Goal: Task Accomplishment & Management: Use online tool/utility

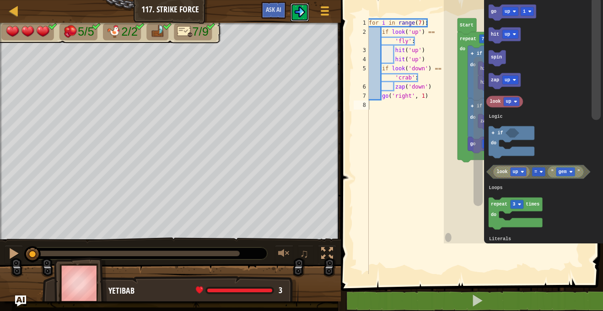
click at [307, 13] on button at bounding box center [299, 12] width 18 height 18
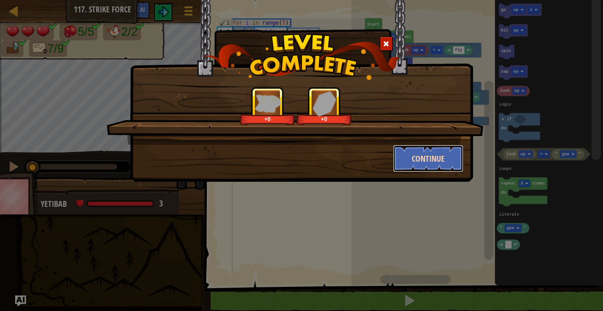
click at [417, 150] on button "Continue" at bounding box center [428, 158] width 71 height 27
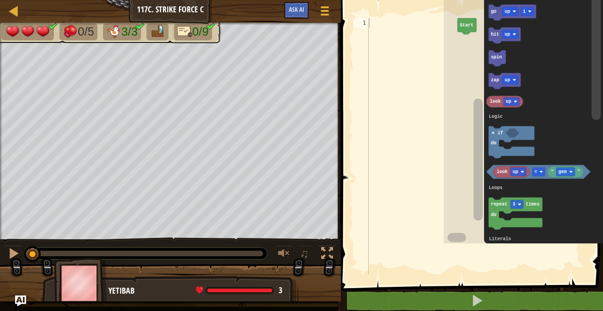
click at [16, 20] on div "Map Junior 117c. Strike Force C Game Menu Ask AI" at bounding box center [170, 11] width 341 height 23
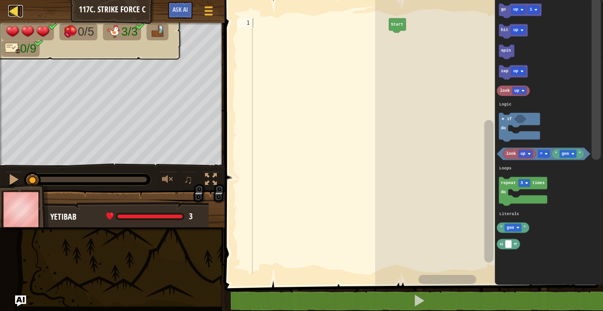
click at [13, 15] on div at bounding box center [13, 10] width 11 height 11
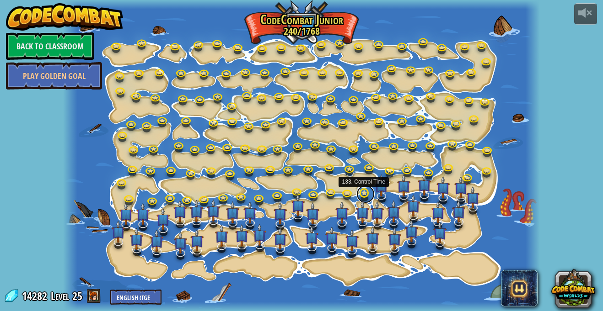
click at [361, 192] on link at bounding box center [365, 194] width 18 height 18
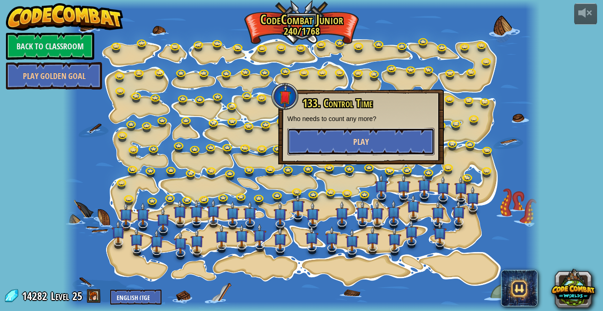
click at [404, 143] on button "Play" at bounding box center [360, 141] width 147 height 27
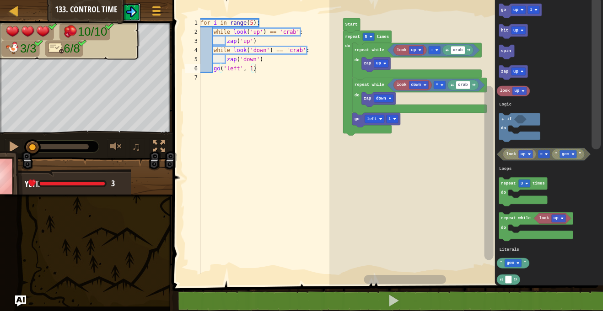
click at [132, 14] on img at bounding box center [131, 11] width 11 height 11
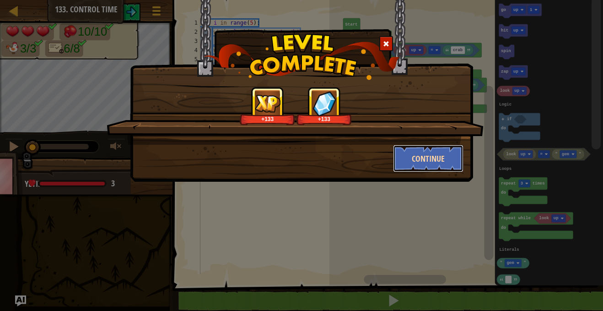
click at [426, 155] on button "Continue" at bounding box center [428, 158] width 71 height 27
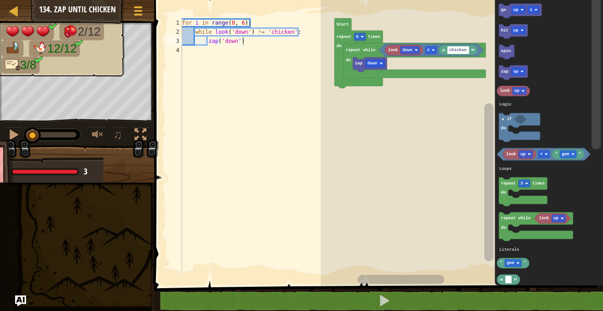
click at [0, 283] on div "Map Junior 134. Zap Until Chicken Game Menu Ask AI 1 הההההההההההההההההההההההההה…" at bounding box center [301, 155] width 603 height 311
click at [139, 11] on span at bounding box center [138, 11] width 9 height 2
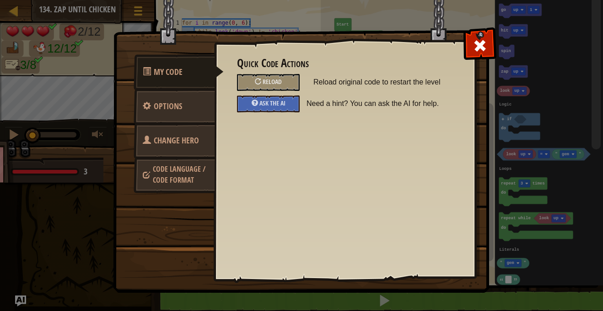
click at [177, 178] on span "Code Language / Code Format" at bounding box center [179, 174] width 53 height 21
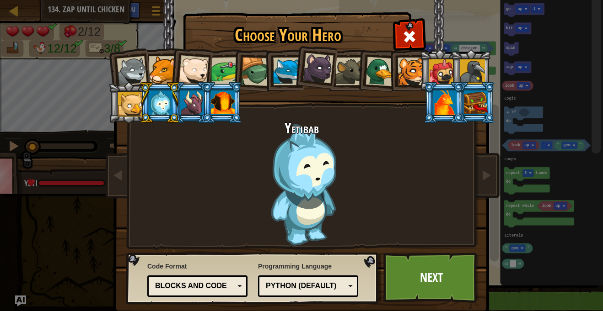
click at [185, 285] on div "Blocks and code" at bounding box center [194, 286] width 79 height 11
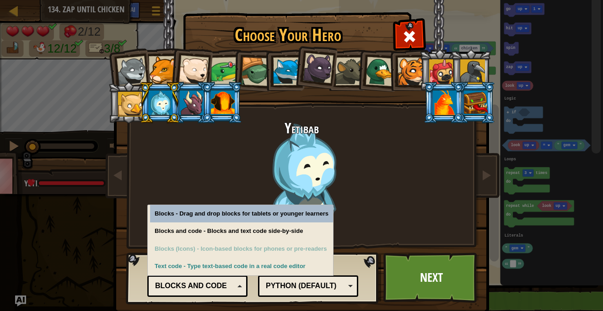
click at [261, 240] on div "Blocks (Icons) - Icon-based blocks for phones or pre-readers" at bounding box center [241, 249] width 183 height 18
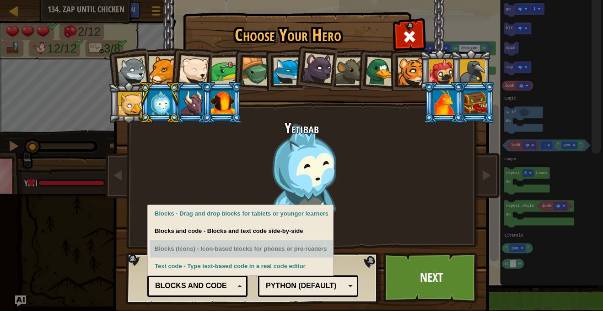
click at [310, 224] on div "Blocks and code - Blocks and text code side-by-side" at bounding box center [241, 232] width 183 height 18
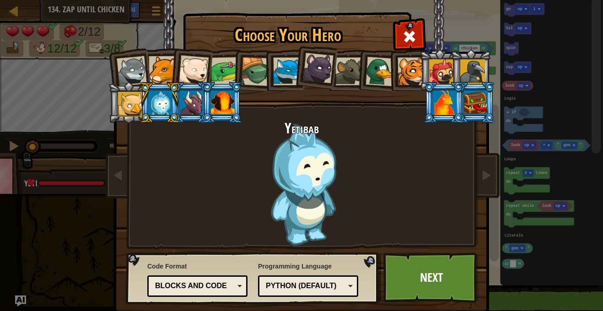
click at [223, 284] on div "Blocks and code" at bounding box center [194, 286] width 79 height 11
click at [443, 269] on link "Next" at bounding box center [431, 278] width 96 height 50
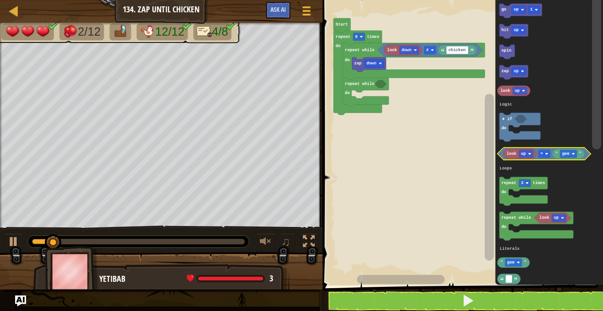
click at [0, 0] on div at bounding box center [0, 0] width 0 height 0
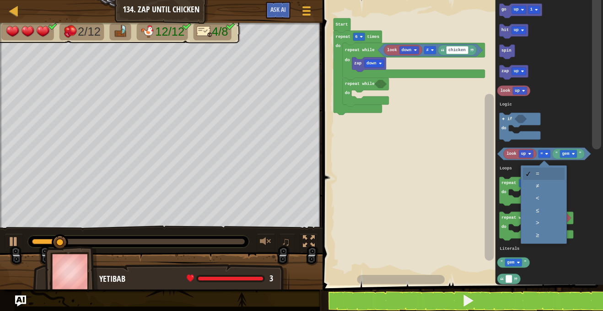
click at [543, 187] on icon "Blockly Workspace" at bounding box center [523, 191] width 48 height 29
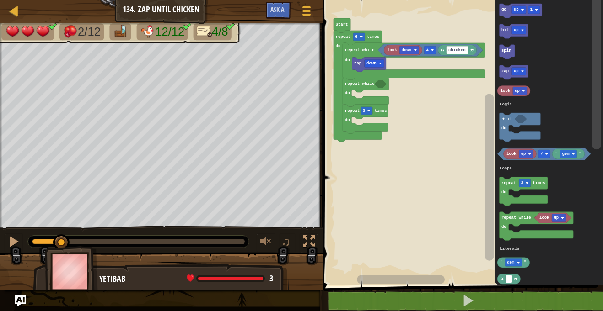
click at [573, 154] on image "Blockly Workspace" at bounding box center [572, 154] width 3 height 3
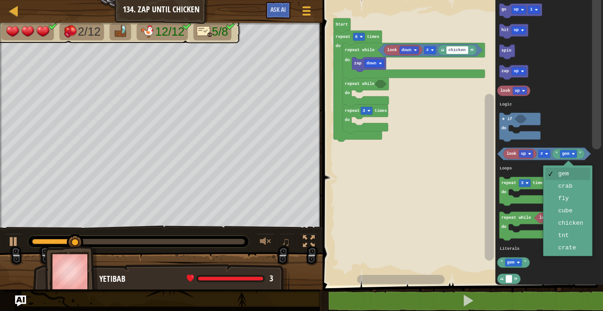
click at [577, 226] on icon "Blockly Workspace" at bounding box center [549, 140] width 108 height 290
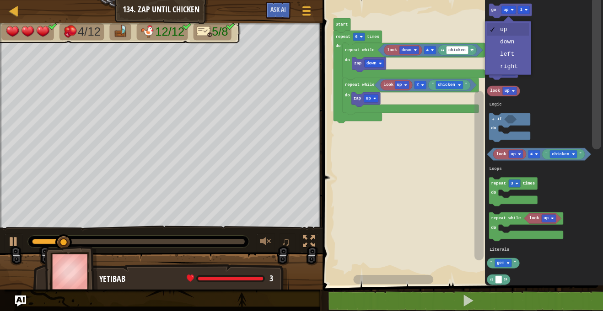
click at [509, 64] on icon "Blockly Workspace" at bounding box center [544, 140] width 118 height 290
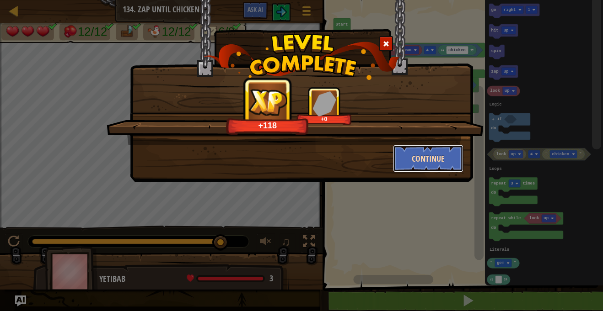
click at [411, 157] on button "Continue" at bounding box center [428, 158] width 71 height 27
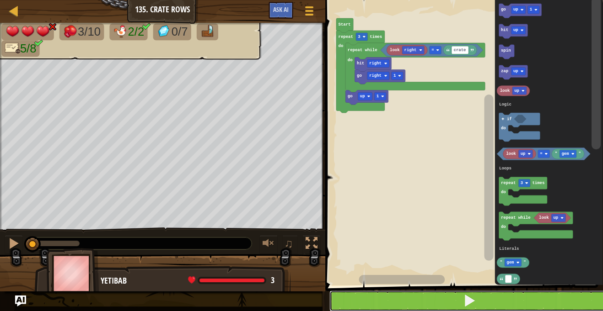
click at [420, 293] on button at bounding box center [469, 301] width 280 height 21
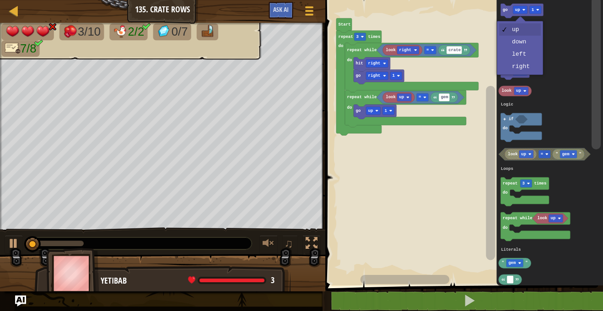
click at [525, 45] on icon "Blockly Workspace" at bounding box center [549, 140] width 107 height 290
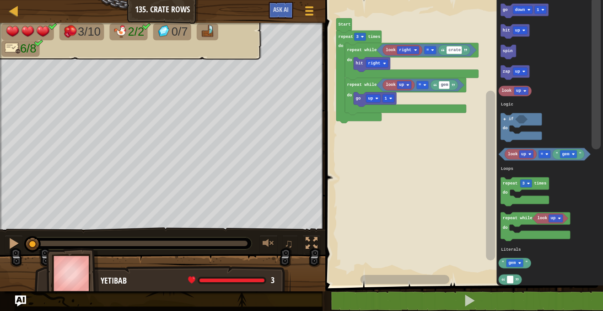
click at [0, 0] on div at bounding box center [0, 0] width 0 height 0
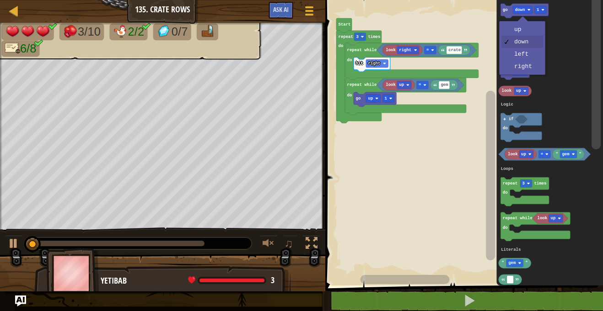
click at [527, 28] on rect "Blockly Workspace" at bounding box center [520, 31] width 15 height 8
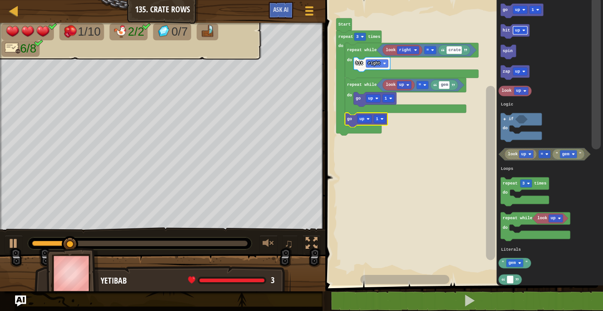
click at [517, 10] on text "up" at bounding box center [517, 10] width 5 height 5
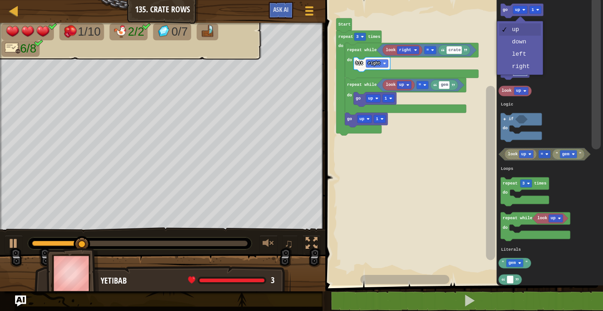
click at [519, 72] on rect "Blockly Workspace" at bounding box center [520, 72] width 15 height 8
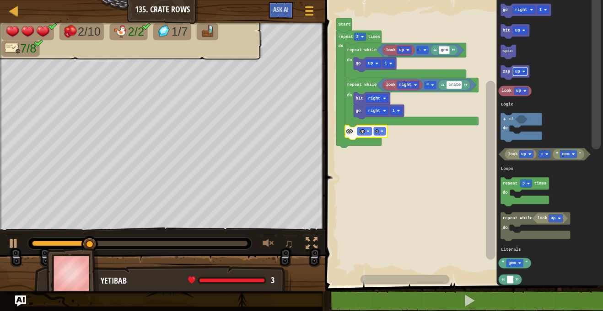
click at [423, 49] on image "Blockly Workspace" at bounding box center [424, 49] width 3 height 3
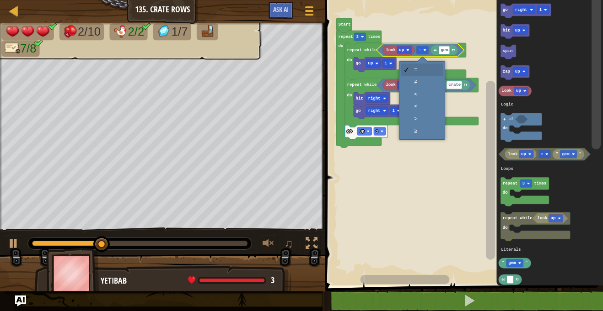
click at [423, 81] on icon "Blockly Workspace" at bounding box center [426, 85] width 100 height 12
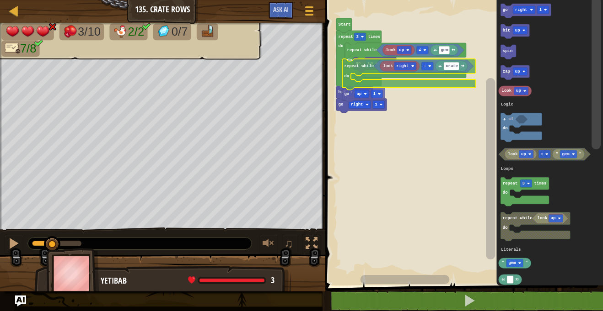
click at [390, 72] on icon "Blockly Workspace" at bounding box center [424, 66] width 100 height 12
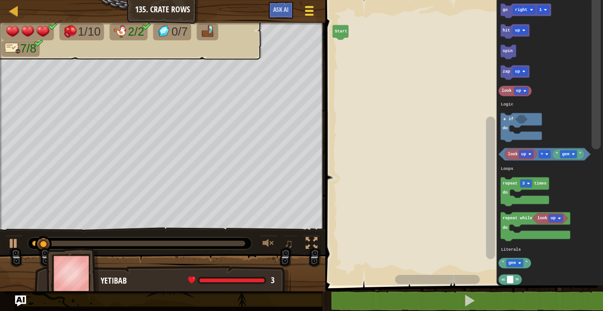
click at [310, 15] on span at bounding box center [308, 15] width 9 height 2
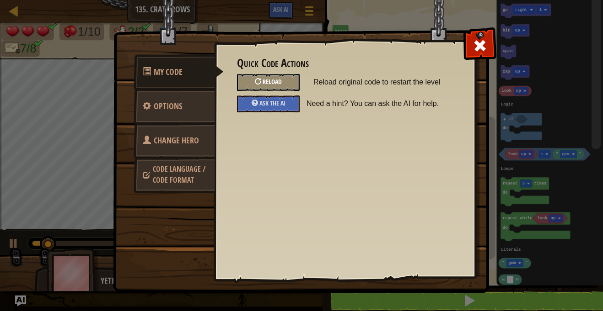
click at [270, 84] on span "Reload" at bounding box center [271, 81] width 19 height 9
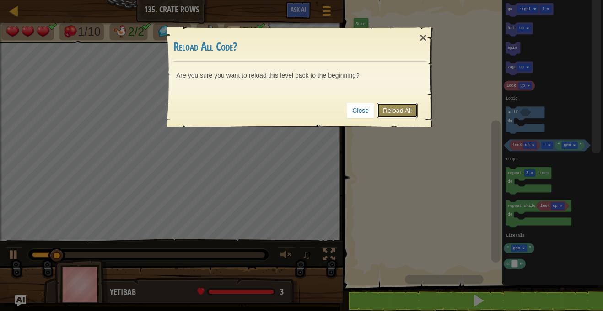
click at [404, 113] on link "Reload All" at bounding box center [397, 111] width 41 height 16
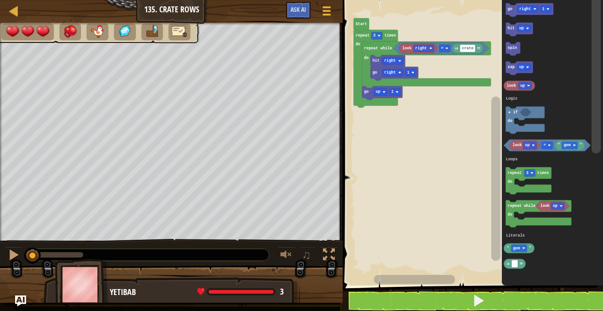
click at [447, 48] on image "Blockly Workspace" at bounding box center [446, 48] width 3 height 3
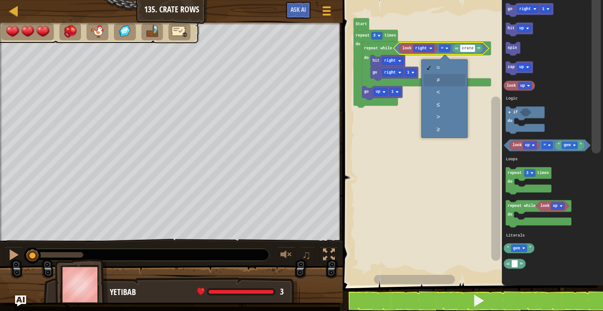
click at [447, 81] on icon "Blockly Workspace" at bounding box center [426, 65] width 128 height 47
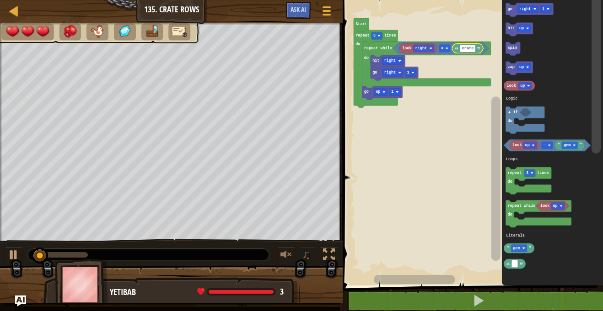
click at [478, 48] on image "Blockly Workspace" at bounding box center [478, 48] width 3 height 3
type input "gem"
click at [414, 188] on rect "Blockly Workspace" at bounding box center [471, 140] width 263 height 290
click at [464, 53] on icon "Blockly Workspace" at bounding box center [465, 48] width 27 height 10
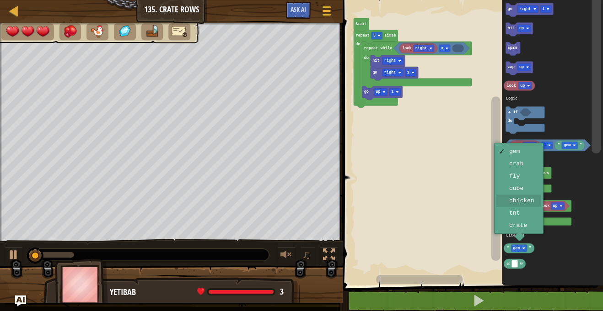
click at [529, 204] on text "repeat while" at bounding box center [521, 206] width 28 height 5
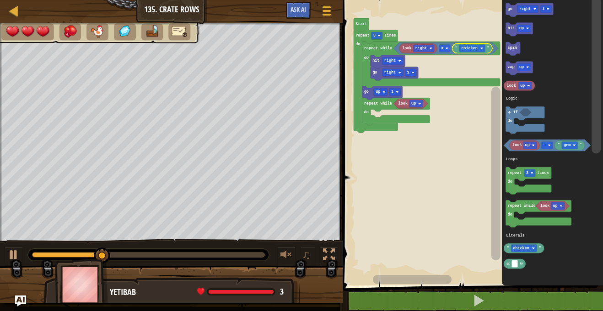
click at [522, 12] on rect "Blockly Workspace" at bounding box center [527, 8] width 21 height 7
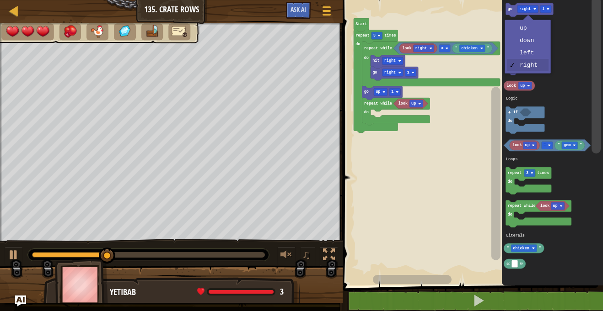
click at [528, 57] on icon "Blockly Workspace" at bounding box center [552, 140] width 101 height 290
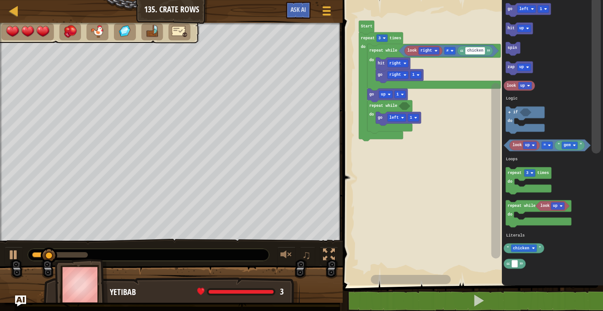
click at [521, 147] on text "look" at bounding box center [517, 145] width 9 height 5
click at [531, 144] on rect "Blockly Workspace" at bounding box center [530, 145] width 14 height 7
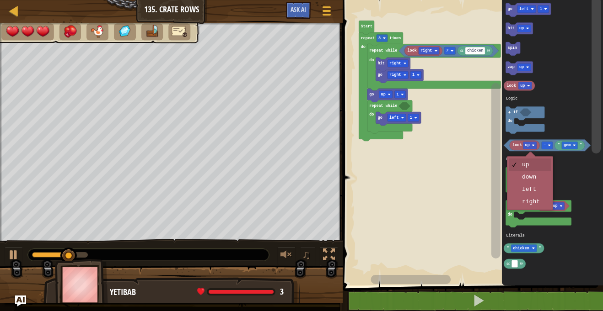
click at [538, 187] on icon "Blockly Workspace" at bounding box center [529, 180] width 46 height 27
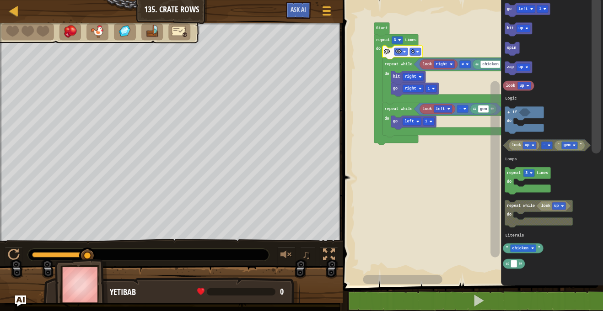
click at [0, 0] on div at bounding box center [0, 0] width 0 height 0
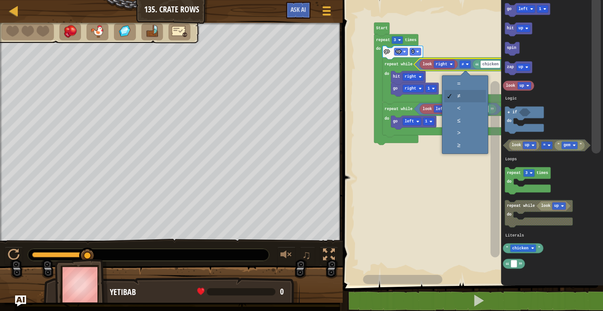
click at [471, 80] on rect "Blockly Workspace" at bounding box center [471, 140] width 263 height 290
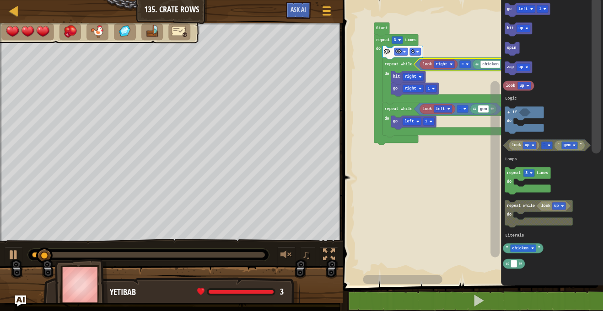
click at [0, 0] on div at bounding box center [0, 0] width 0 height 0
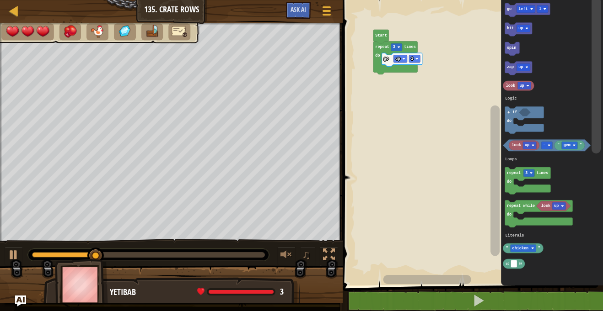
click at [0, 0] on div at bounding box center [0, 0] width 0 height 0
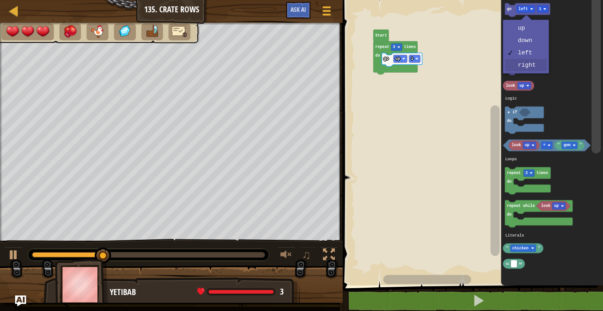
click at [522, 72] on icon "Blockly Workspace" at bounding box center [518, 68] width 27 height 14
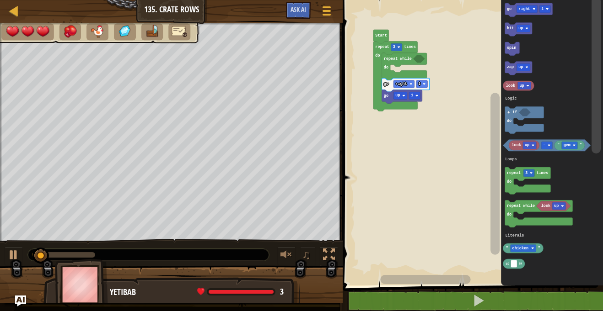
click at [572, 146] on rect "Blockly Workspace" at bounding box center [569, 145] width 16 height 7
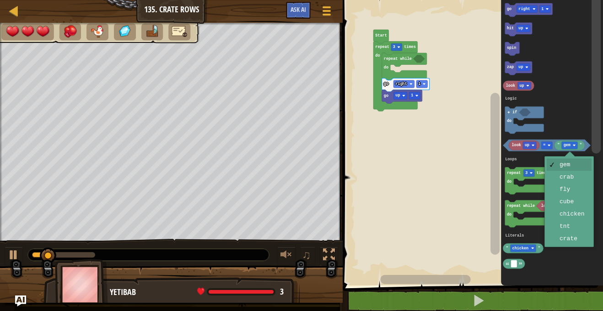
click at [578, 214] on icon "Blockly Workspace" at bounding box center [552, 140] width 102 height 290
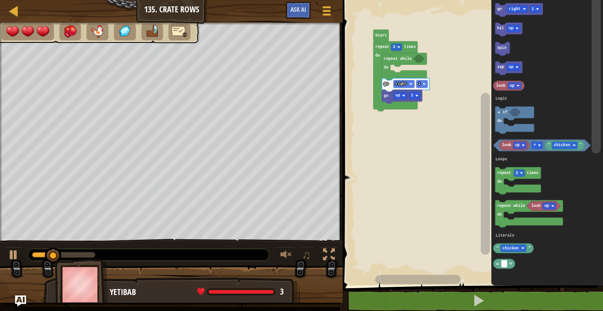
click at [532, 148] on rect "Blockly Workspace" at bounding box center [536, 145] width 11 height 7
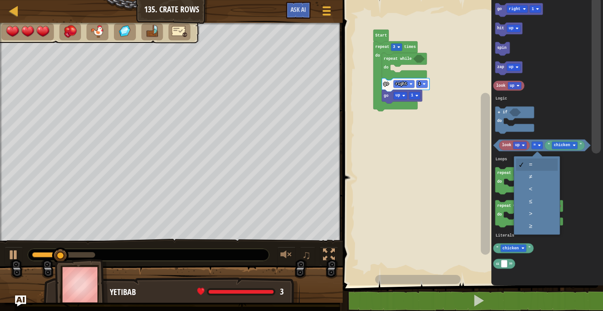
click at [539, 170] on icon "Blockly Workspace" at bounding box center [518, 180] width 46 height 27
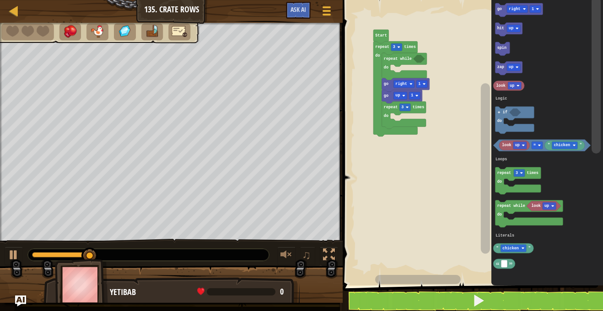
click at [0, 0] on div at bounding box center [0, 0] width 0 height 0
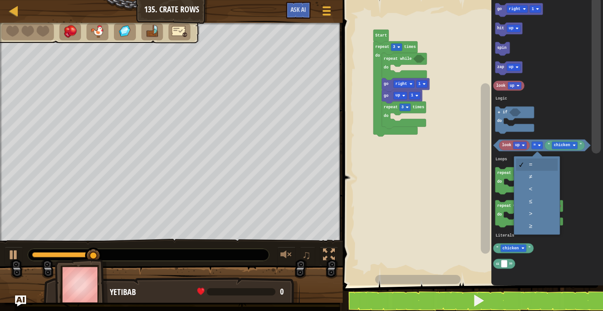
click at [535, 178] on icon "Blockly Workspace" at bounding box center [518, 180] width 46 height 27
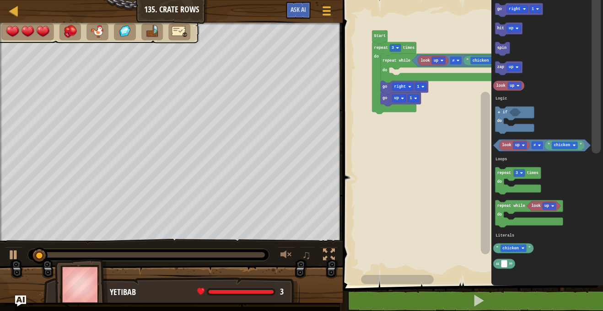
click at [0, 0] on div at bounding box center [0, 0] width 0 height 0
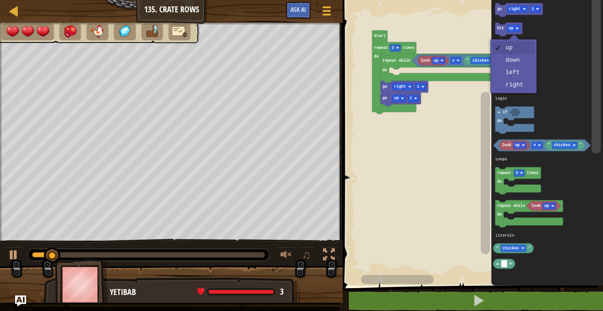
click at [518, 87] on image "Blockly Workspace" at bounding box center [518, 85] width 3 height 3
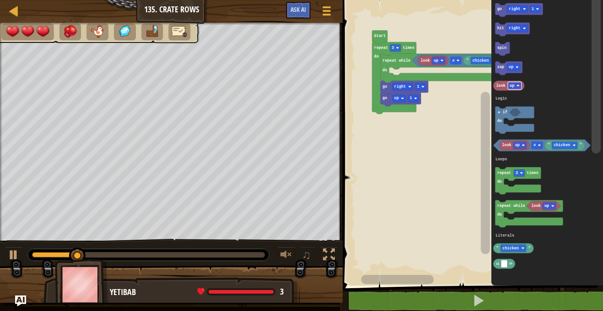
click at [442, 60] on image "Blockly Workspace" at bounding box center [441, 60] width 3 height 3
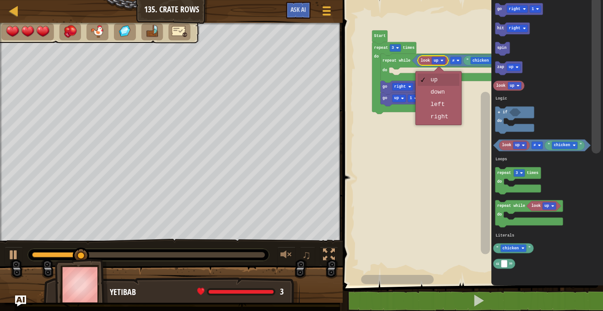
click at [445, 117] on rect "Blockly Workspace" at bounding box center [471, 140] width 263 height 290
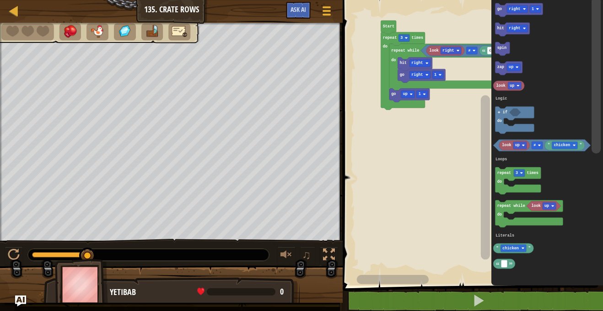
click at [514, 9] on text "right" at bounding box center [514, 9] width 11 height 5
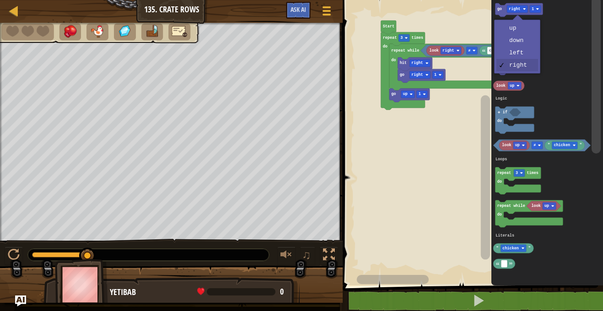
click at [525, 70] on icon "Blockly Workspace" at bounding box center [547, 140] width 112 height 290
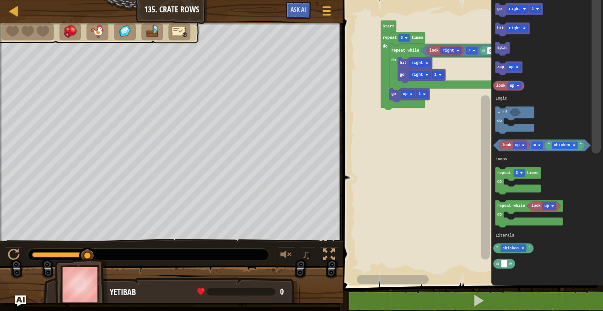
click at [0, 0] on div at bounding box center [0, 0] width 0 height 0
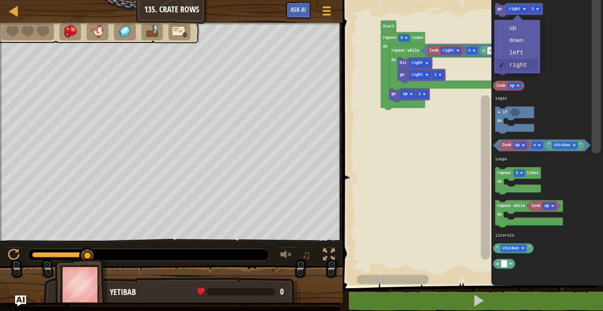
click at [527, 51] on icon "Blockly Workspace" at bounding box center [547, 140] width 112 height 290
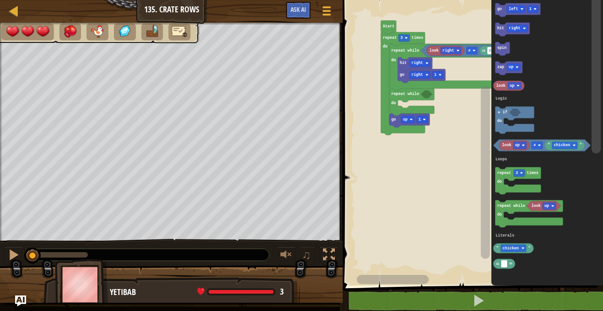
click at [523, 146] on image "Blockly Workspace" at bounding box center [523, 145] width 3 height 3
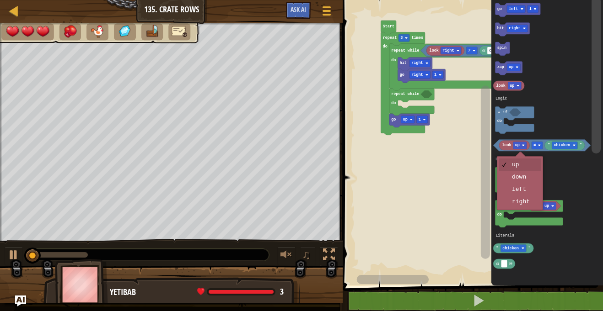
click at [527, 189] on icon "Blockly Workspace" at bounding box center [518, 180] width 46 height 27
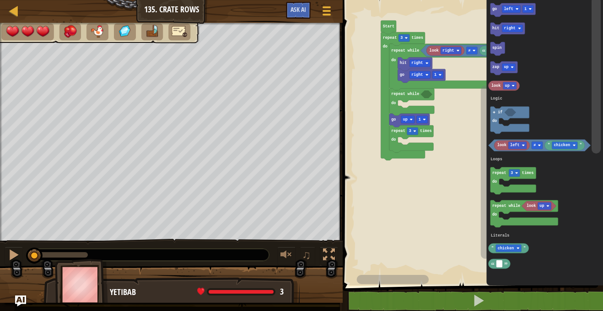
click at [534, 145] on text "≠" at bounding box center [535, 145] width 2 height 5
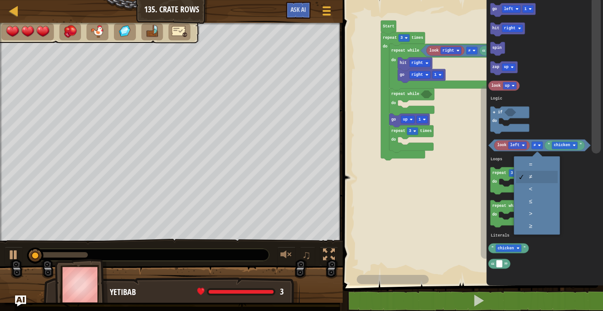
click at [541, 164] on icon "Blockly Workspace" at bounding box center [544, 140] width 117 height 290
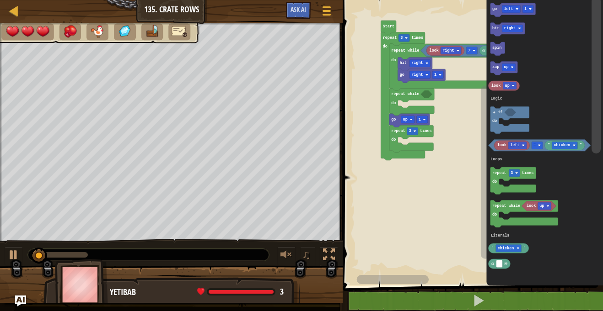
click at [569, 144] on text "chicken" at bounding box center [562, 145] width 16 height 5
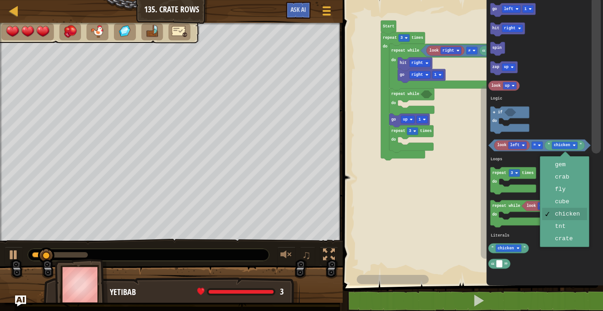
click at [566, 166] on icon "Blockly Workspace" at bounding box center [544, 140] width 117 height 290
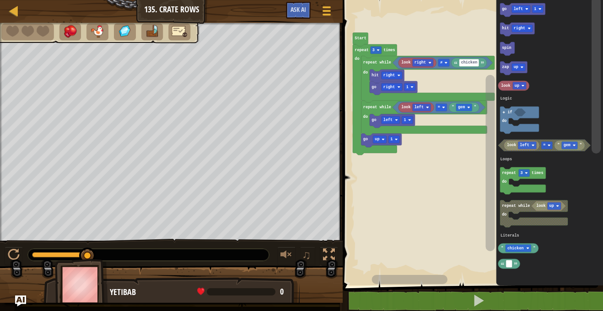
click at [0, 0] on div at bounding box center [0, 0] width 0 height 0
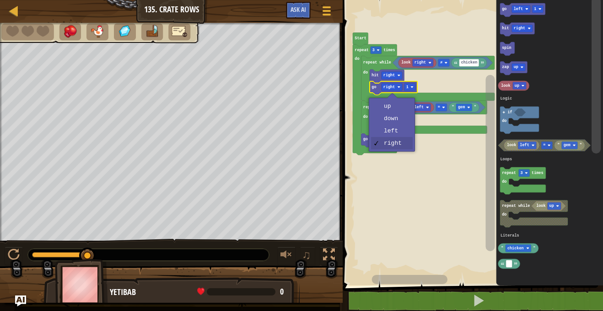
click at [399, 132] on icon "Blockly Workspace" at bounding box center [424, 118] width 126 height 35
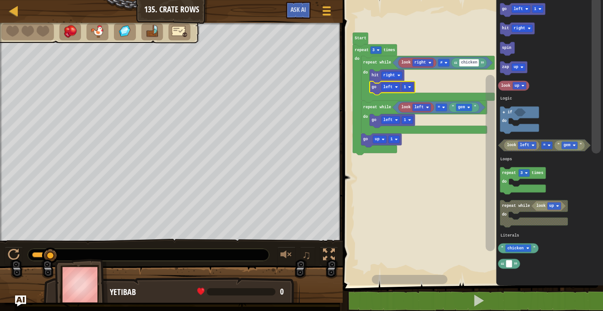
click at [394, 87] on rect "Blockly Workspace" at bounding box center [390, 86] width 18 height 7
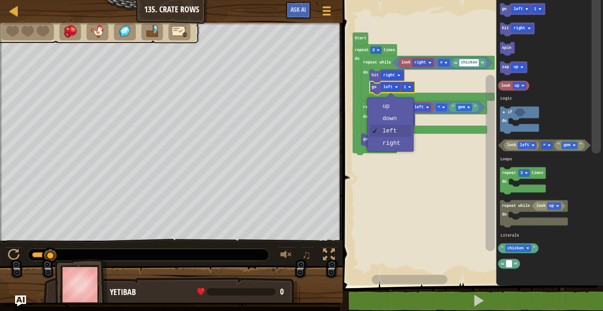
click at [395, 147] on icon "Blockly Workspace" at bounding box center [374, 99] width 44 height 111
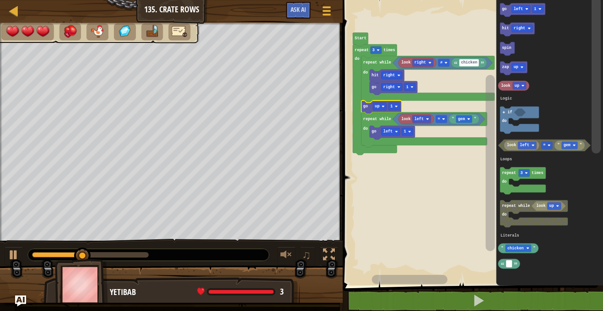
click at [378, 50] on image "Blockly Workspace" at bounding box center [378, 50] width 3 height 3
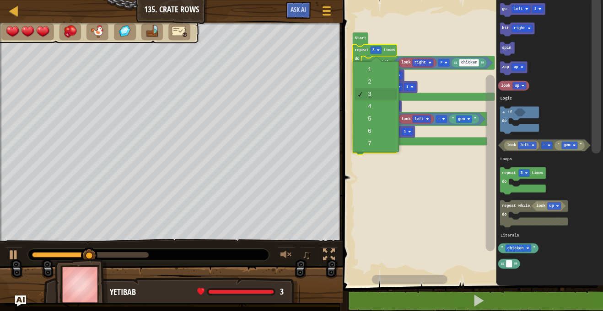
click at [379, 117] on text "repeat while" at bounding box center [377, 119] width 28 height 5
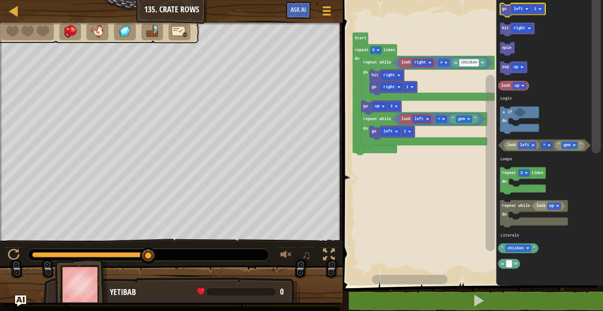
click at [0, 0] on div at bounding box center [0, 0] width 0 height 0
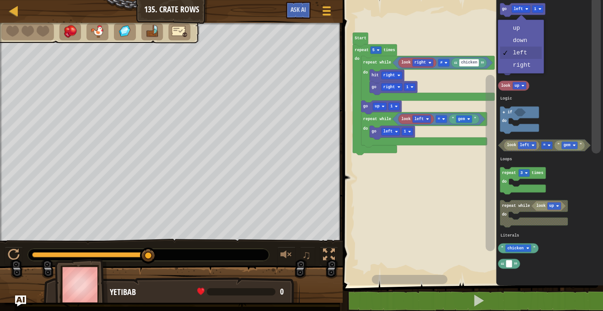
click at [522, 26] on text "right" at bounding box center [518, 28] width 11 height 5
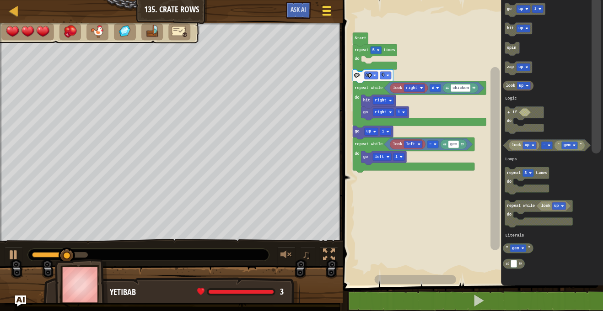
click at [331, 12] on div at bounding box center [326, 10] width 12 height 13
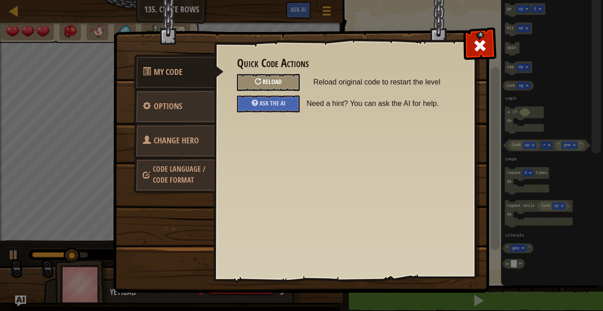
click at [278, 89] on div "Reload" at bounding box center [268, 82] width 63 height 17
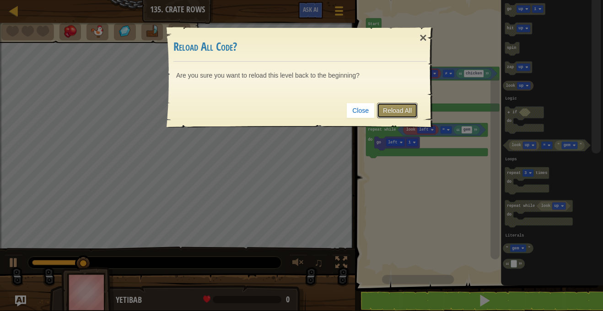
click at [398, 116] on link "Reload All" at bounding box center [397, 111] width 41 height 16
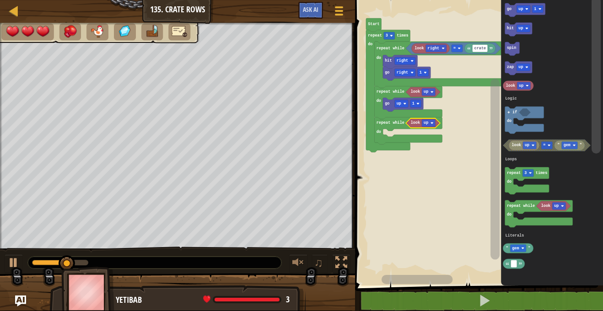
click at [424, 125] on text "up" at bounding box center [425, 123] width 5 height 5
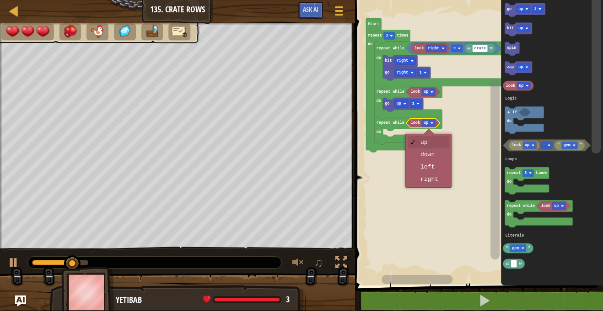
click at [437, 166] on rect "Blockly Workspace" at bounding box center [477, 140] width 251 height 290
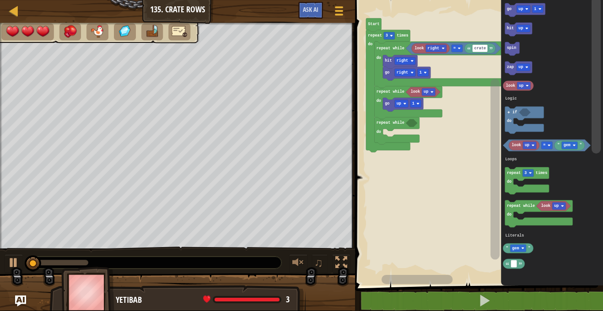
click at [0, 0] on div at bounding box center [0, 0] width 0 height 0
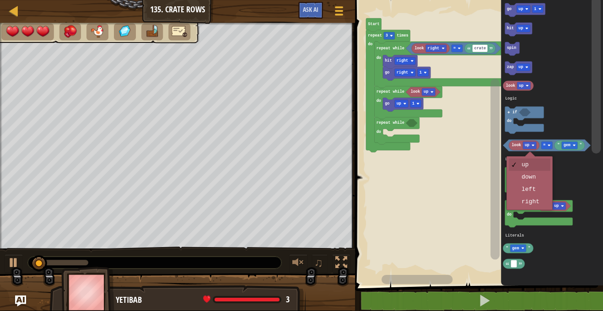
click at [538, 191] on icon "Blockly Workspace" at bounding box center [527, 180] width 44 height 27
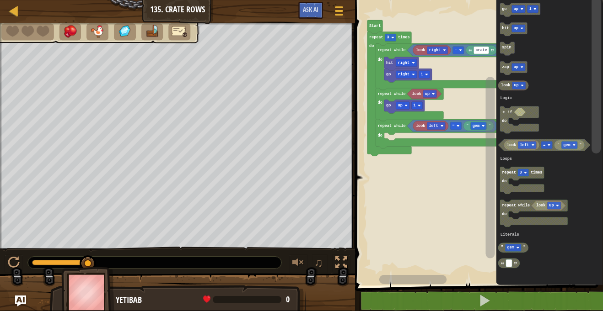
click at [0, 0] on div at bounding box center [0, 0] width 0 height 0
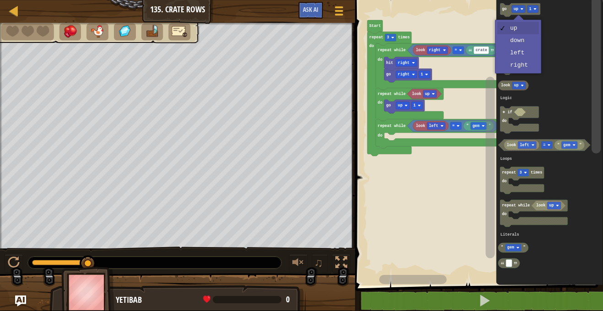
click at [520, 54] on icon "Blockly Workspace" at bounding box center [549, 140] width 107 height 290
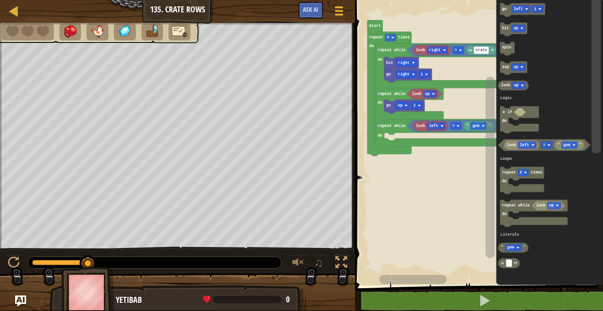
click at [518, 9] on text "left" at bounding box center [517, 9] width 9 height 5
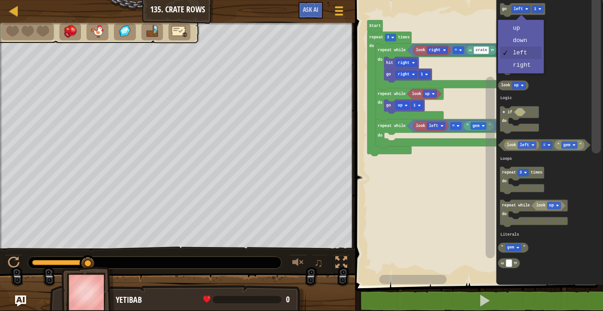
click at [502, 10] on text "go" at bounding box center [504, 9] width 5 height 5
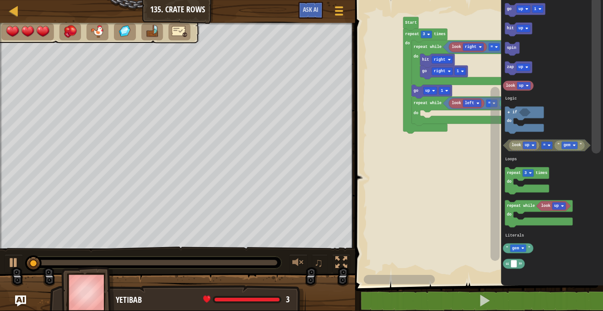
click at [519, 15] on icon "Blockly Workspace" at bounding box center [525, 10] width 40 height 14
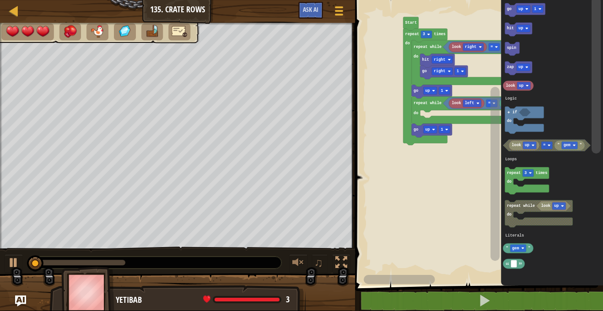
click at [439, 134] on icon "Blockly Workspace" at bounding box center [431, 131] width 40 height 14
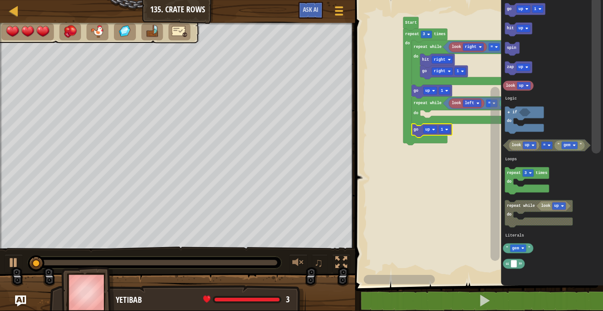
click at [427, 130] on text "up" at bounding box center [427, 130] width 5 height 5
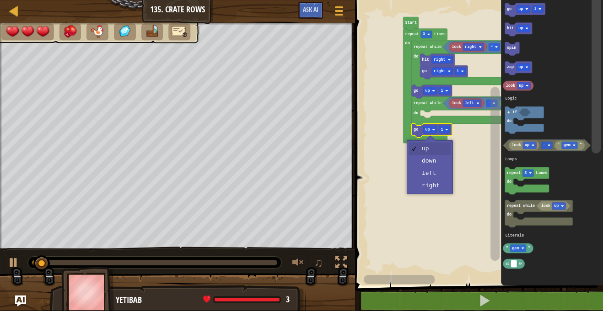
click at [434, 172] on rect "Blockly Workspace" at bounding box center [477, 140] width 251 height 290
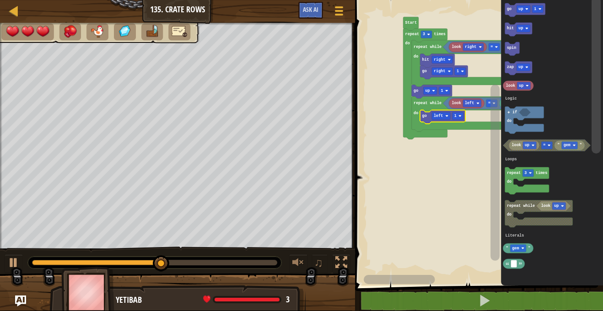
click at [0, 0] on div at bounding box center [0, 0] width 0 height 0
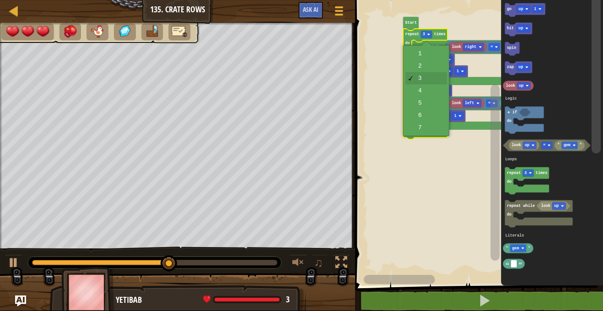
click at [429, 105] on text "repeat while" at bounding box center [427, 103] width 28 height 5
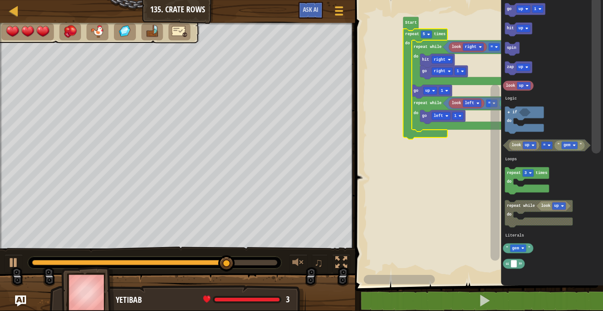
click at [0, 0] on div at bounding box center [0, 0] width 0 height 0
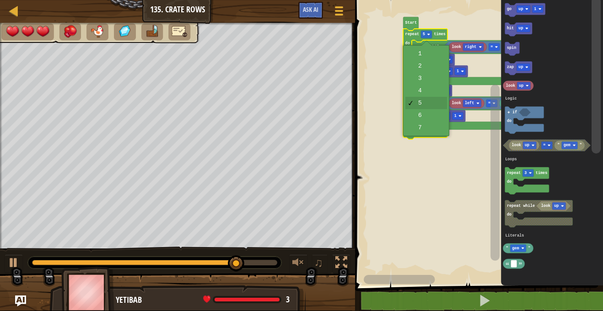
click at [422, 117] on text "go" at bounding box center [424, 116] width 5 height 5
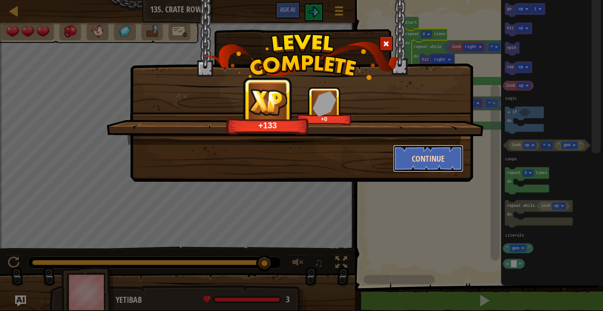
click at [446, 166] on button "Continue" at bounding box center [428, 158] width 71 height 27
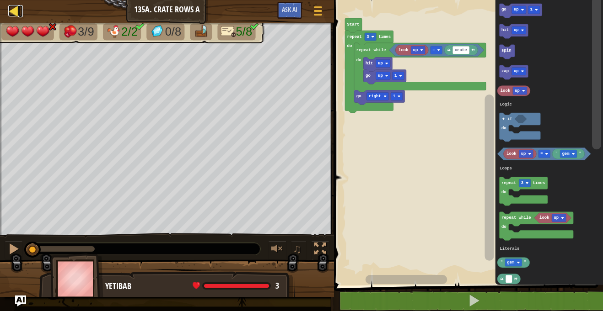
click at [15, 9] on div at bounding box center [13, 10] width 11 height 11
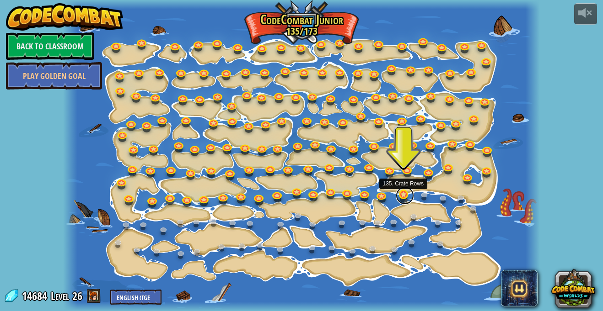
click at [400, 193] on link at bounding box center [404, 196] width 18 height 18
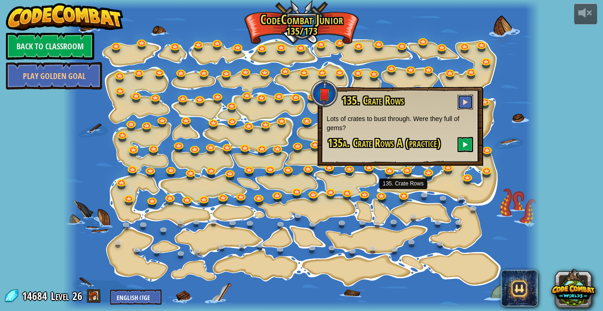
click at [463, 99] on span at bounding box center [465, 102] width 6 height 6
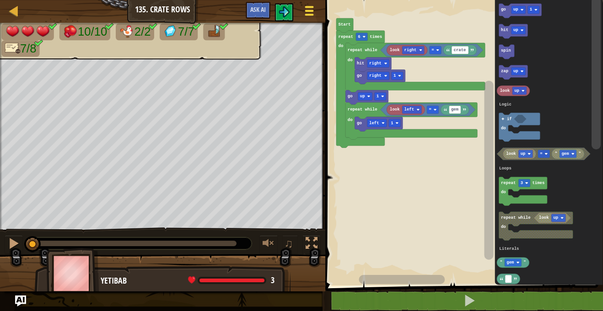
click at [308, 8] on div at bounding box center [309, 10] width 12 height 13
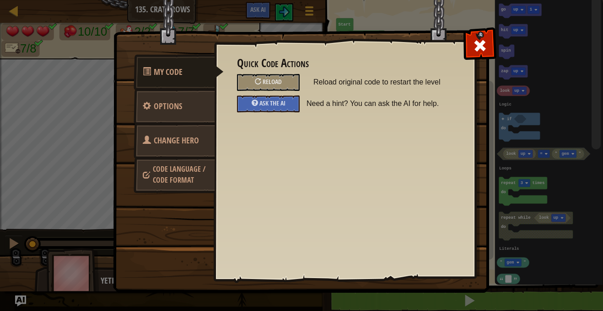
click at [181, 170] on span "Code Language / Code Format" at bounding box center [179, 174] width 53 height 21
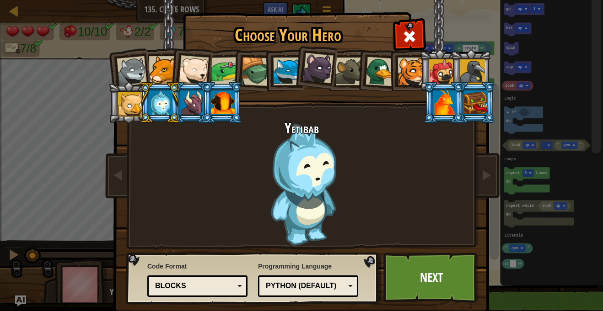
click at [228, 291] on div "Blocks" at bounding box center [194, 286] width 79 height 11
click at [434, 284] on link "Next" at bounding box center [431, 278] width 96 height 50
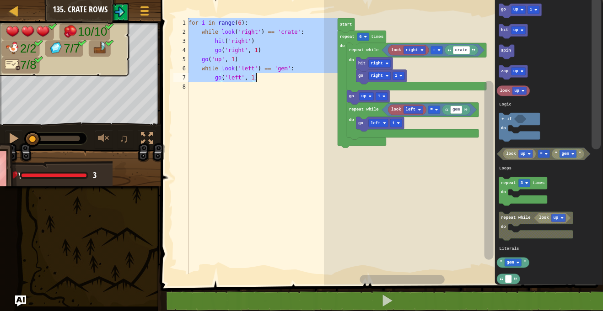
drag, startPoint x: 189, startPoint y: 21, endPoint x: 257, endPoint y: 78, distance: 89.0
click at [257, 78] on div "for i in range ( 6 ) : while look ( 'right' ) == 'crate' : hit ( 'right' ) go (…" at bounding box center [262, 155] width 151 height 274
type textarea "while look('left') == 'gem': go('left', 1)"
click at [121, 5] on button at bounding box center [119, 12] width 18 height 18
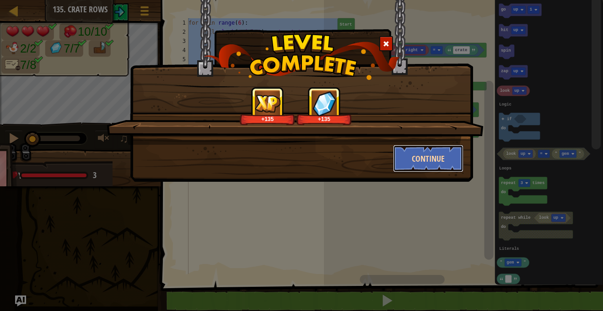
click at [411, 160] on button "Continue" at bounding box center [428, 158] width 71 height 27
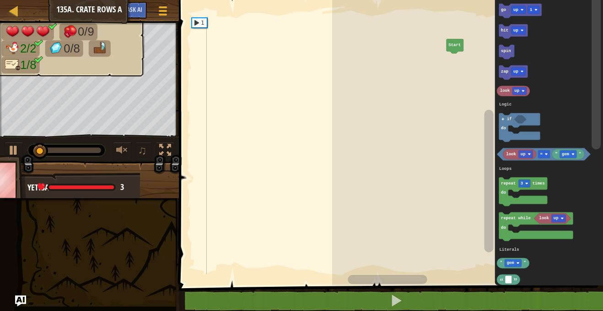
paste textarea "go('left', 1)"
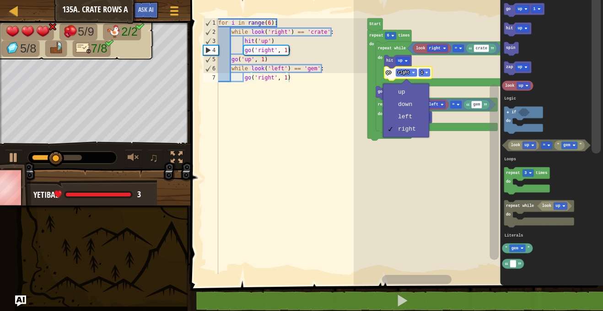
click at [384, 190] on rect "Blockly Workspace" at bounding box center [477, 140] width 249 height 290
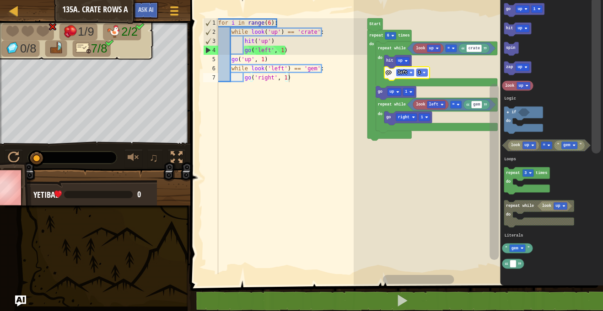
click at [406, 69] on rect "Blockly Workspace" at bounding box center [405, 72] width 18 height 7
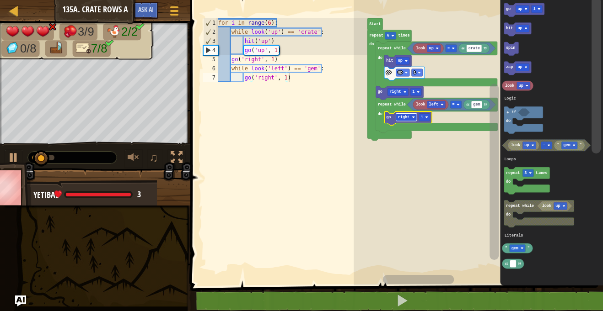
click at [405, 117] on text "right" at bounding box center [403, 117] width 11 height 5
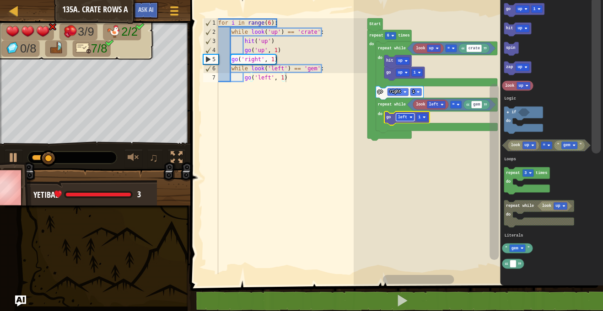
click at [404, 114] on rect "Blockly Workspace" at bounding box center [405, 117] width 18 height 7
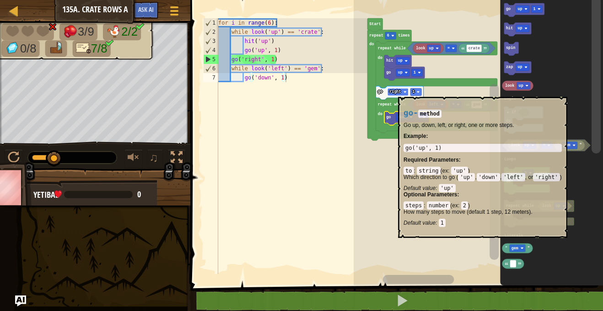
click at [397, 91] on text "right" at bounding box center [394, 92] width 11 height 5
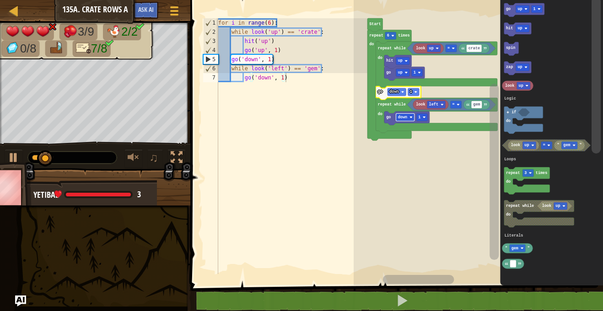
click at [402, 115] on text "down" at bounding box center [402, 117] width 9 height 5
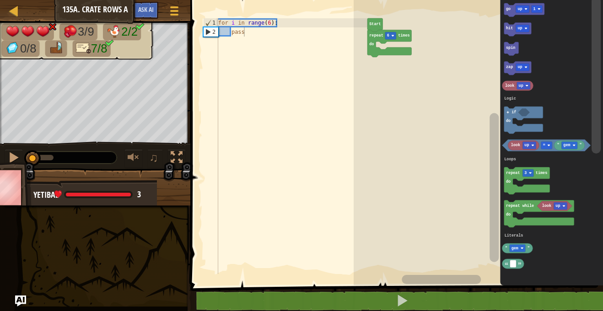
type textarea "pass"
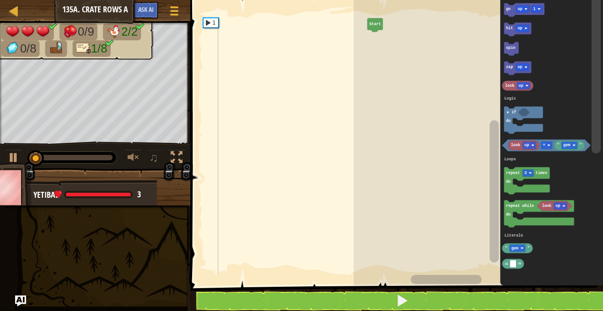
paste textarea "go('left', 1)"
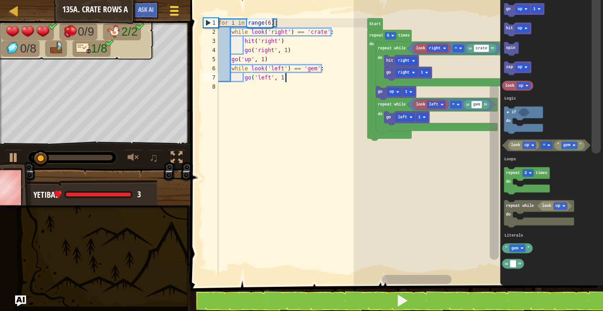
click at [177, 13] on div at bounding box center [174, 10] width 12 height 13
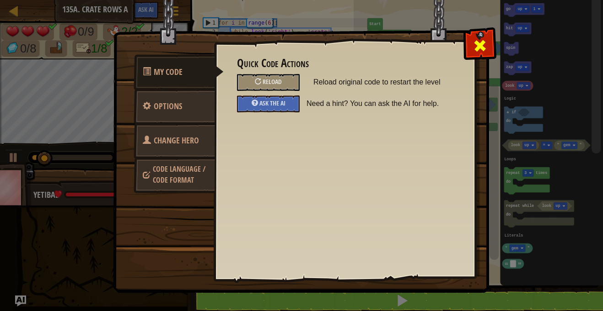
click at [471, 52] on div at bounding box center [479, 43] width 29 height 29
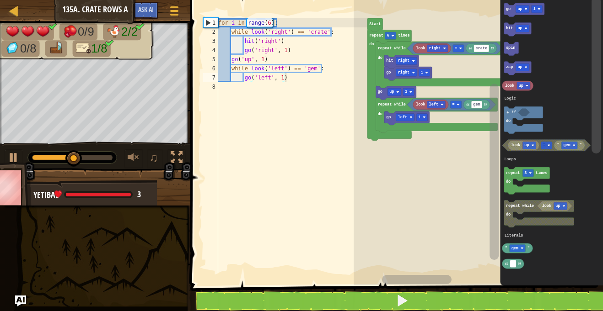
click at [0, 0] on div at bounding box center [0, 0] width 0 height 0
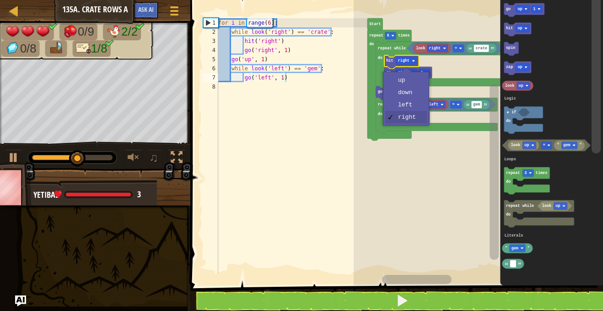
click at [410, 81] on icon "Blockly Workspace" at bounding box center [440, 65] width 128 height 47
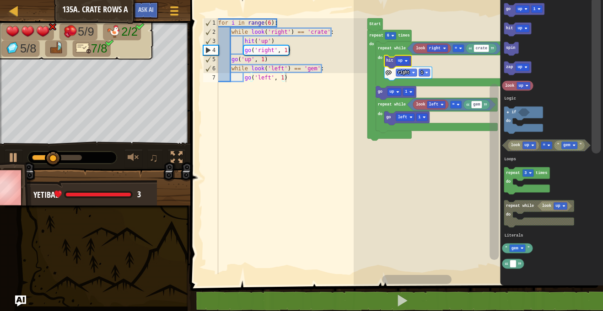
click at [0, 0] on div at bounding box center [0, 0] width 0 height 0
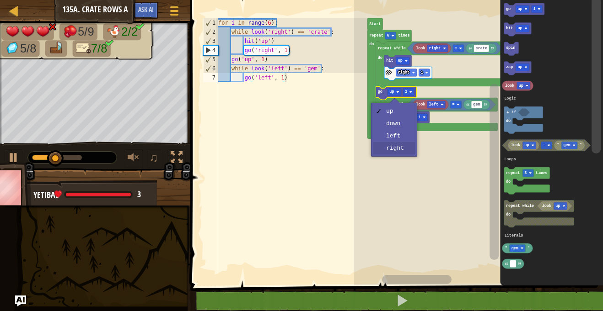
click at [399, 146] on rect "Blockly Workspace" at bounding box center [477, 140] width 249 height 290
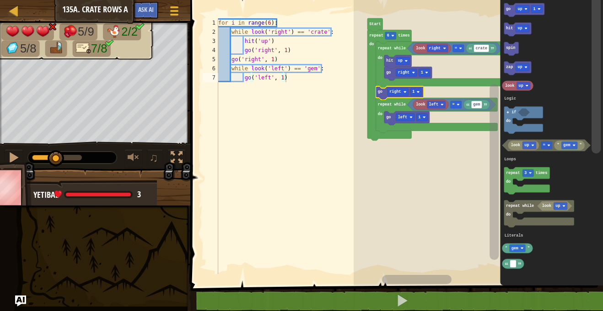
click at [411, 72] on rect "Blockly Workspace" at bounding box center [406, 72] width 21 height 7
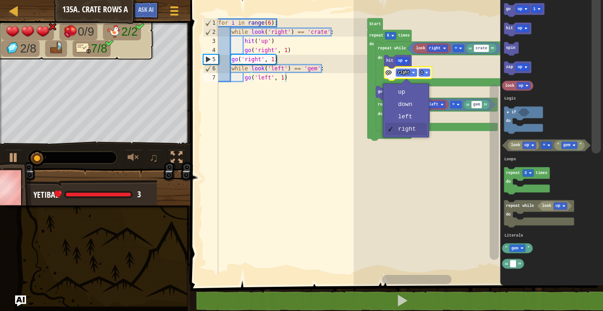
click at [342, 196] on div "for i in range ( 6 ) : while look ( 'right' ) == 'crate' : hit ( 'up' ) go ( 'r…" at bounding box center [291, 155] width 151 height 274
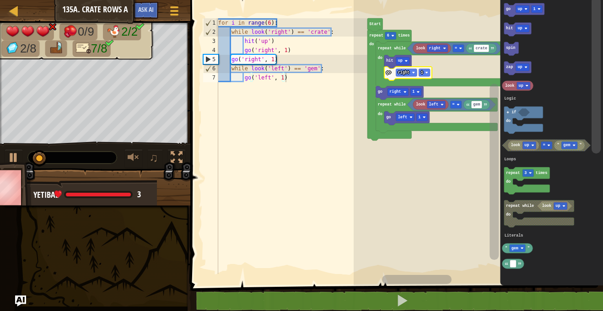
click at [387, 194] on rect "Blockly Workspace" at bounding box center [477, 140] width 249 height 290
click at [409, 118] on rect "Blockly Workspace" at bounding box center [405, 117] width 18 height 7
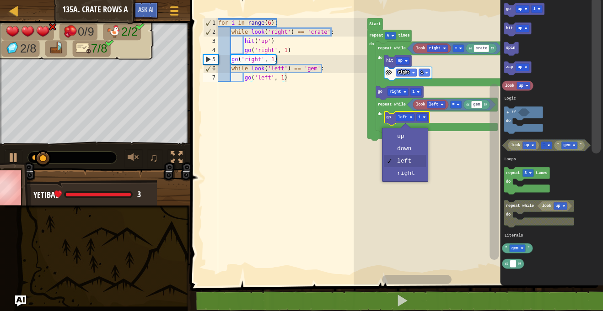
click at [406, 136] on icon "Blockly Workspace" at bounding box center [389, 85] width 44 height 111
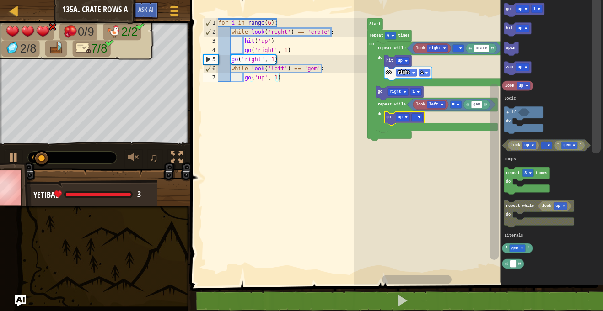
click at [410, 118] on icon "Blockly Workspace" at bounding box center [404, 119] width 40 height 14
click at [0, 0] on div at bounding box center [0, 0] width 0 height 0
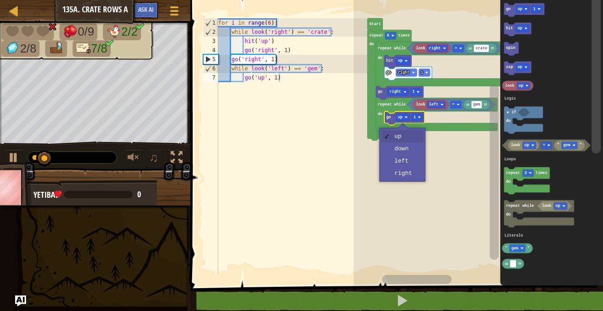
click at [405, 151] on rect "Blockly Workspace" at bounding box center [477, 140] width 249 height 290
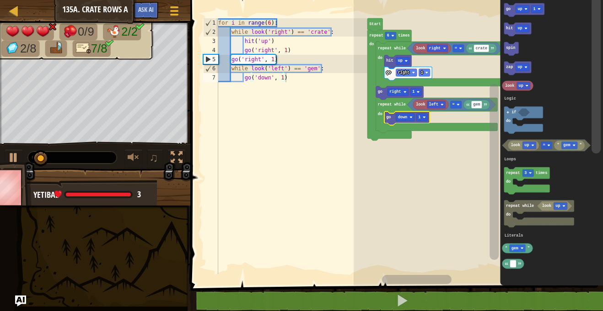
click at [0, 0] on div at bounding box center [0, 0] width 0 height 0
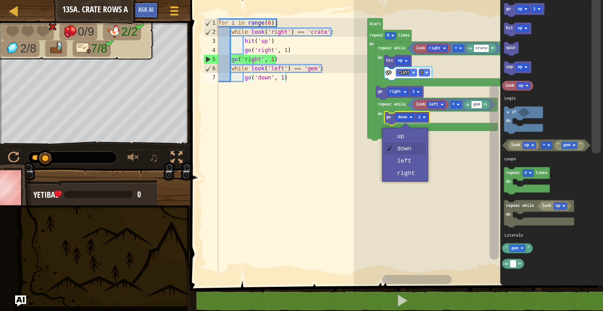
click at [404, 176] on rect "Blockly Workspace" at bounding box center [477, 140] width 249 height 290
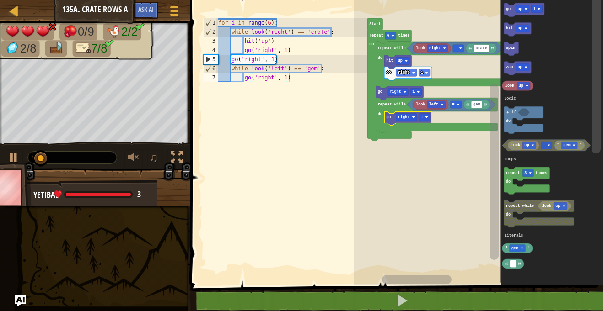
click at [0, 0] on div at bounding box center [0, 0] width 0 height 0
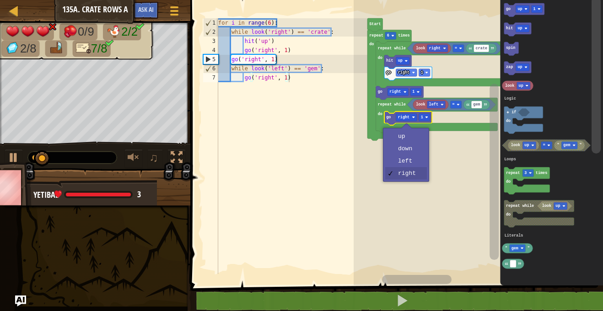
click at [406, 136] on icon "Blockly Workspace" at bounding box center [389, 85] width 44 height 111
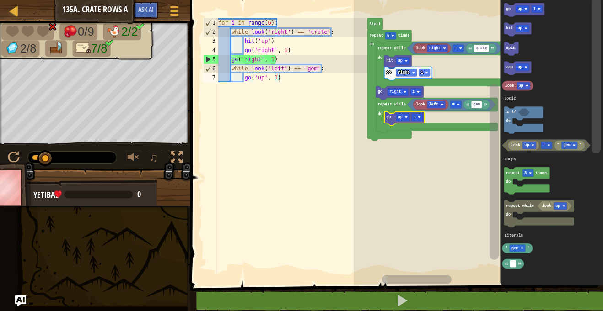
type textarea "pass"
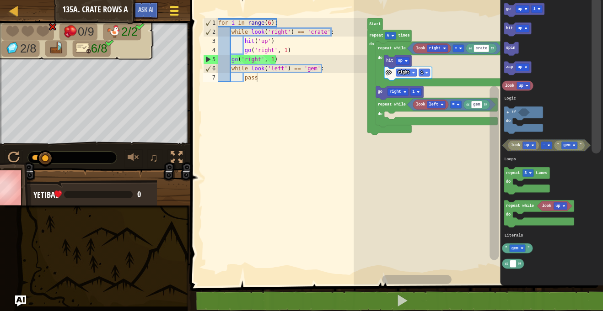
click at [176, 15] on span at bounding box center [174, 15] width 9 height 2
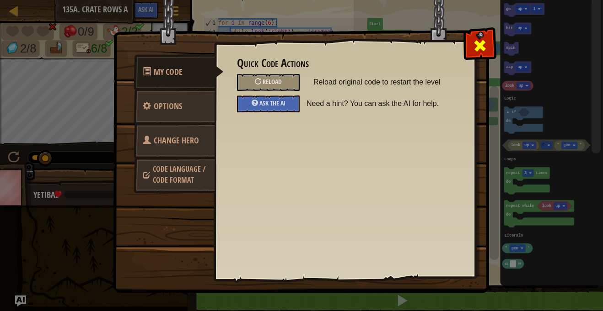
click at [468, 52] on div at bounding box center [479, 43] width 29 height 29
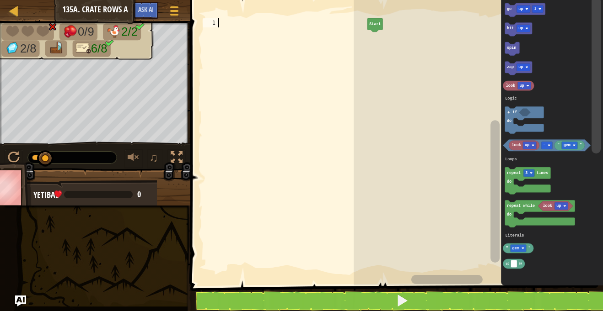
paste textarea "go('left', 1)"
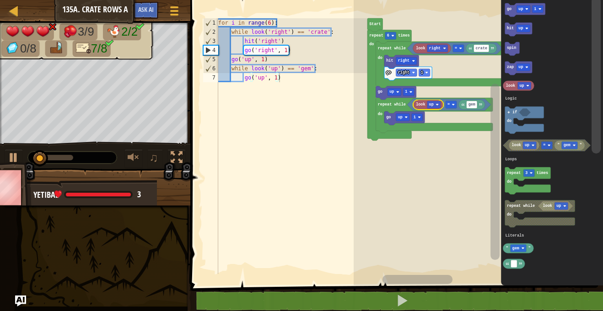
click at [403, 61] on text "right" at bounding box center [403, 61] width 11 height 5
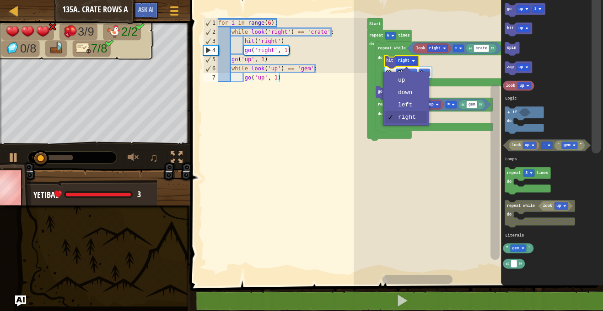
click at [412, 82] on icon "Blockly Workspace" at bounding box center [440, 65] width 128 height 47
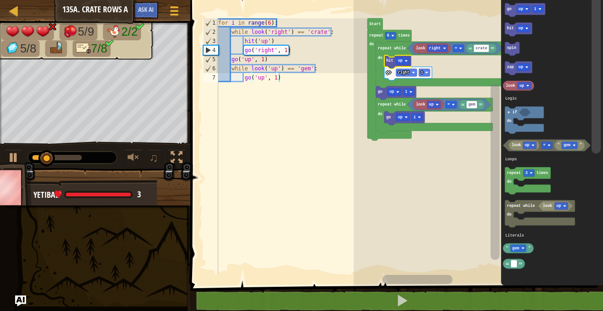
click at [0, 0] on div at bounding box center [0, 0] width 0 height 0
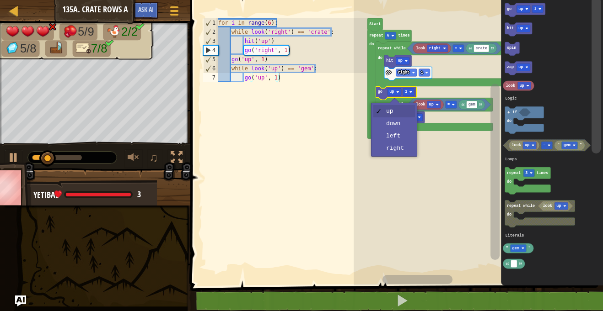
click at [402, 152] on rect "Blockly Workspace" at bounding box center [477, 140] width 249 height 290
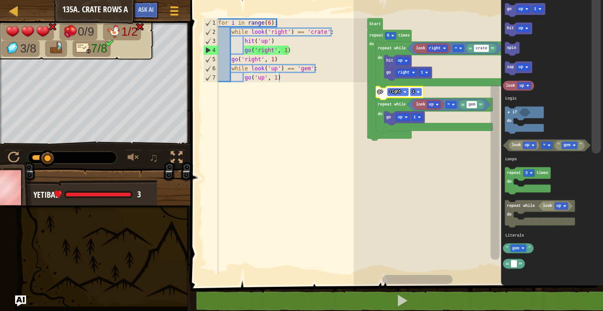
click at [0, 0] on div at bounding box center [0, 0] width 0 height 0
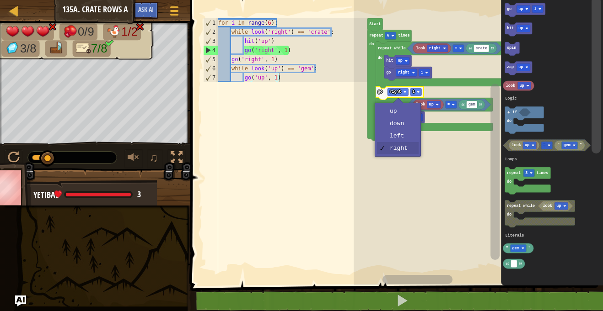
click at [398, 110] on icon "Blockly Workspace" at bounding box center [434, 115] width 117 height 35
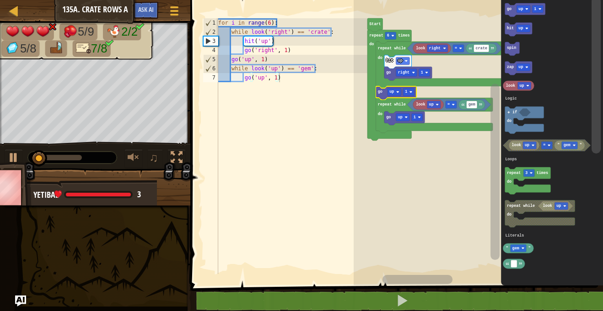
click at [400, 122] on icon "Blockly Workspace" at bounding box center [404, 119] width 40 height 14
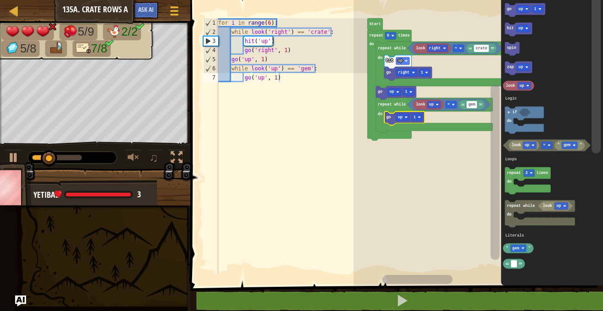
click at [400, 117] on text "up" at bounding box center [400, 117] width 5 height 5
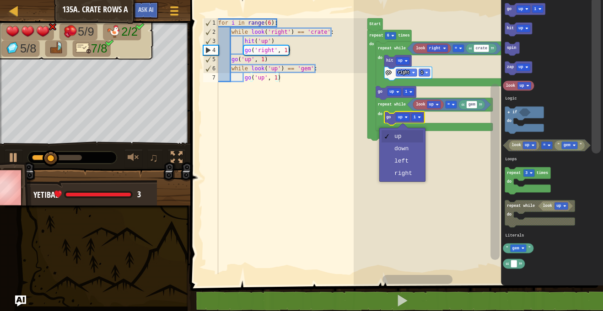
click at [406, 178] on rect "Blockly Workspace" at bounding box center [477, 140] width 249 height 290
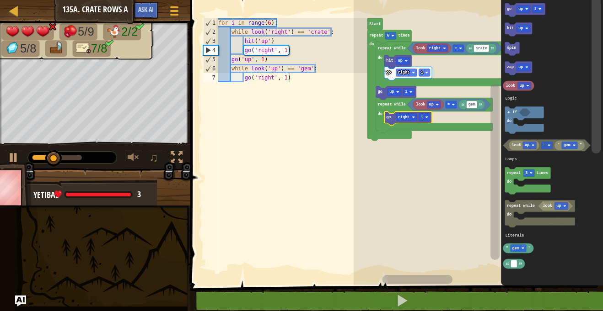
click at [0, 0] on div at bounding box center [0, 0] width 0 height 0
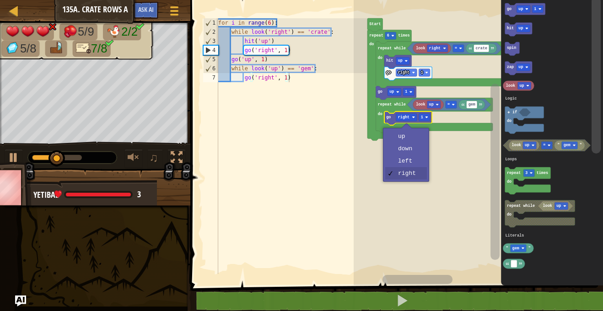
click at [407, 136] on icon "Blockly Workspace" at bounding box center [389, 85] width 44 height 111
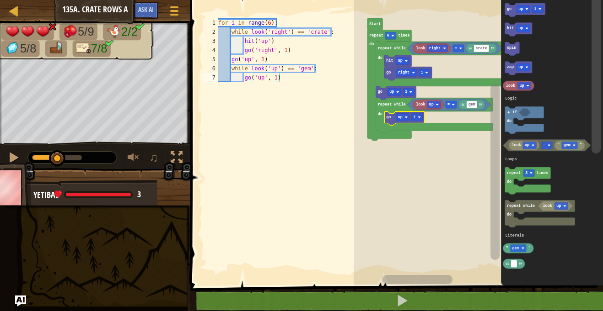
click at [391, 91] on text "up" at bounding box center [391, 92] width 5 height 5
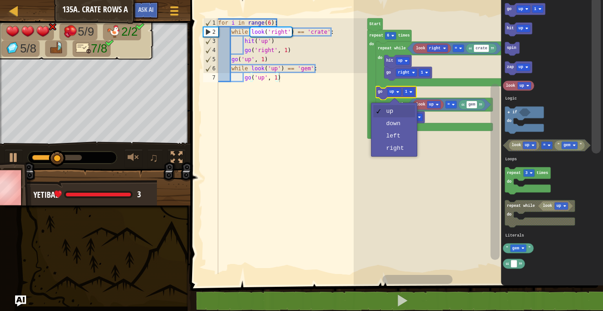
click at [404, 149] on rect "Blockly Workspace" at bounding box center [477, 140] width 249 height 290
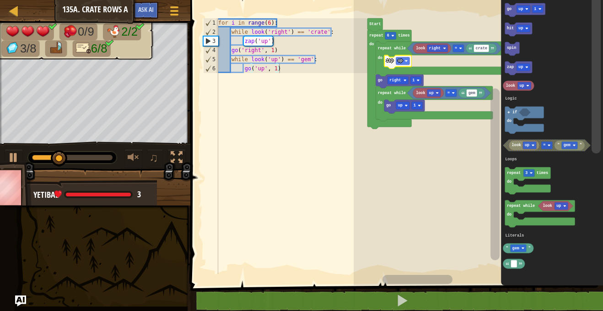
click at [0, 0] on div at bounding box center [0, 0] width 0 height 0
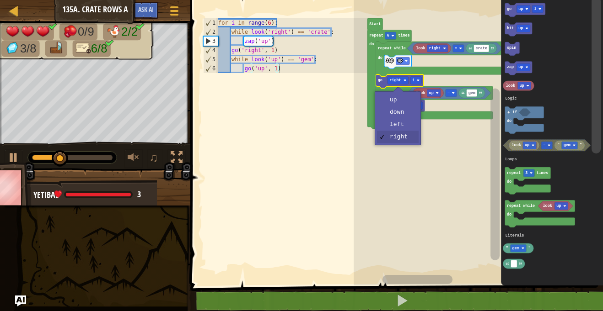
click at [406, 100] on icon "Blockly Workspace" at bounding box center [404, 107] width 40 height 14
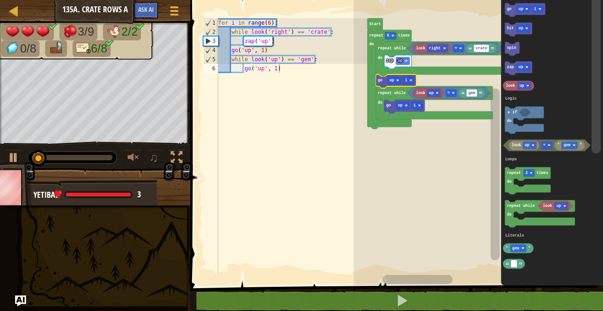
click at [391, 81] on text "up" at bounding box center [391, 80] width 5 height 5
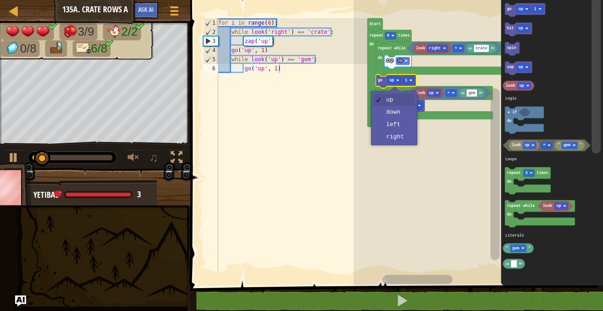
click at [402, 117] on icon "Blockly Workspace" at bounding box center [434, 103] width 117 height 35
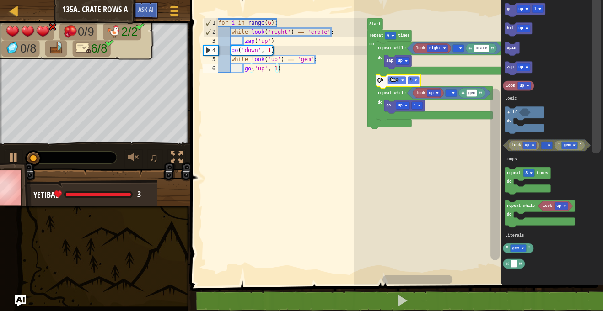
click at [402, 80] on image "Blockly Workspace" at bounding box center [402, 80] width 3 height 3
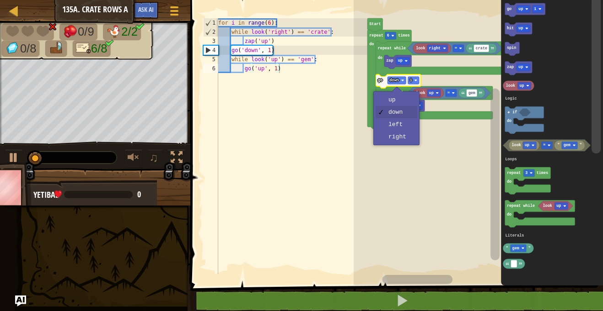
click at [404, 125] on icon "Blockly Workspace" at bounding box center [389, 79] width 44 height 99
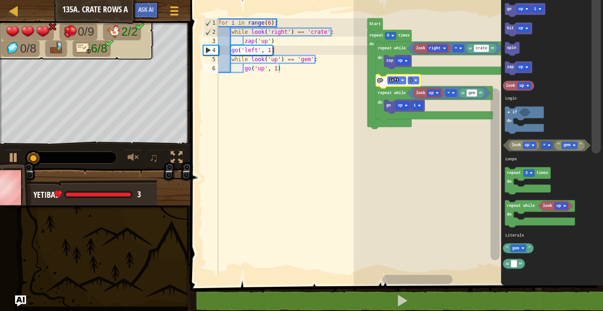
click at [399, 79] on rect "Blockly Workspace" at bounding box center [396, 80] width 18 height 7
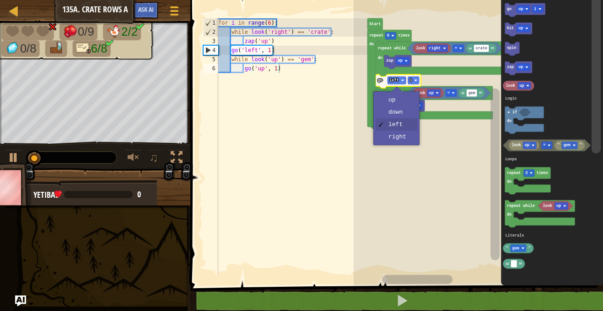
click at [408, 138] on rect "Blockly Workspace" at bounding box center [477, 140] width 249 height 290
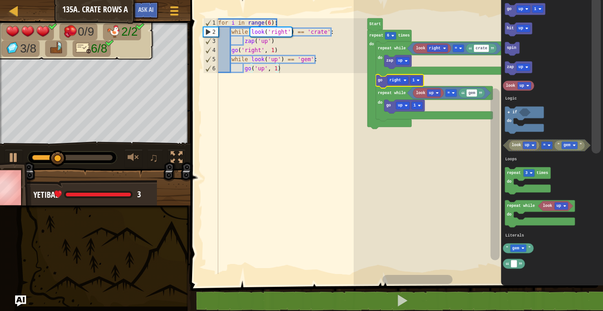
click at [405, 65] on icon "Blockly Workspace" at bounding box center [397, 62] width 27 height 14
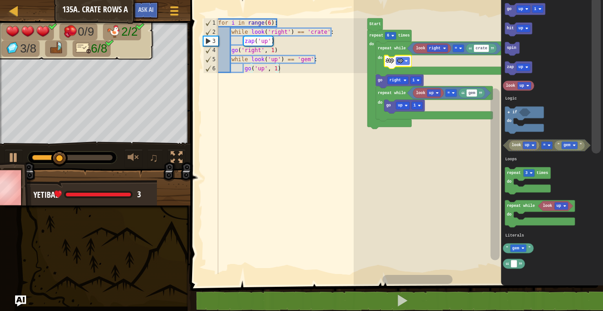
click at [0, 0] on div at bounding box center [0, 0] width 0 height 0
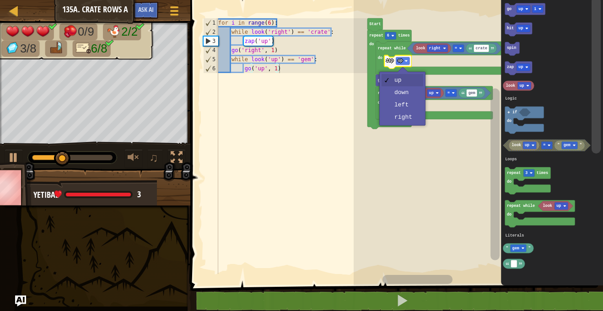
click at [410, 103] on icon "Blockly Workspace" at bounding box center [404, 107] width 40 height 14
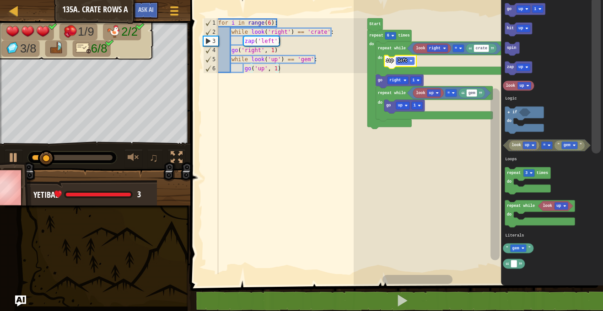
click at [413, 58] on rect "Blockly Workspace" at bounding box center [405, 60] width 18 height 7
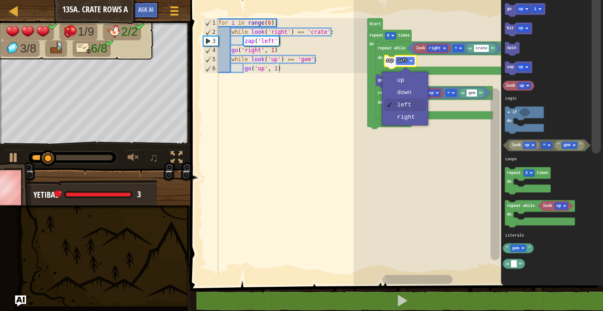
click at [410, 82] on rect "Blockly Workspace" at bounding box center [415, 80] width 11 height 7
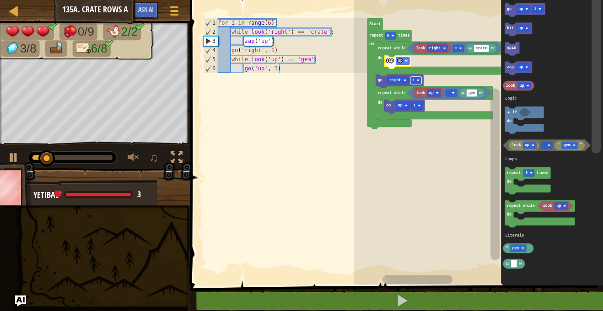
click at [0, 0] on div at bounding box center [0, 0] width 0 height 0
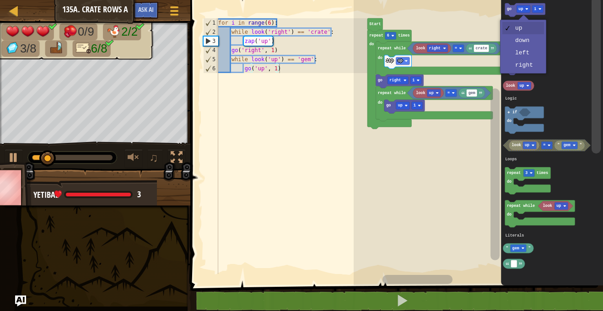
click at [524, 67] on rect "Blockly Workspace" at bounding box center [523, 67] width 14 height 7
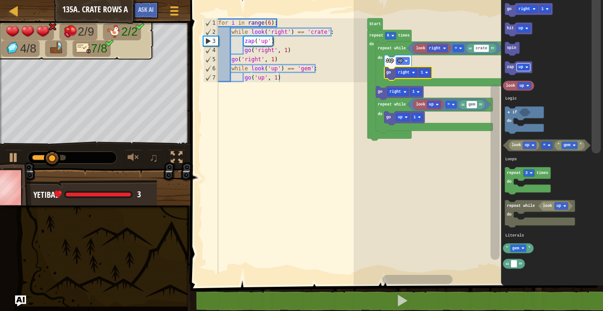
click at [406, 57] on rect "Blockly Workspace" at bounding box center [403, 60] width 14 height 7
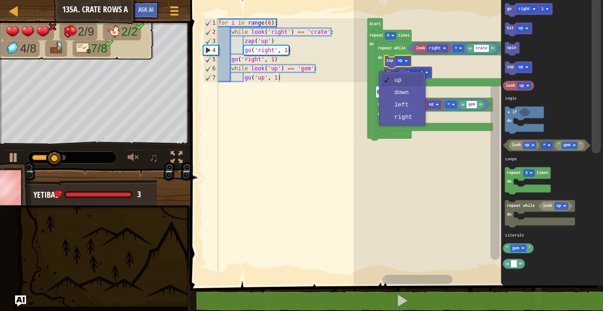
click at [413, 121] on rect "Blockly Workspace" at bounding box center [416, 117] width 11 height 7
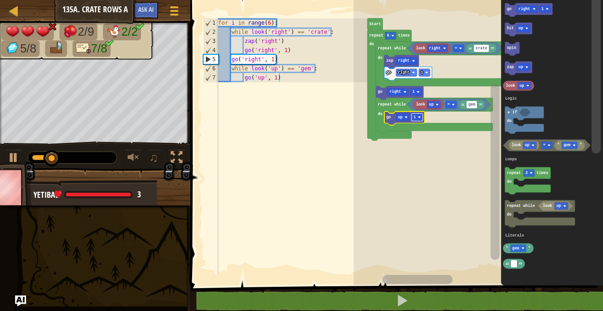
click at [402, 114] on rect "Blockly Workspace" at bounding box center [403, 117] width 14 height 7
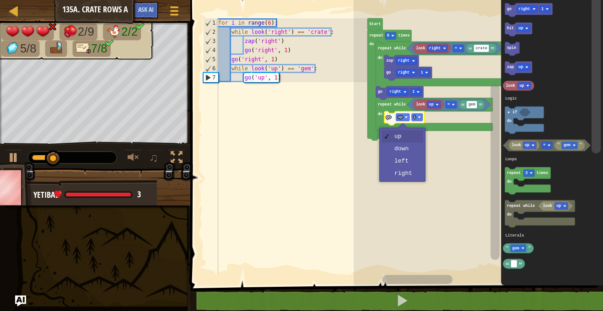
click at [406, 150] on rect "Blockly Workspace" at bounding box center [477, 140] width 249 height 290
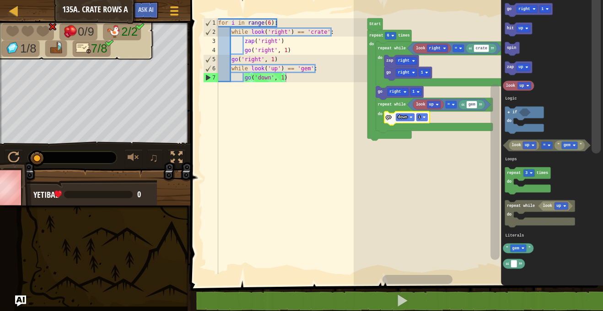
click at [406, 116] on text "down" at bounding box center [402, 117] width 9 height 5
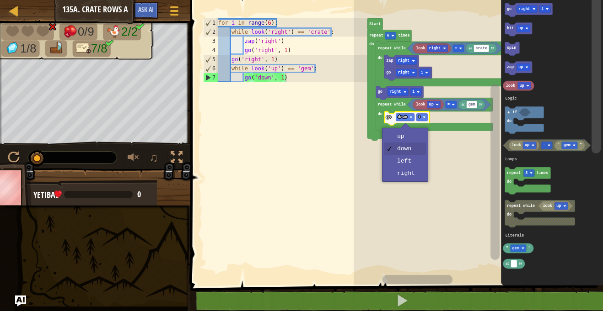
click at [404, 177] on rect "Blockly Workspace" at bounding box center [477, 140] width 249 height 290
type textarea "go('right', 1)"
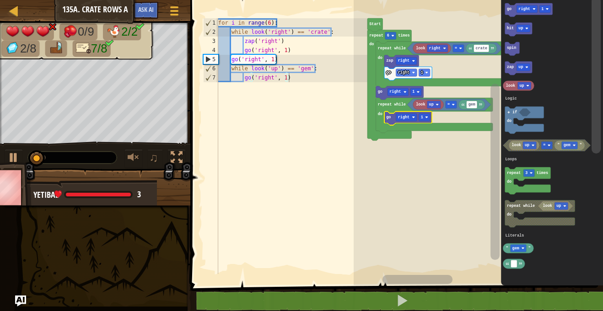
click at [391, 92] on text "right" at bounding box center [394, 92] width 11 height 5
click at [409, 92] on icon "Blockly Workspace" at bounding box center [400, 93] width 48 height 14
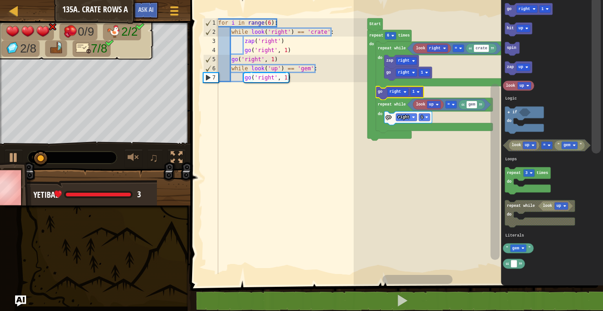
click at [0, 0] on div at bounding box center [0, 0] width 0 height 0
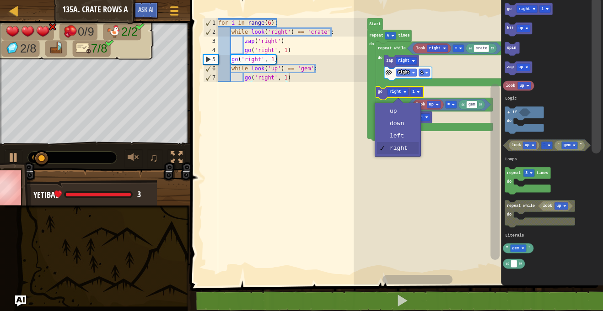
click at [411, 110] on icon "Blockly Workspace" at bounding box center [434, 115] width 117 height 35
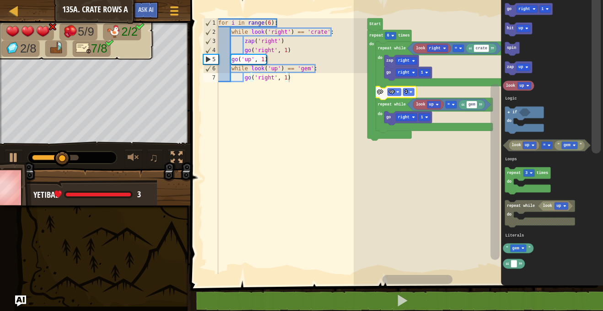
click at [11, 162] on img at bounding box center [5, 187] width 53 height 51
click at [175, 7] on span at bounding box center [174, 7] width 9 height 2
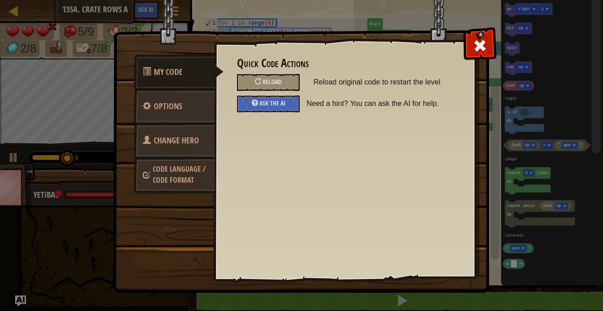
click at [175, 180] on span "Code Language / Code Format" at bounding box center [179, 174] width 53 height 21
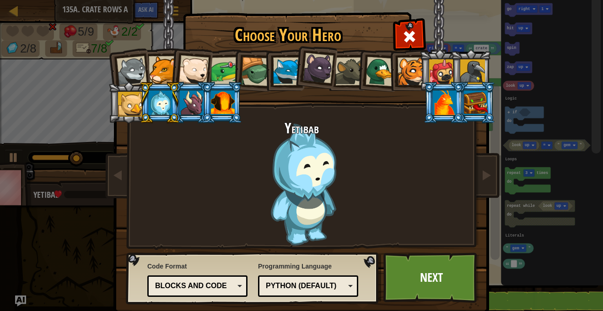
click at [226, 284] on div "Blocks and code" at bounding box center [194, 286] width 79 height 11
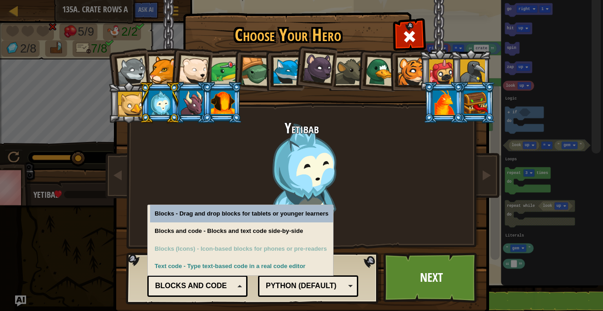
click at [164, 228] on div "Blocks and code - Blocks and text code side-by-side" at bounding box center [241, 232] width 183 height 18
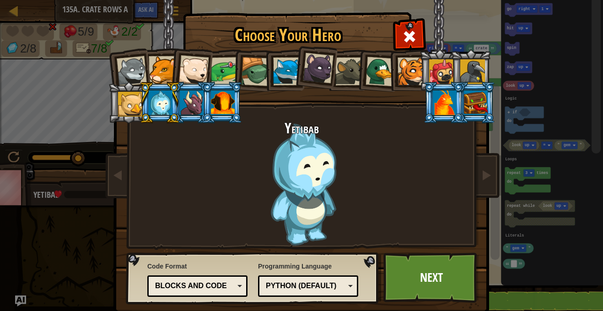
click at [333, 294] on div "Python (Default) JavaScript Lua C++ Java (Experimental) Python (Default)" at bounding box center [308, 286] width 100 height 21
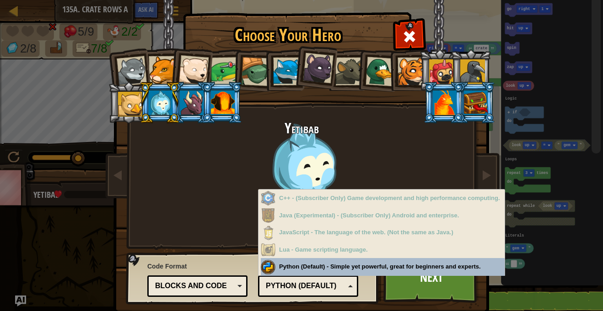
click at [53, 231] on div "Choose Your Hero 14684 Wolf Pup Cougar Polar Bear Cub Frog Turtle Blue Fox Pant…" at bounding box center [301, 155] width 603 height 311
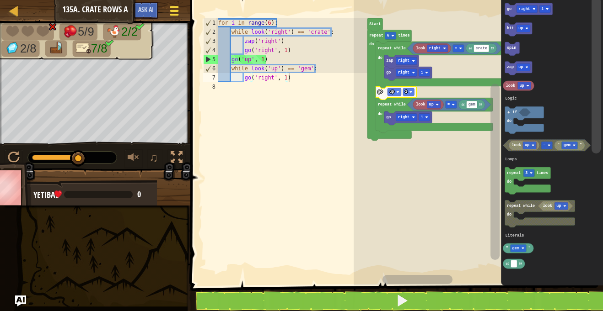
click at [174, 15] on span at bounding box center [174, 15] width 9 height 2
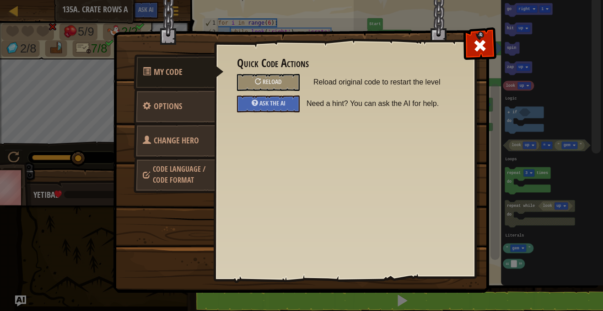
click at [172, 176] on span "Code Language / Code Format" at bounding box center [179, 174] width 53 height 21
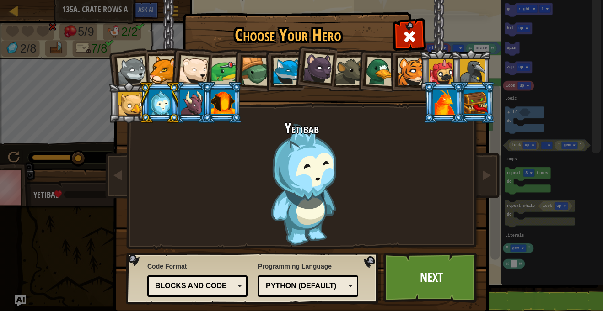
click at [206, 283] on div "Blocks and code" at bounding box center [194, 286] width 79 height 11
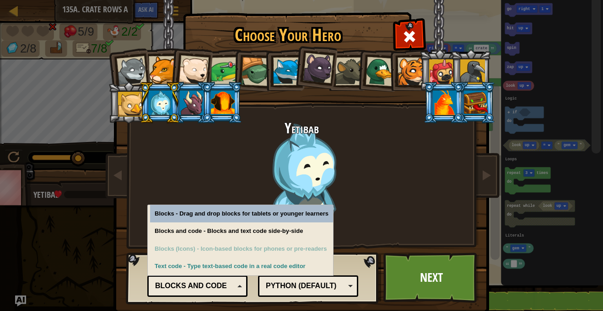
click at [212, 282] on div "Blocks and code" at bounding box center [194, 286] width 79 height 11
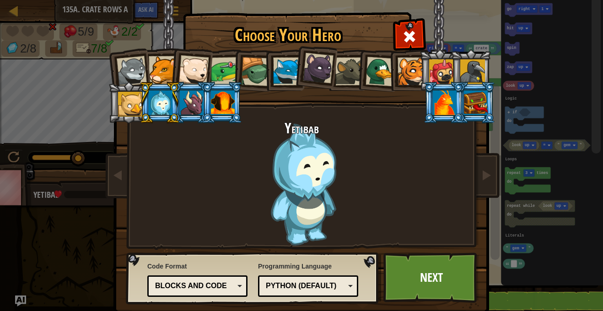
click at [217, 291] on div "Blocks and code" at bounding box center [194, 286] width 79 height 11
click at [430, 287] on link "Next" at bounding box center [431, 278] width 96 height 50
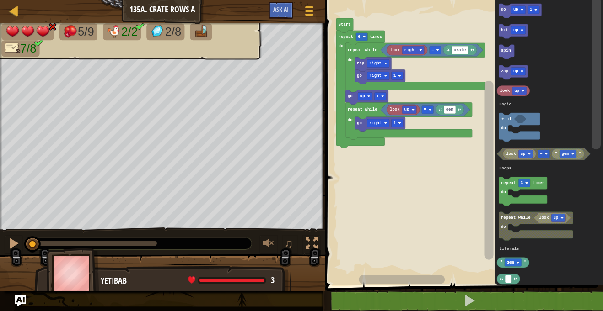
click at [0, 0] on div at bounding box center [0, 0] width 0 height 0
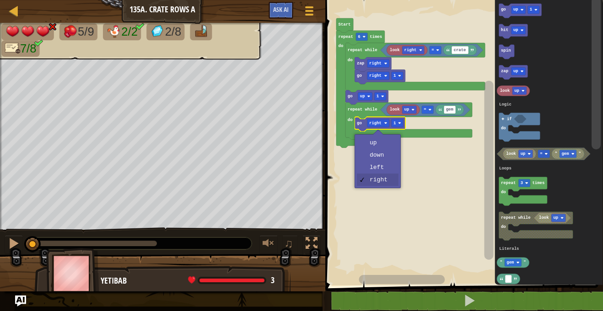
click at [378, 143] on icon "Blockly Workspace" at bounding box center [360, 89] width 48 height 117
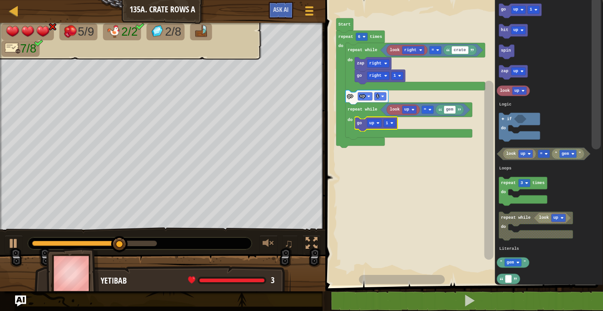
click at [381, 64] on rect "Blockly Workspace" at bounding box center [378, 63] width 22 height 8
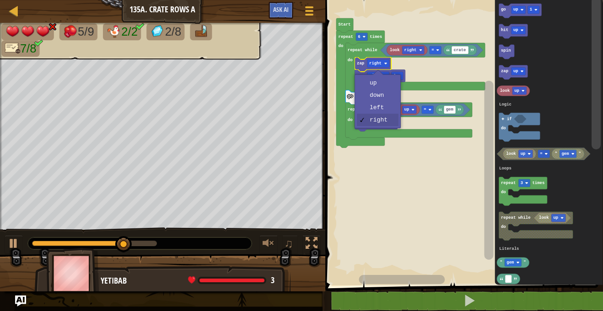
click at [370, 84] on icon "Blockly Workspace" at bounding box center [414, 67] width 139 height 49
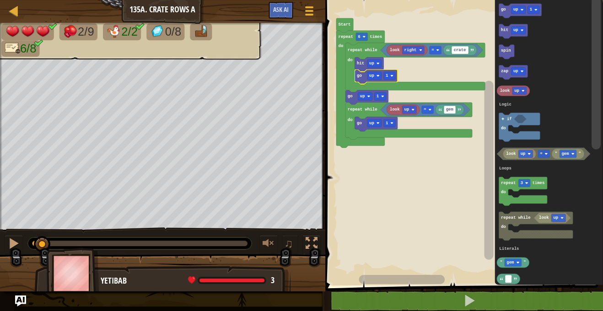
click at [0, 0] on div at bounding box center [0, 0] width 0 height 0
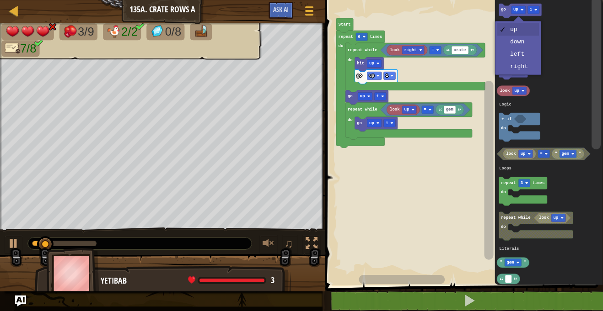
click at [522, 42] on icon "Blockly Workspace" at bounding box center [548, 140] width 108 height 290
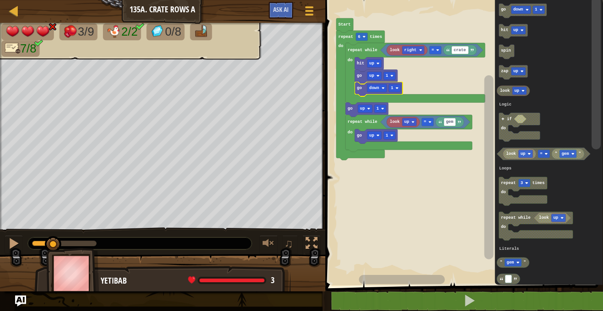
click at [369, 108] on image "Blockly Workspace" at bounding box center [368, 108] width 3 height 3
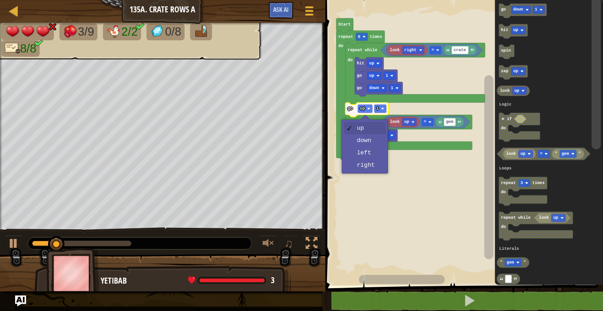
click at [371, 164] on rect "Blockly Workspace" at bounding box center [462, 140] width 280 height 290
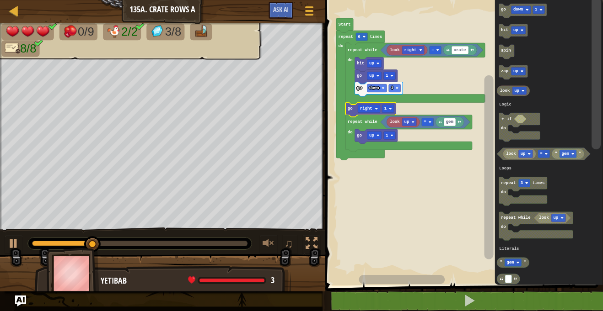
click at [0, 0] on div at bounding box center [0, 0] width 0 height 0
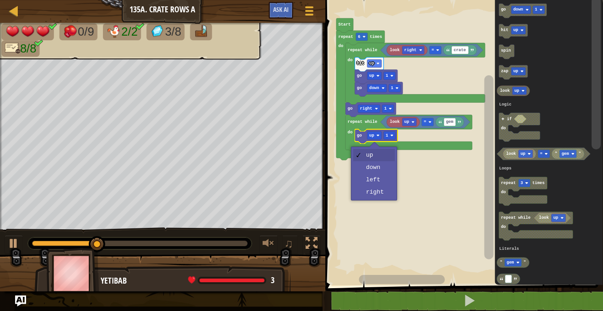
click at [378, 193] on rect "Blockly Workspace" at bounding box center [462, 140] width 280 height 290
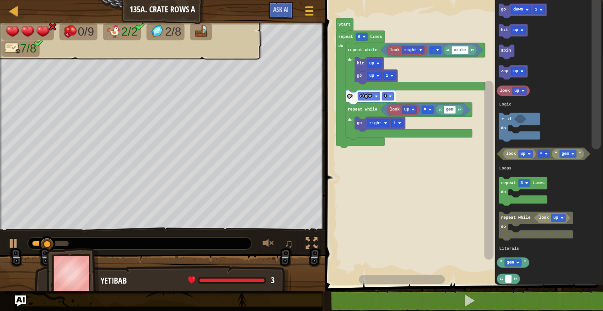
click at [0, 0] on div at bounding box center [0, 0] width 0 height 0
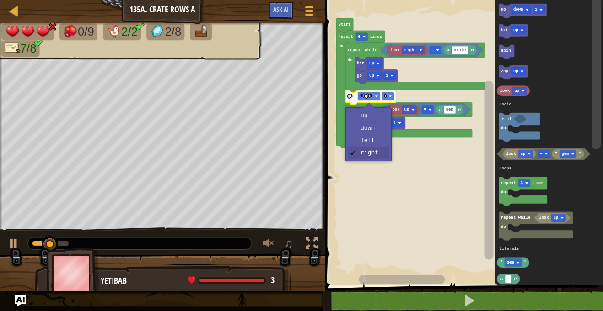
click at [372, 118] on icon "Blockly Workspace" at bounding box center [379, 124] width 50 height 15
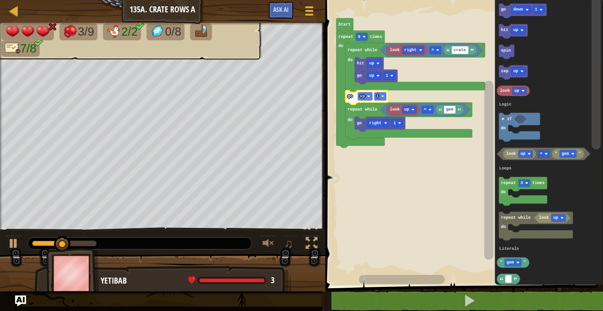
click at [378, 76] on image "Blockly Workspace" at bounding box center [377, 76] width 3 height 3
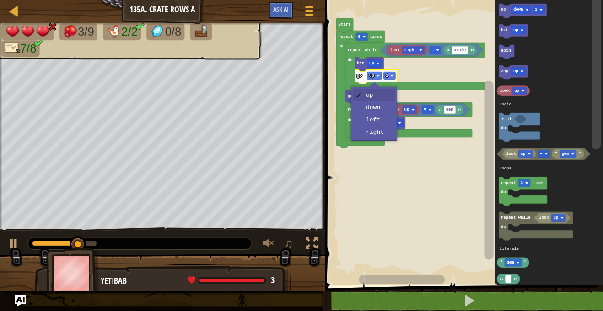
click at [379, 136] on icon "Blockly Workspace" at bounding box center [408, 121] width 127 height 37
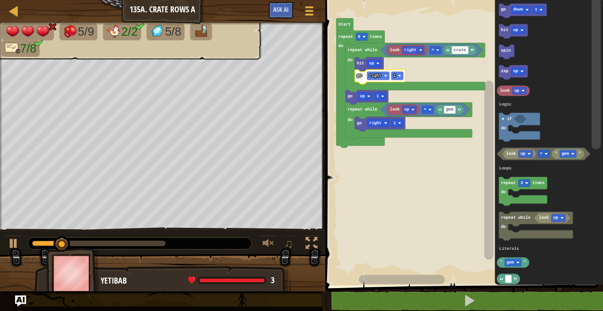
click at [382, 77] on rect "Blockly Workspace" at bounding box center [378, 76] width 22 height 8
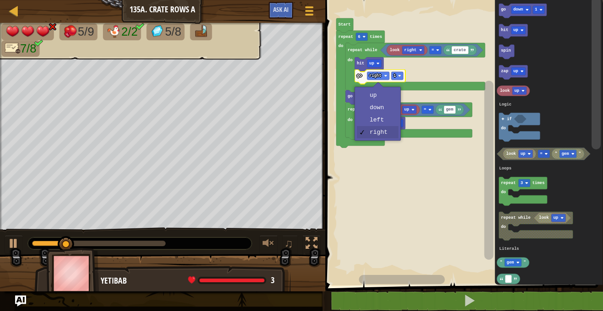
click at [386, 108] on icon "Blockly Workspace" at bounding box center [425, 110] width 90 height 12
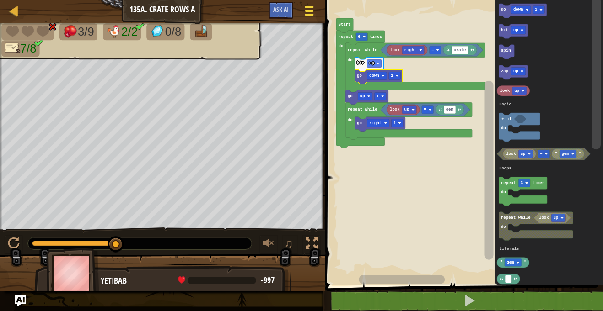
click at [314, 13] on div at bounding box center [309, 10] width 12 height 13
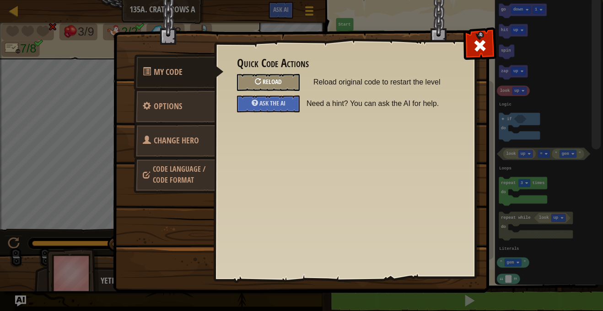
click at [281, 84] on span "Reload" at bounding box center [271, 81] width 19 height 9
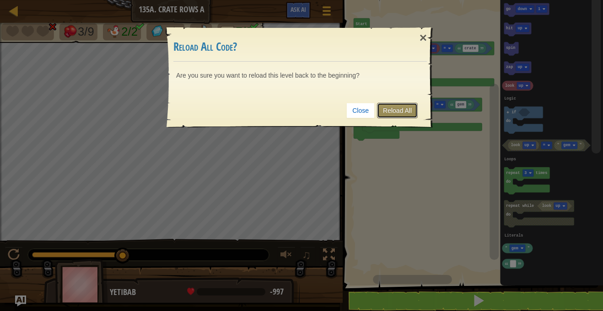
click at [399, 110] on link "Reload All" at bounding box center [397, 111] width 41 height 16
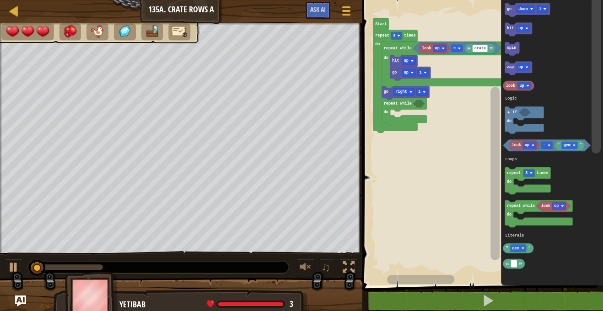
click at [527, 150] on icon "Blockly Workspace" at bounding box center [523, 146] width 31 height 10
click at [391, 150] on text "up" at bounding box center [391, 149] width 5 height 5
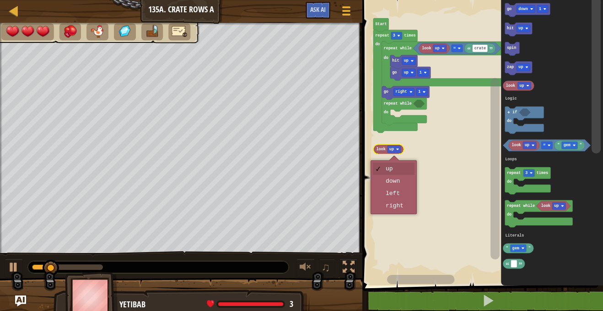
click at [397, 181] on rect "Blockly Workspace" at bounding box center [480, 140] width 243 height 290
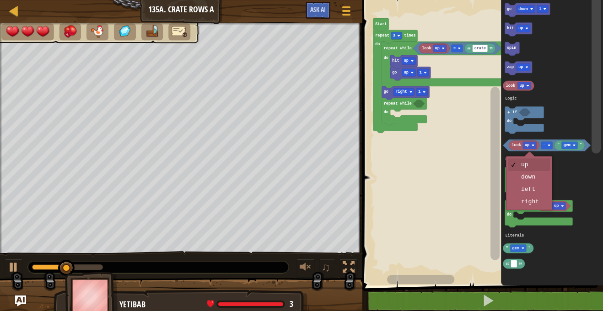
click at [533, 178] on icon "Blockly Workspace" at bounding box center [527, 180] width 46 height 27
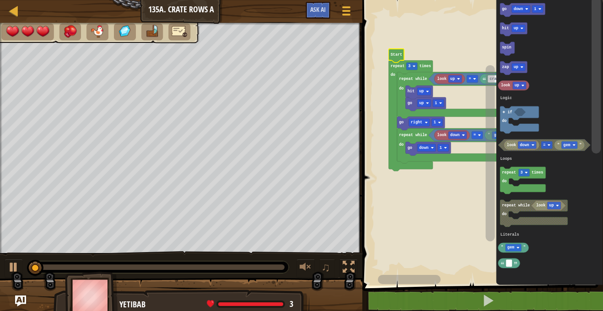
click at [413, 65] on image "Blockly Workspace" at bounding box center [413, 66] width 3 height 3
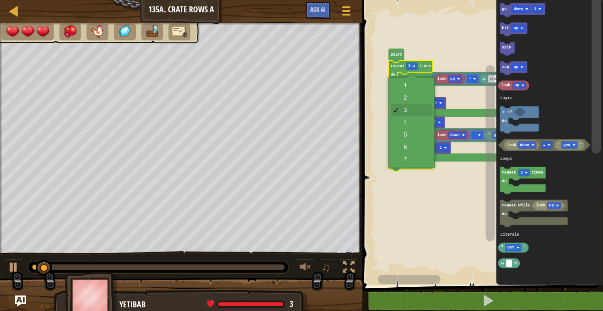
click at [405, 134] on text "repeat while" at bounding box center [413, 135] width 28 height 5
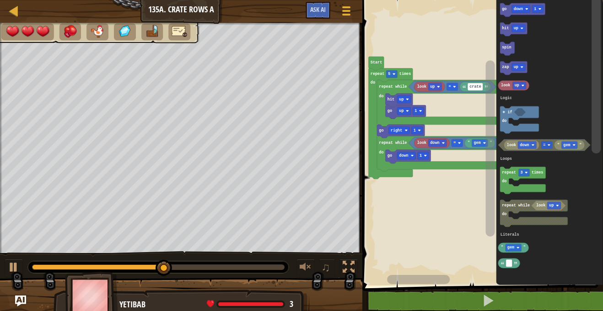
click at [395, 75] on image "Blockly Workspace" at bounding box center [393, 74] width 3 height 3
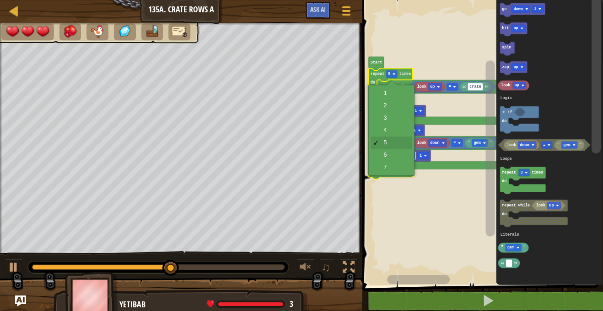
click at [397, 158] on rect "Blockly Workspace" at bounding box center [406, 155] width 18 height 7
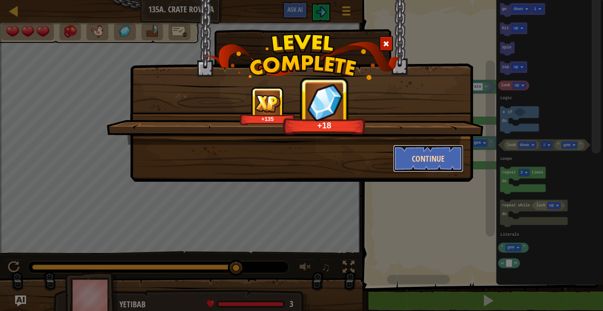
click at [451, 171] on button "Continue" at bounding box center [428, 158] width 71 height 27
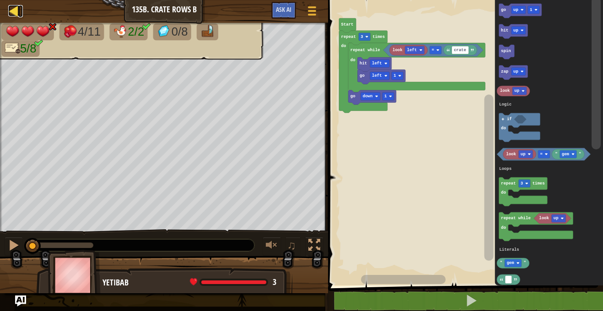
click at [19, 13] on div at bounding box center [13, 10] width 11 height 11
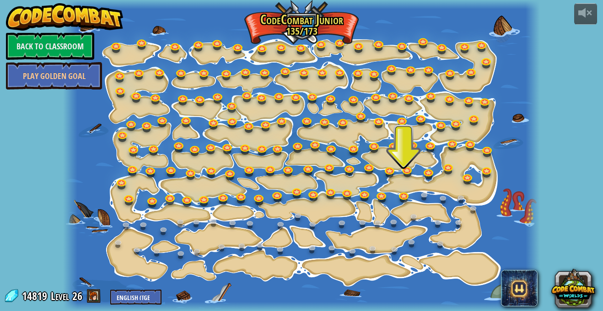
click at [61, 299] on span "Level" at bounding box center [60, 296] width 18 height 15
click at [402, 197] on link at bounding box center [404, 196] width 18 height 18
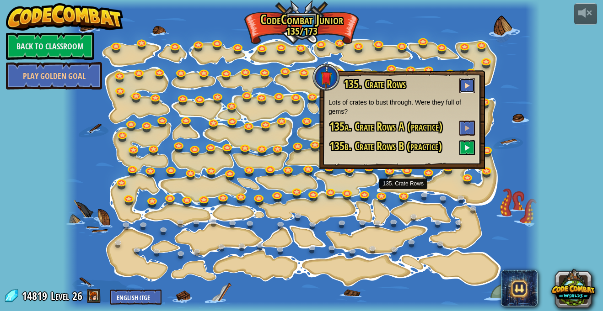
click at [465, 87] on span at bounding box center [467, 85] width 6 height 6
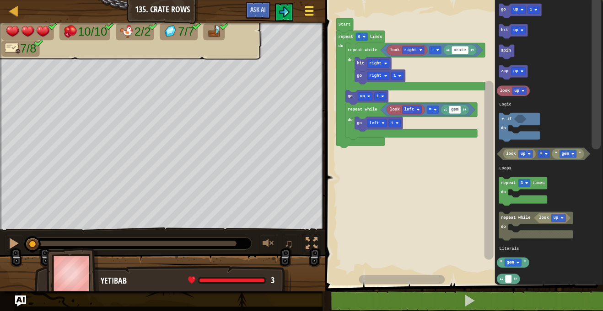
click at [306, 16] on span at bounding box center [308, 15] width 9 height 2
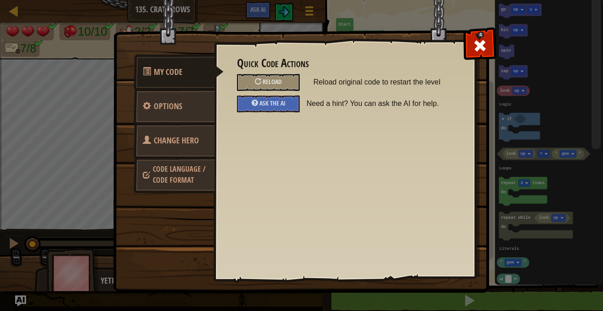
click at [174, 166] on span "Code Language / Code Format" at bounding box center [179, 174] width 53 height 21
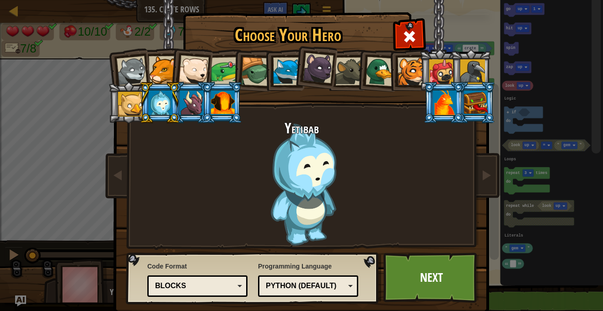
click at [214, 290] on div "Blocks" at bounding box center [194, 286] width 79 height 11
click at [433, 286] on link "Next" at bounding box center [431, 278] width 96 height 50
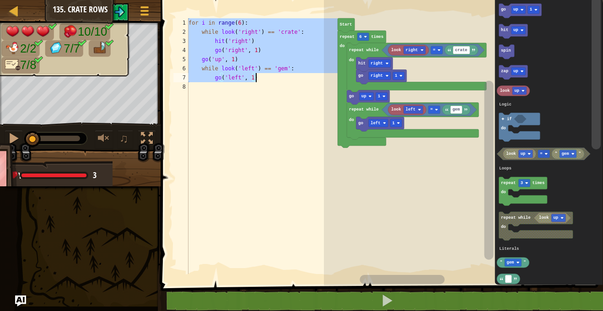
drag, startPoint x: 188, startPoint y: 21, endPoint x: 263, endPoint y: 77, distance: 93.4
click at [263, 77] on div "for i in range ( 6 ) : while look ( 'right' ) == 'crate' : hit ( 'right' ) go (…" at bounding box center [262, 155] width 151 height 274
type textarea "while look('left') == 'gem': go('left', 1)"
click at [123, 13] on img at bounding box center [119, 11] width 11 height 11
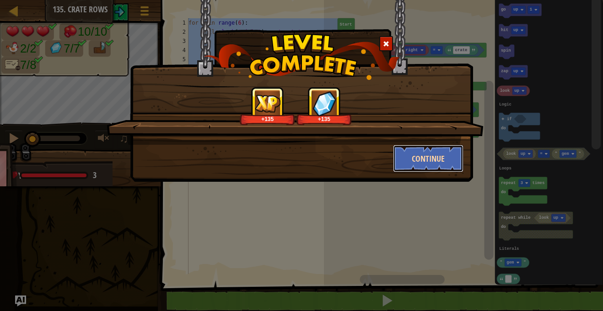
click at [441, 153] on button "Continue" at bounding box center [428, 158] width 71 height 27
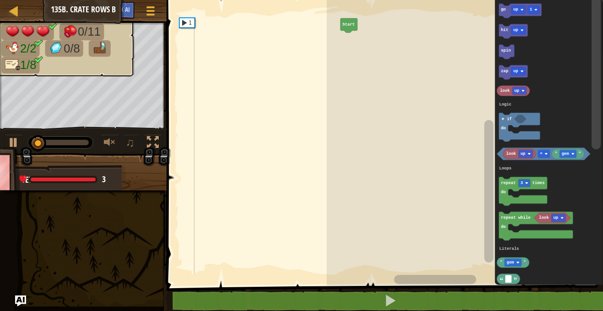
paste textarea "go('left', 1)"
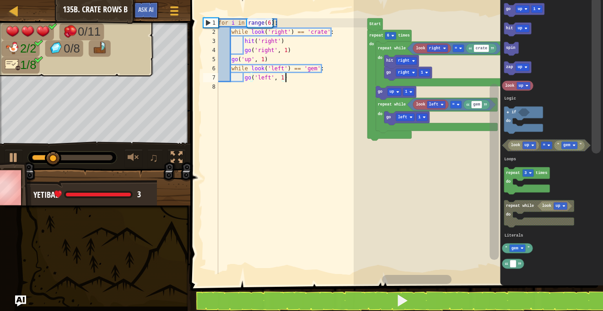
click at [0, 0] on div at bounding box center [0, 0] width 0 height 0
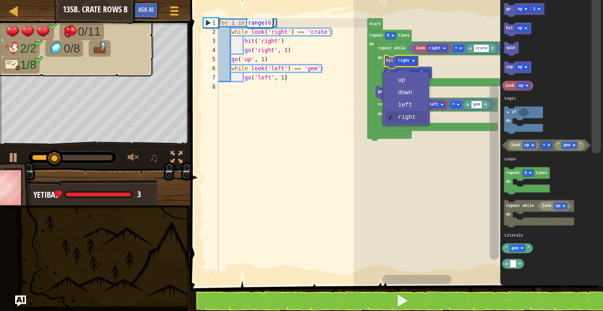
click at [413, 103] on icon "Blockly Workspace" at bounding box center [430, 105] width 35 height 10
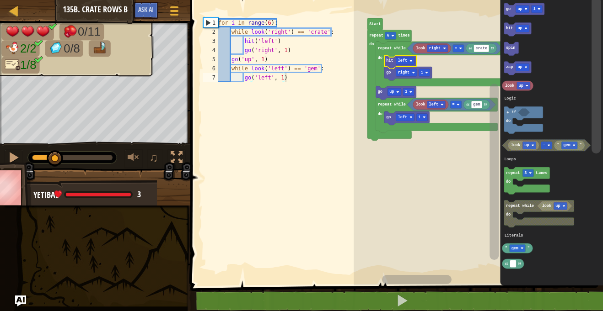
click at [441, 49] on rect "Blockly Workspace" at bounding box center [437, 48] width 21 height 7
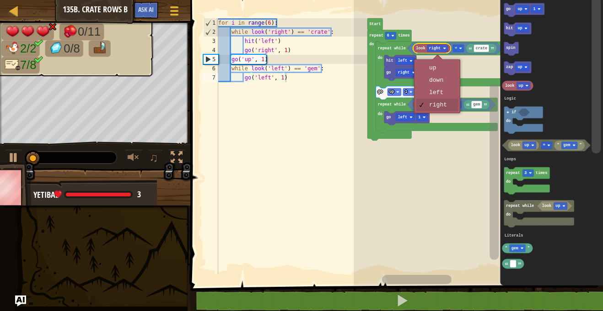
click at [439, 94] on rect "Blockly Workspace" at bounding box center [477, 140] width 249 height 290
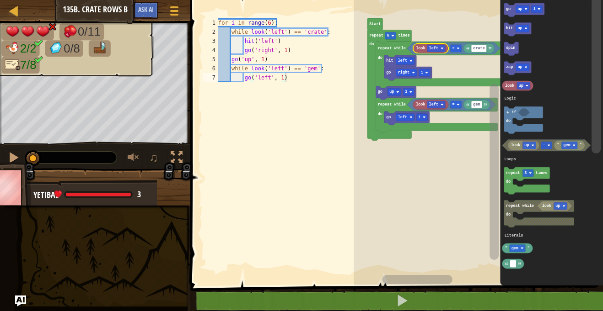
click at [402, 72] on text "right" at bounding box center [403, 72] width 11 height 5
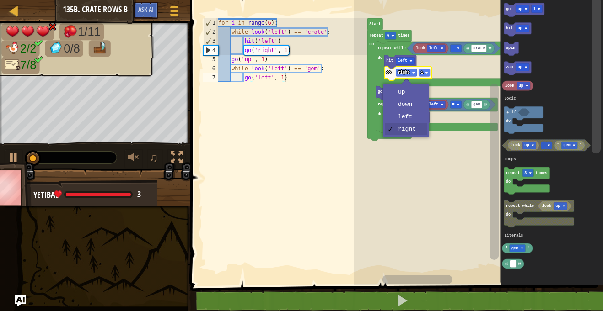
click at [409, 117] on rect "Blockly Workspace" at bounding box center [405, 117] width 18 height 7
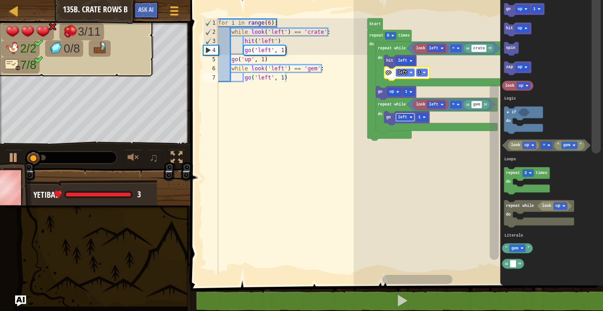
click at [397, 92] on image "Blockly Workspace" at bounding box center [397, 92] width 3 height 3
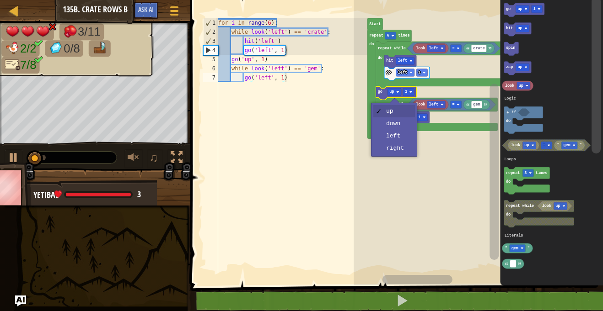
click at [397, 124] on icon "Blockly Workspace" at bounding box center [437, 115] width 122 height 35
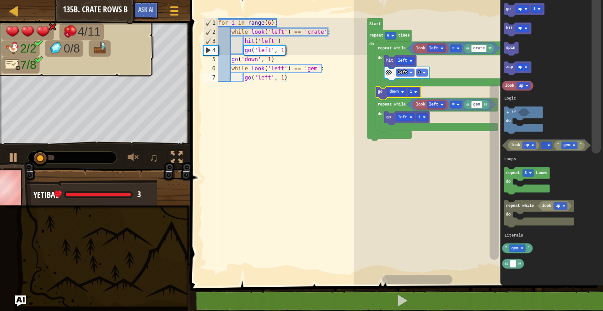
click at [405, 114] on rect "Blockly Workspace" at bounding box center [405, 117] width 18 height 7
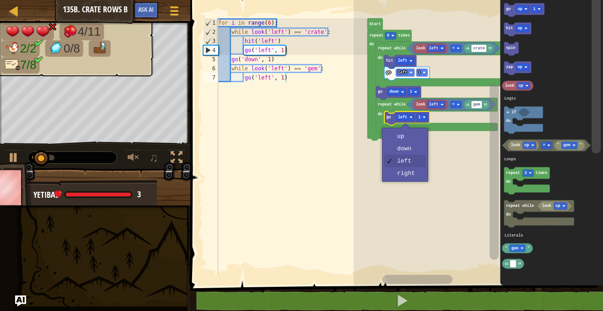
click at [411, 149] on rect "Blockly Workspace" at bounding box center [477, 140] width 249 height 290
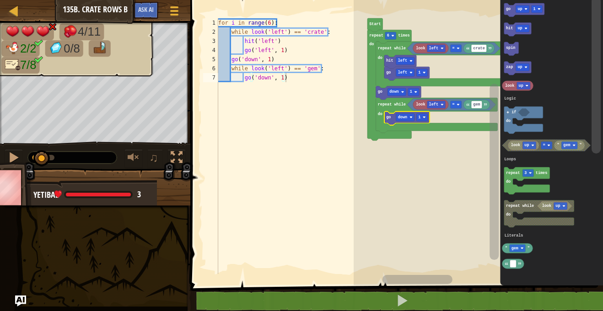
click at [0, 0] on div at bounding box center [0, 0] width 0 height 0
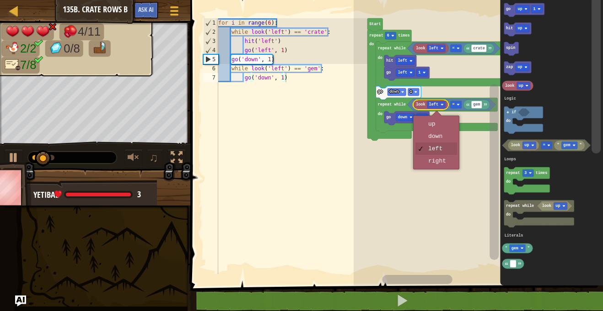
click at [444, 139] on rect "Blockly Workspace" at bounding box center [477, 140] width 249 height 290
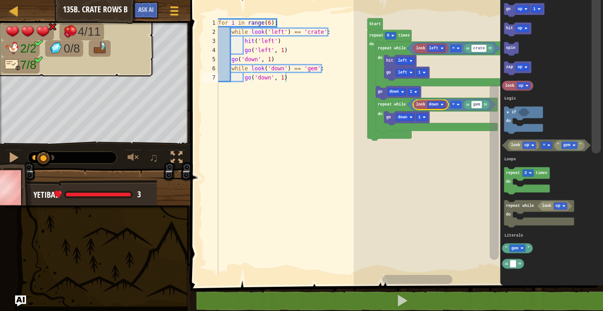
click at [0, 0] on div at bounding box center [0, 0] width 0 height 0
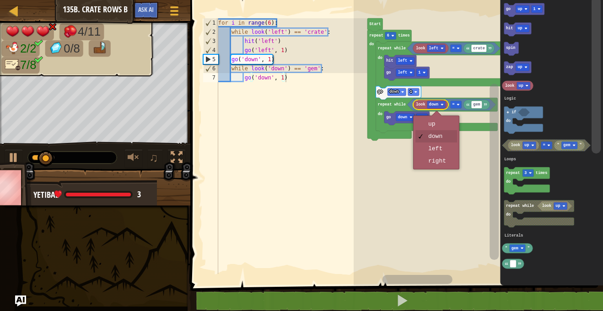
click at [412, 205] on rect "Blockly Workspace" at bounding box center [477, 140] width 249 height 290
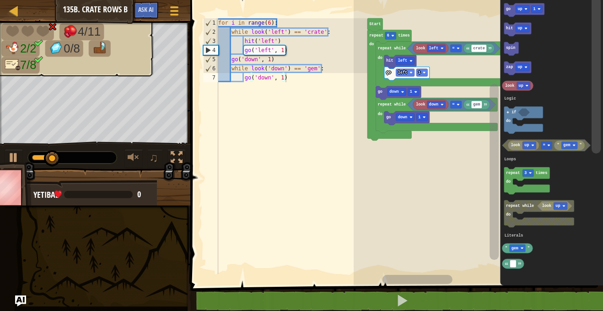
click at [0, 0] on div at bounding box center [0, 0] width 0 height 0
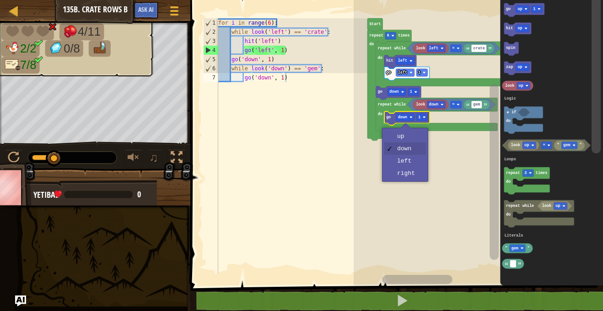
click at [412, 176] on rect "Blockly Workspace" at bounding box center [477, 140] width 249 height 290
type textarea "go('right', 1)"
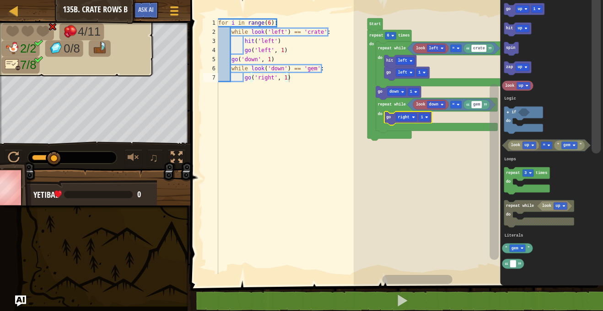
click at [437, 102] on text "down" at bounding box center [433, 104] width 9 height 5
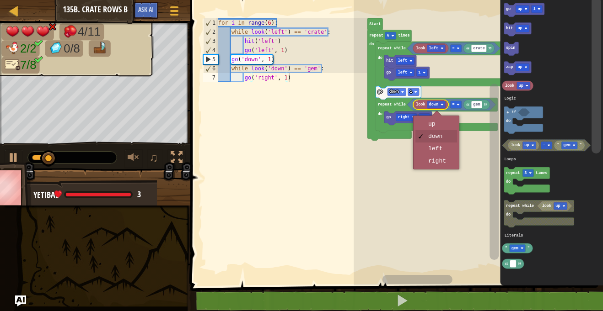
click at [441, 163] on rect "Blockly Workspace" at bounding box center [477, 140] width 249 height 290
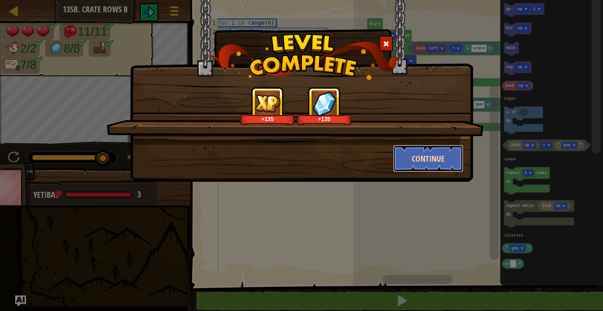
click at [443, 152] on button "Continue" at bounding box center [428, 158] width 71 height 27
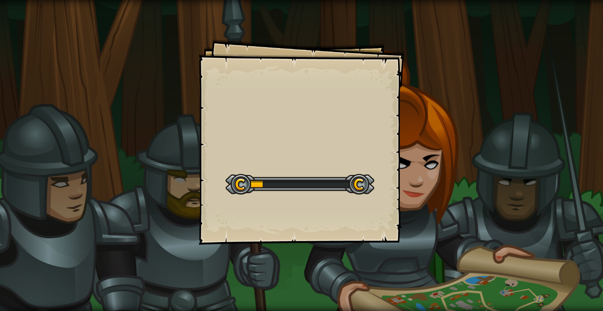
click at [441, 151] on div "Goals Start Level Error loading from server. Try refreshing the page. You'll ne…" at bounding box center [301, 155] width 603 height 311
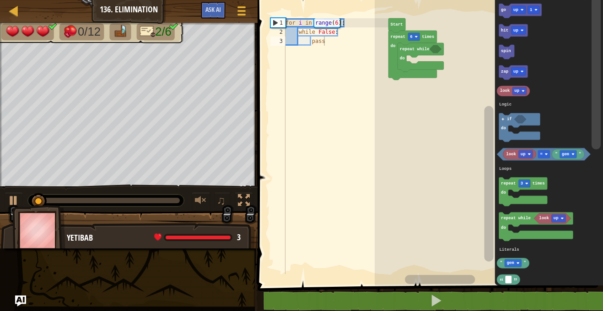
click at [0, 0] on div at bounding box center [0, 0] width 0 height 0
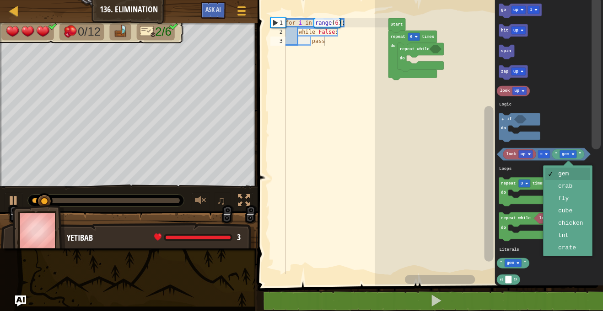
click at [571, 188] on icon "Blockly Workspace" at bounding box center [549, 140] width 108 height 290
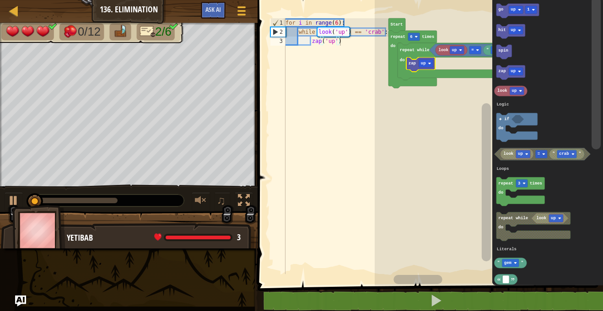
click at [0, 0] on div at bounding box center [0, 0] width 0 height 0
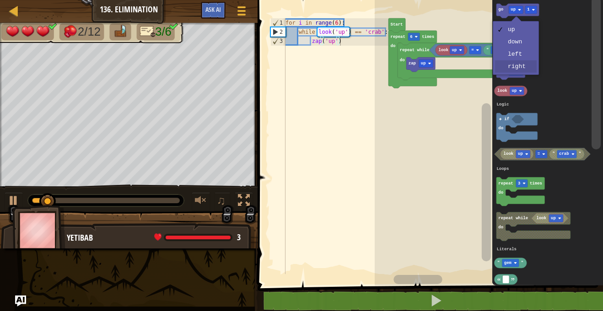
click at [522, 64] on icon "Blockly Workspace" at bounding box center [547, 140] width 111 height 290
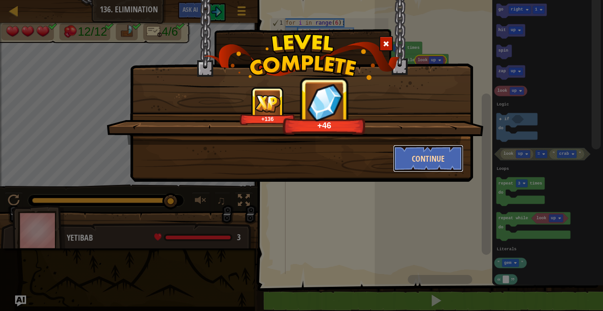
click at [410, 155] on button "Continue" at bounding box center [428, 158] width 71 height 27
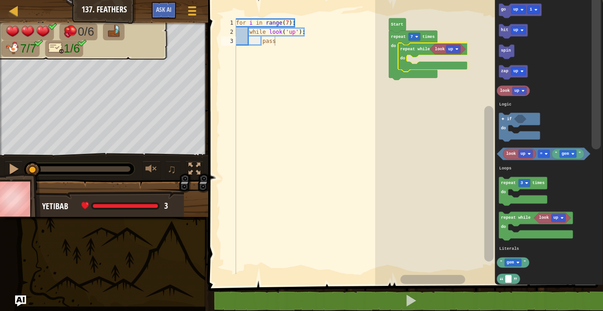
click at [450, 49] on text "up" at bounding box center [450, 49] width 5 height 5
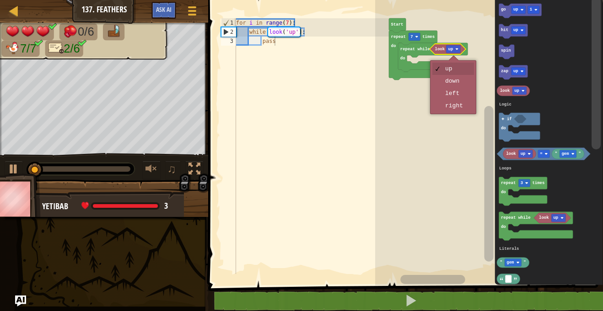
click at [457, 80] on rect "Blockly Workspace" at bounding box center [489, 140] width 228 height 290
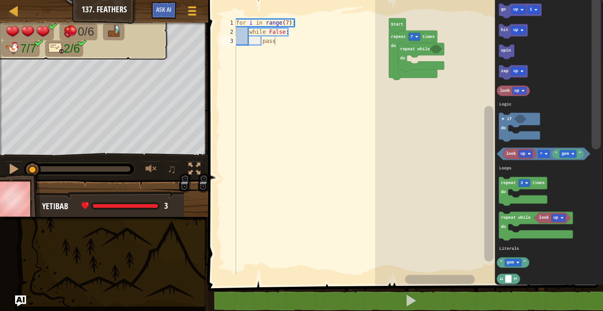
click at [0, 0] on div at bounding box center [0, 0] width 0 height 0
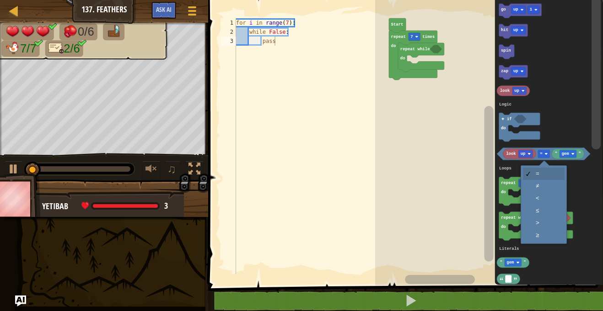
click at [542, 187] on icon "Blockly Workspace" at bounding box center [522, 191] width 48 height 29
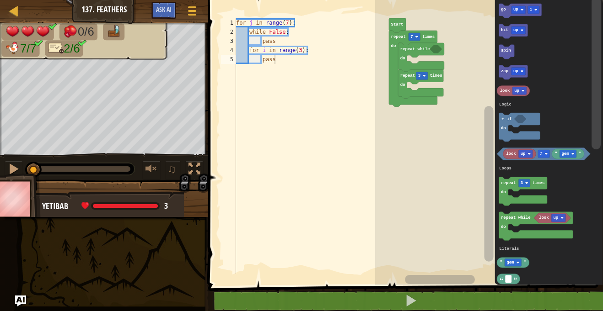
click at [571, 154] on image "Blockly Workspace" at bounding box center [572, 154] width 3 height 3
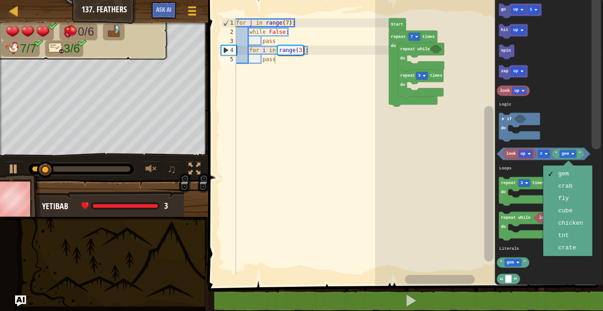
click at [577, 226] on icon "Blockly Workspace" at bounding box center [548, 140] width 108 height 290
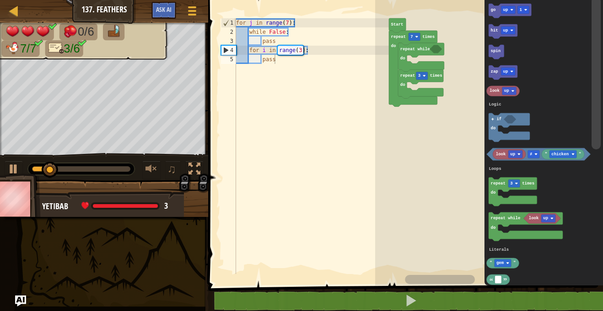
click at [517, 153] on rect "Blockly Workspace" at bounding box center [515, 154] width 15 height 8
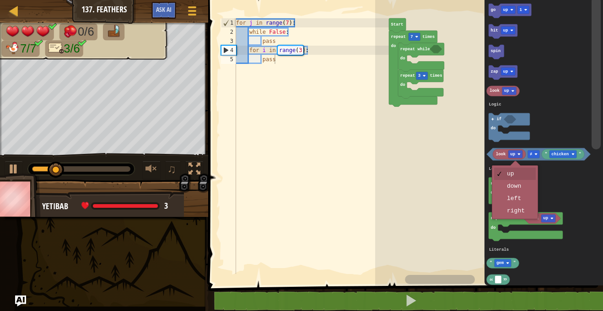
click at [521, 187] on icon "Blockly Workspace" at bounding box center [512, 191] width 48 height 29
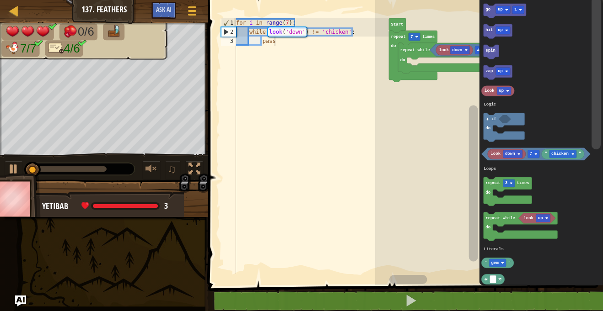
click at [0, 0] on div at bounding box center [0, 0] width 0 height 0
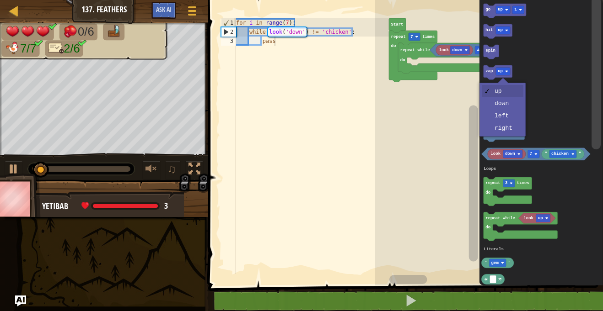
click at [513, 108] on icon "Blockly Workspace" at bounding box center [540, 140] width 123 height 290
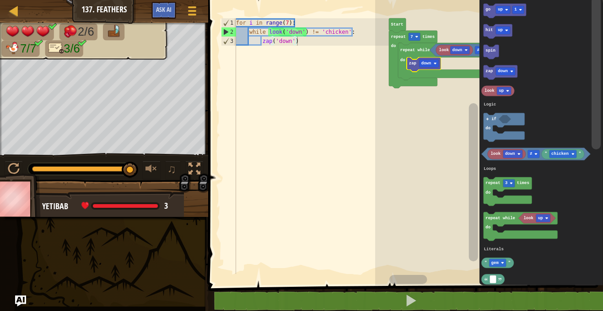
click at [506, 10] on image "Blockly Workspace" at bounding box center [506, 9] width 3 height 3
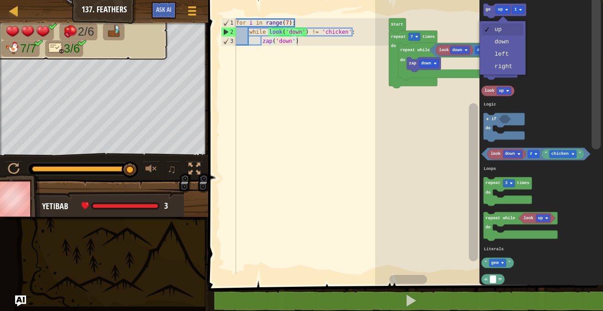
click at [507, 58] on icon "Blockly Workspace" at bounding box center [540, 140] width 123 height 290
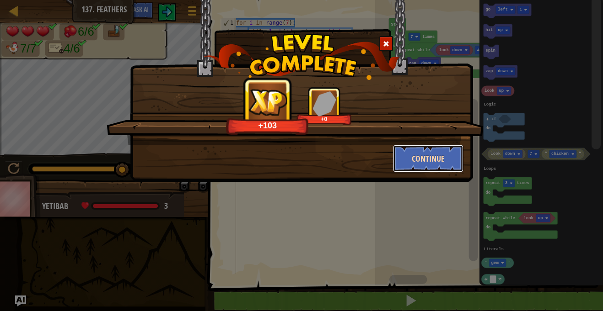
click at [417, 147] on button "Continue" at bounding box center [428, 158] width 71 height 27
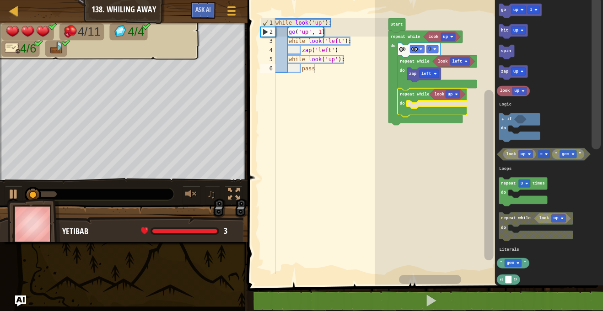
click at [0, 0] on div at bounding box center [0, 0] width 0 height 0
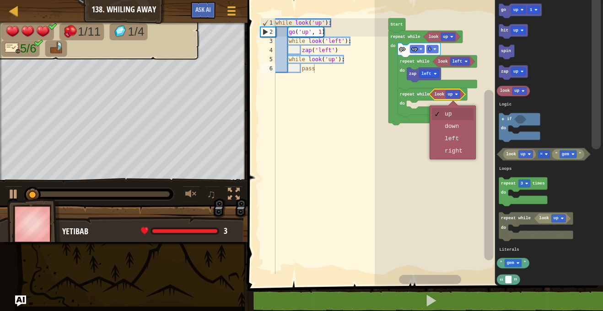
click at [457, 152] on rect "Blockly Workspace" at bounding box center [488, 140] width 228 height 290
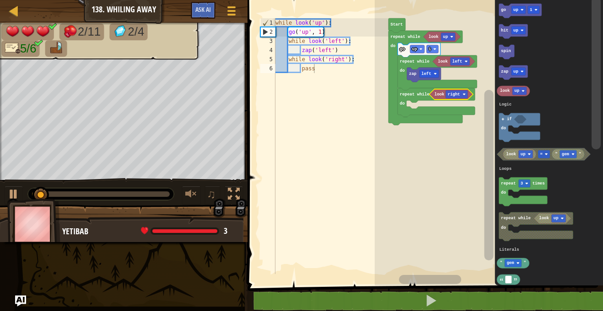
click at [0, 0] on div at bounding box center [0, 0] width 0 height 0
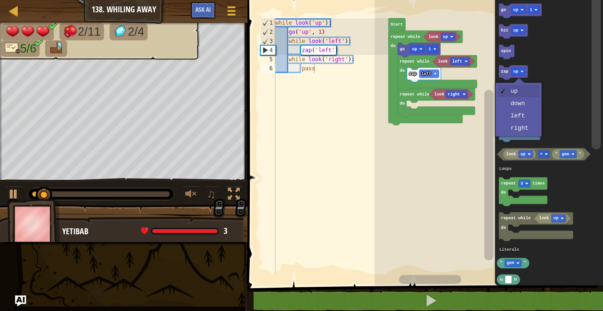
click at [526, 128] on rect "Blockly Workspace" at bounding box center [519, 127] width 41 height 29
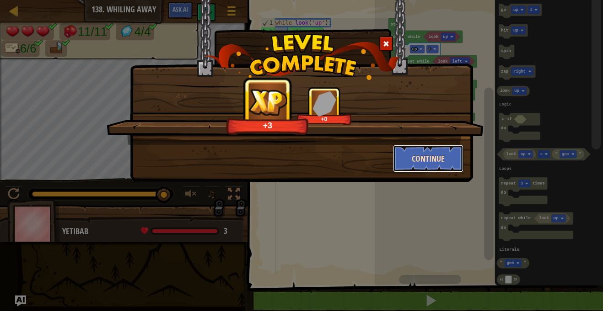
click at [425, 155] on button "Continue" at bounding box center [428, 158] width 71 height 27
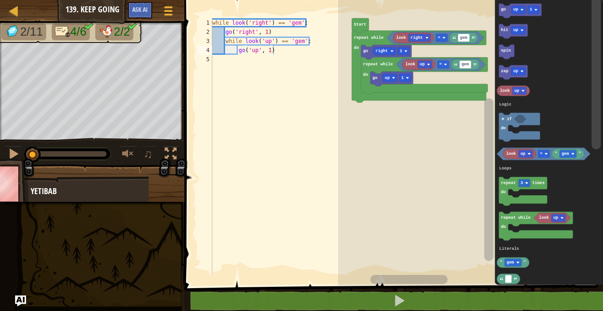
click at [514, 8] on text "up" at bounding box center [515, 10] width 5 height 5
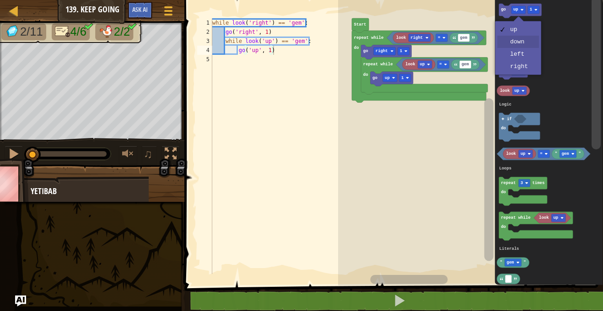
click at [522, 43] on icon "Blockly Workspace" at bounding box center [548, 140] width 108 height 290
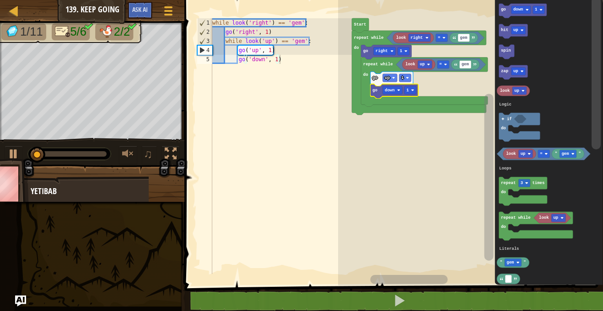
click at [0, 0] on div at bounding box center [0, 0] width 0 height 0
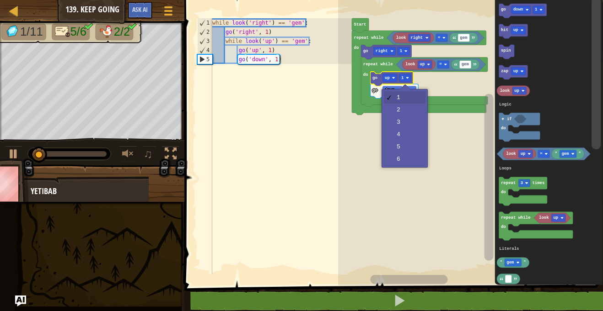
click at [401, 110] on icon "Blockly Workspace" at bounding box center [419, 73] width 134 height 85
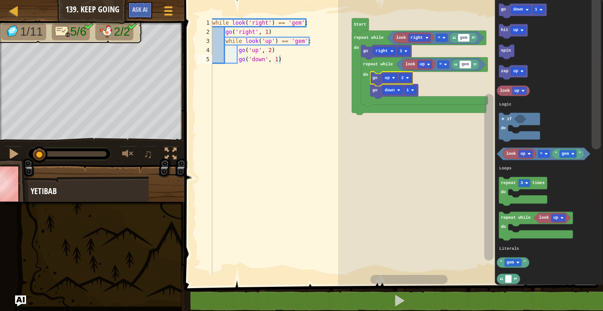
click at [0, 0] on div at bounding box center [0, 0] width 0 height 0
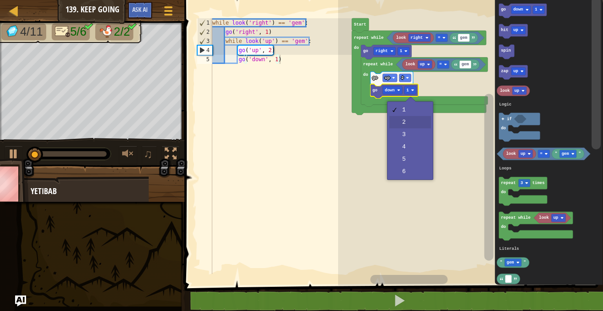
click at [408, 122] on rect "Blockly Workspace" at bounding box center [470, 140] width 265 height 290
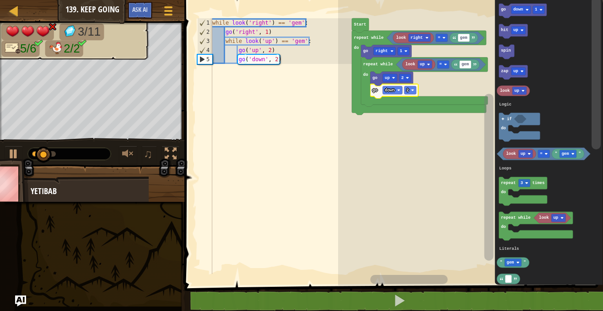
click at [407, 96] on icon "Blockly Workspace" at bounding box center [394, 91] width 48 height 15
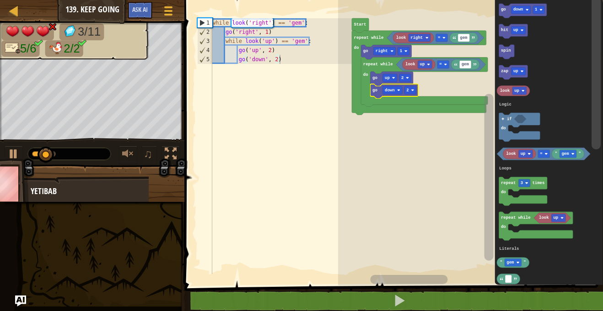
click at [0, 0] on div at bounding box center [0, 0] width 0 height 0
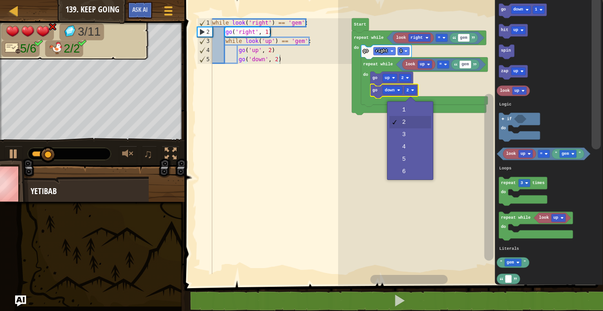
click at [406, 135] on rect "Blockly Workspace" at bounding box center [470, 140] width 265 height 290
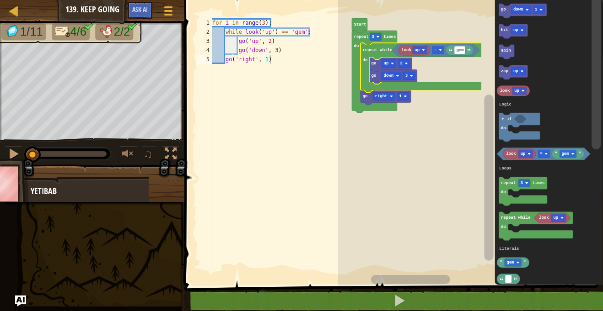
click at [0, 0] on div at bounding box center [0, 0] width 0 height 0
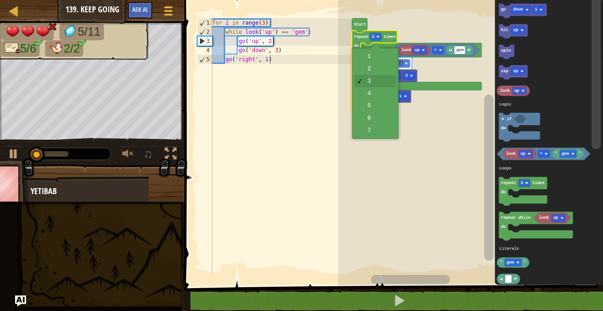
click at [378, 119] on rect "Blockly Workspace" at bounding box center [470, 140] width 265 height 290
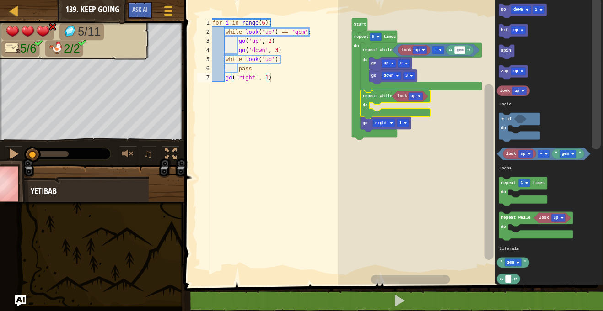
click at [0, 0] on div at bounding box center [0, 0] width 0 height 0
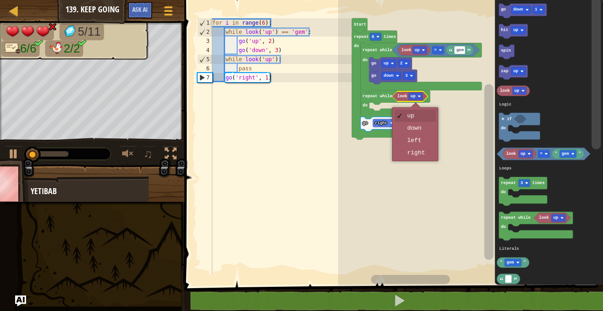
click at [422, 153] on rect "Blockly Workspace" at bounding box center [470, 140] width 265 height 290
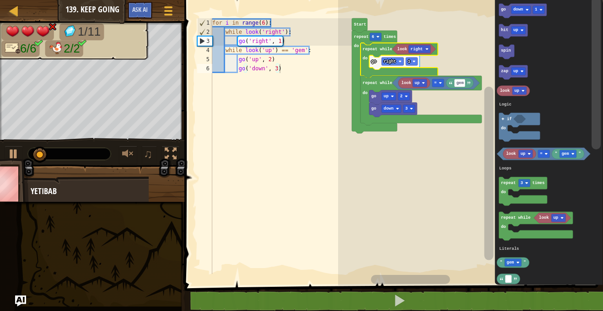
click at [407, 96] on image "Blockly Workspace" at bounding box center [406, 96] width 3 height 3
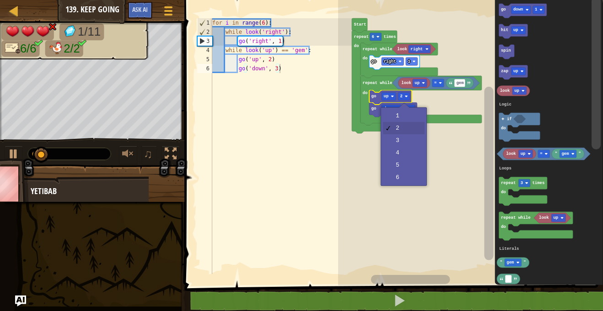
click at [405, 118] on icon "Blockly Workspace" at bounding box center [420, 100] width 121 height 49
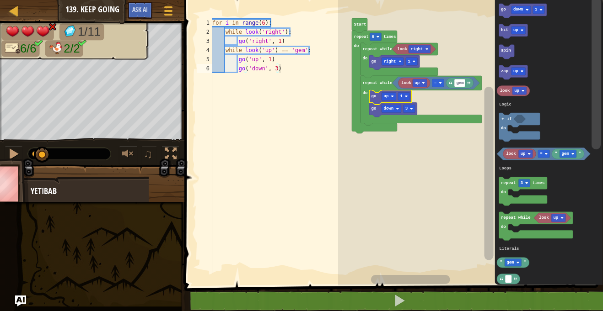
click at [0, 0] on div at bounding box center [0, 0] width 0 height 0
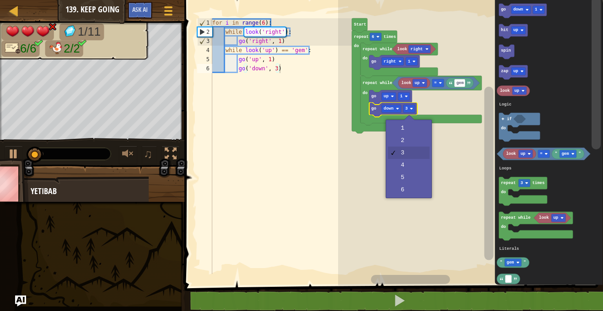
click at [405, 126] on rect "Blockly Workspace" at bounding box center [470, 140] width 265 height 290
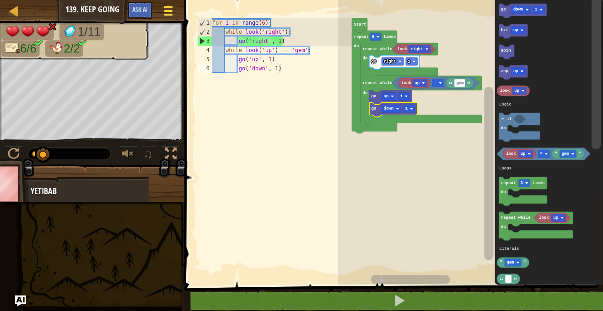
click at [171, 16] on div at bounding box center [168, 10] width 12 height 13
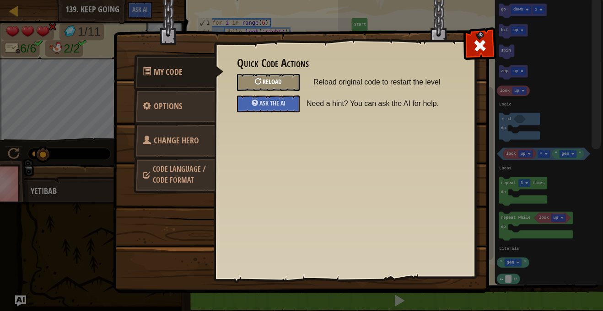
click at [279, 80] on span "Reload" at bounding box center [271, 81] width 19 height 9
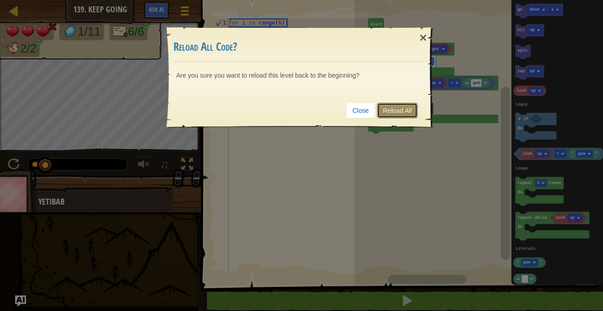
click at [409, 117] on link "Reload All" at bounding box center [397, 111] width 41 height 16
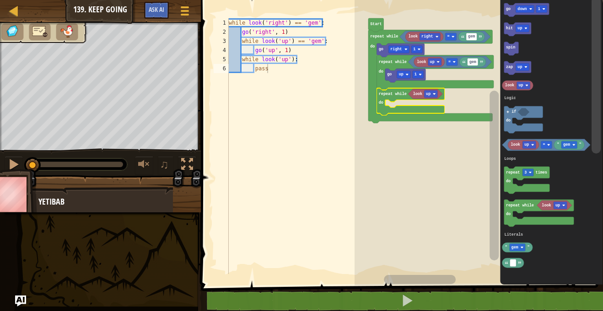
click at [434, 93] on image "Blockly Workspace" at bounding box center [434, 94] width 3 height 3
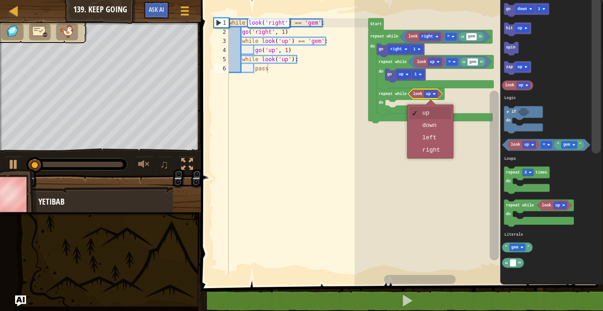
click at [438, 126] on rect "Blockly Workspace" at bounding box center [478, 140] width 248 height 290
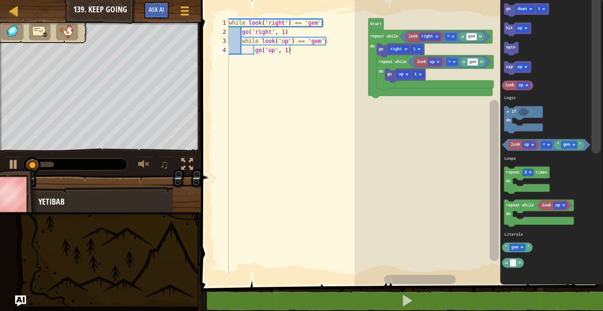
click at [527, 145] on text "up" at bounding box center [526, 145] width 5 height 5
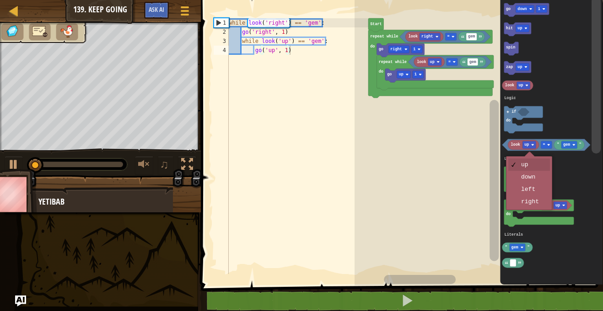
click at [535, 179] on rect "Blockly Workspace" at bounding box center [526, 180] width 46 height 27
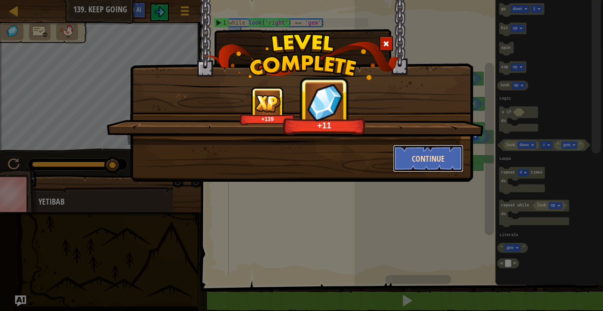
click at [432, 149] on button "Continue" at bounding box center [428, 158] width 71 height 27
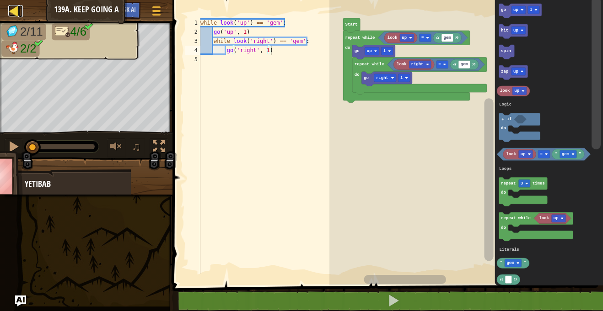
click at [13, 8] on div at bounding box center [13, 10] width 11 height 11
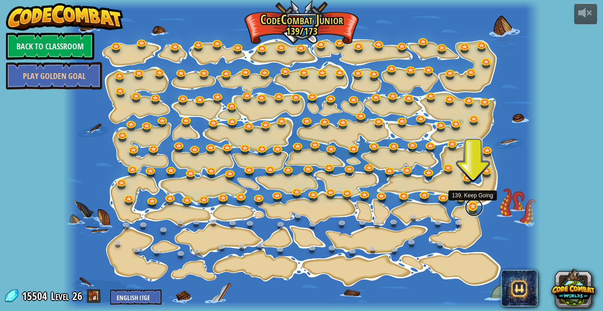
click at [470, 207] on link at bounding box center [474, 207] width 18 height 18
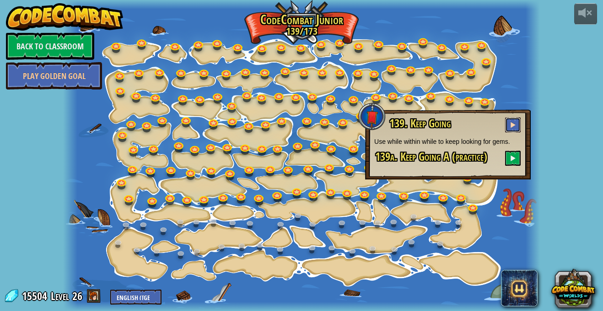
click at [513, 128] on span at bounding box center [512, 125] width 6 height 6
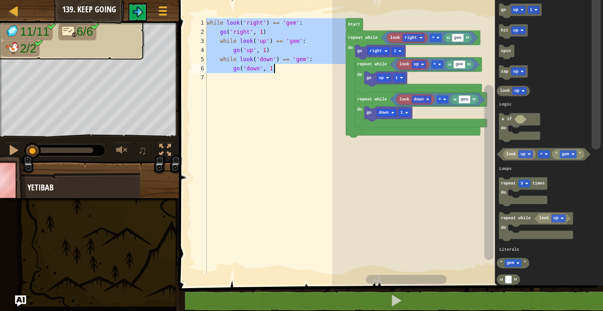
drag, startPoint x: 207, startPoint y: 22, endPoint x: 276, endPoint y: 69, distance: 82.9
click at [276, 69] on div "while look ( 'right' ) == 'gem' : go ( 'right' , 1 ) while look ( 'up' ) == 'ge…" at bounding box center [275, 155] width 141 height 274
type textarea "while look('down') == 'gem': go('down', 1)"
click at [138, 19] on button at bounding box center [137, 12] width 18 height 18
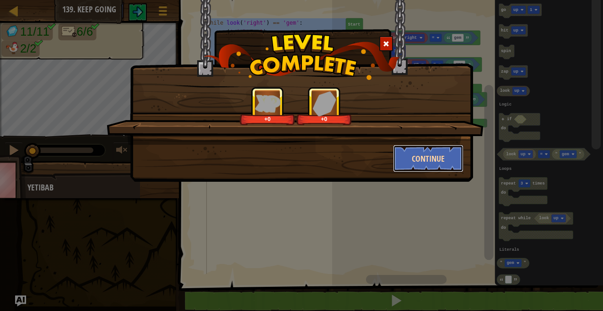
click at [447, 149] on button "Continue" at bounding box center [428, 158] width 71 height 27
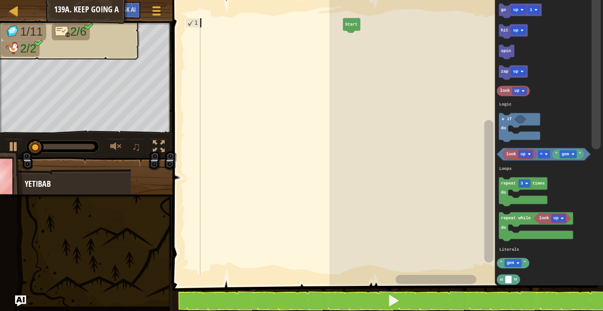
paste textarea "go('down', 1)"
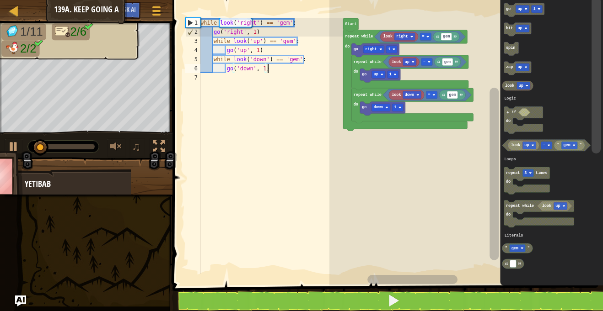
click at [0, 0] on div at bounding box center [0, 0] width 0 height 0
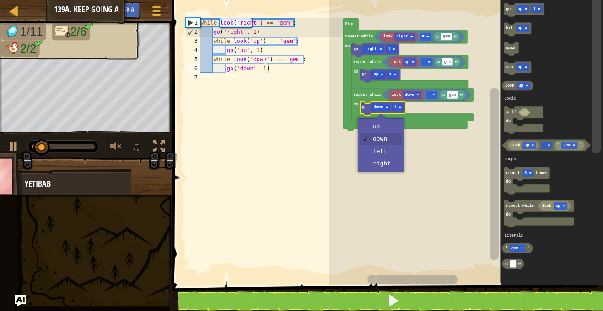
click at [386, 126] on icon "Blockly Workspace" at bounding box center [405, 80] width 124 height 101
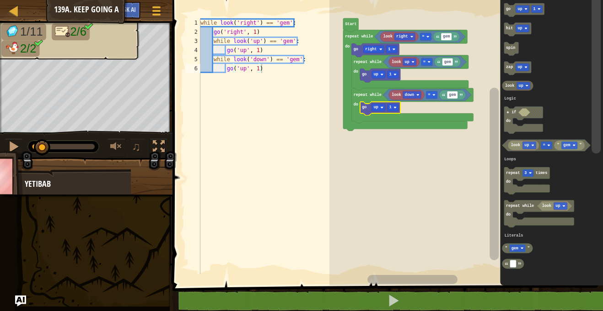
click at [0, 0] on div at bounding box center [0, 0] width 0 height 0
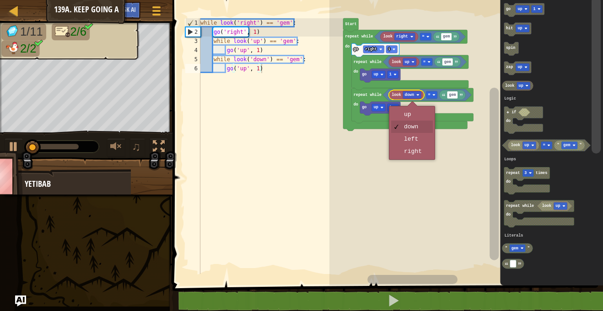
click at [415, 113] on icon "Blockly Workspace" at bounding box center [413, 105] width 122 height 35
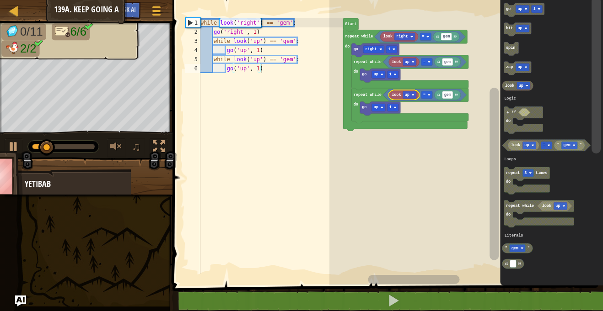
click at [405, 42] on icon "Blockly Workspace" at bounding box center [419, 36] width 91 height 11
click at [0, 0] on div at bounding box center [0, 0] width 0 height 0
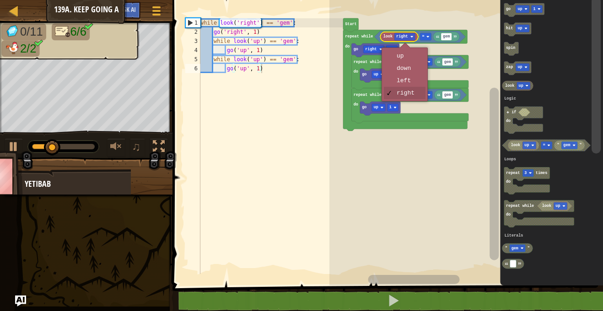
click at [409, 56] on icon "Blockly Workspace" at bounding box center [425, 62] width 84 height 12
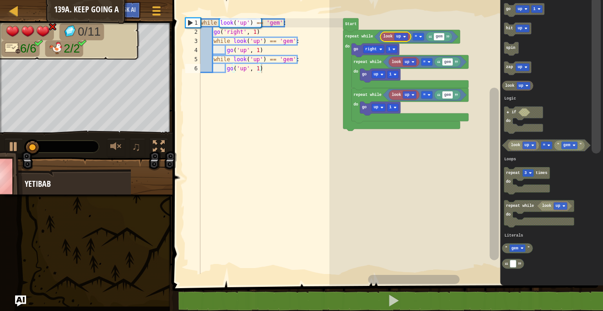
click at [368, 55] on icon "Blockly Workspace" at bounding box center [376, 50] width 48 height 14
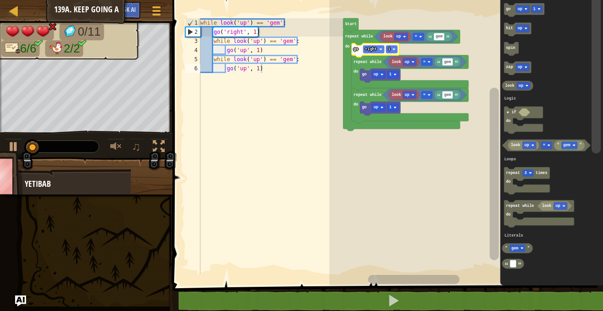
click at [376, 49] on text "right" at bounding box center [370, 49] width 11 height 5
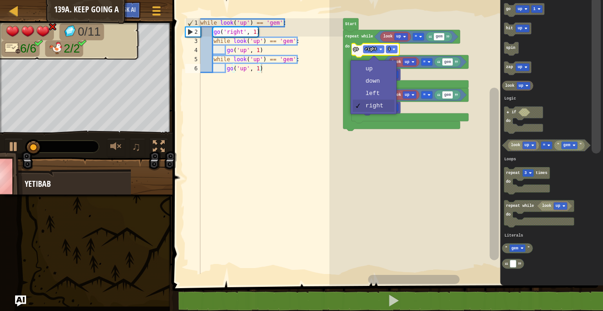
click at [380, 67] on icon "Blockly Workspace" at bounding box center [410, 72] width 117 height 35
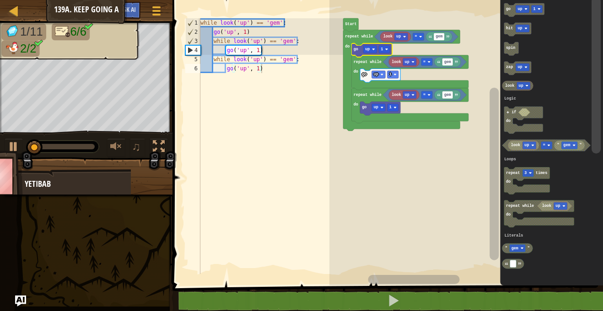
click at [0, 0] on div at bounding box center [0, 0] width 0 height 0
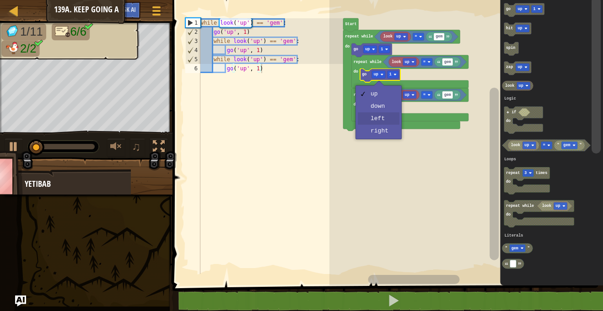
click at [386, 117] on icon "Blockly Workspace" at bounding box center [410, 105] width 117 height 35
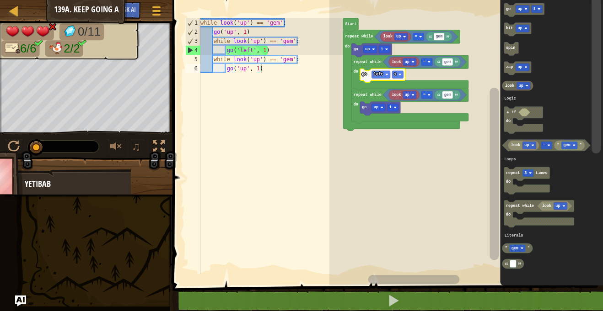
click at [0, 0] on div at bounding box center [0, 0] width 0 height 0
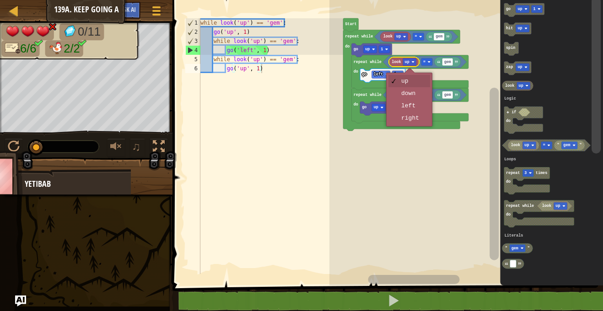
click at [414, 107] on rect "Blockly Workspace" at bounding box center [465, 140] width 273 height 290
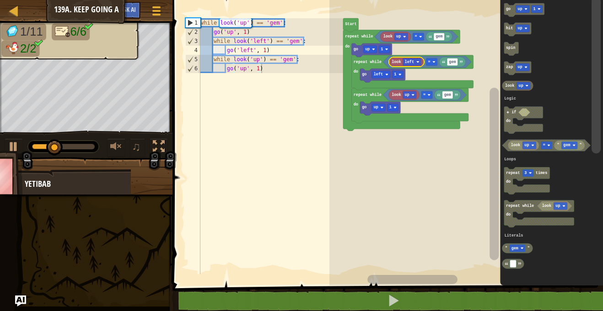
click at [404, 37] on image "Blockly Workspace" at bounding box center [404, 36] width 3 height 3
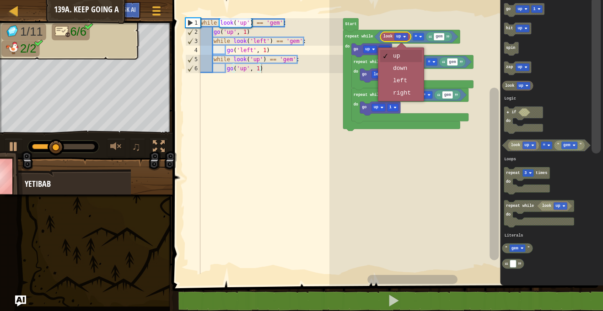
click at [407, 81] on icon "Blockly Workspace" at bounding box center [413, 72] width 122 height 35
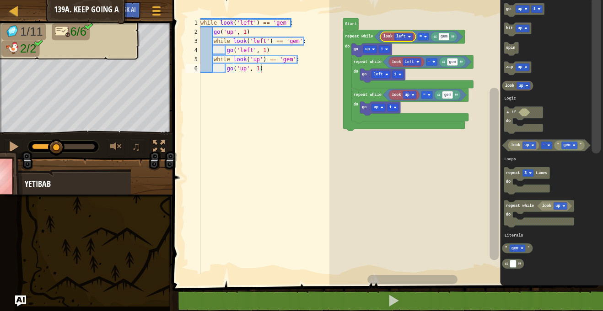
click at [0, 0] on div at bounding box center [0, 0] width 0 height 0
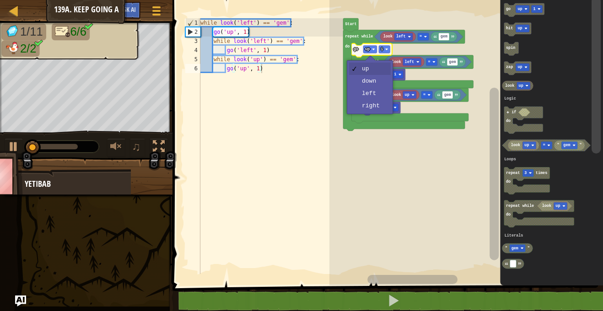
click at [378, 100] on icon "Blockly Workspace" at bounding box center [410, 105] width 117 height 35
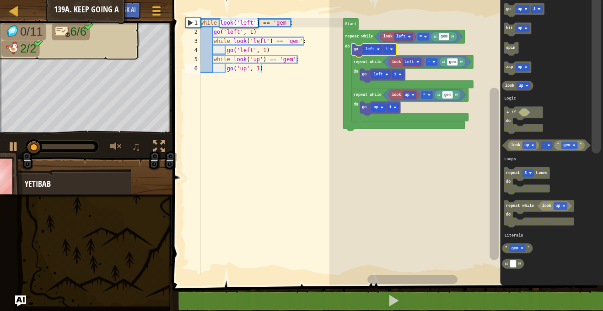
click at [0, 0] on div at bounding box center [0, 0] width 0 height 0
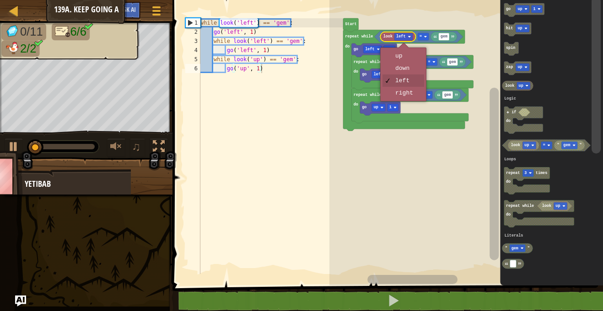
click at [406, 57] on icon "Blockly Workspace" at bounding box center [427, 62] width 88 height 12
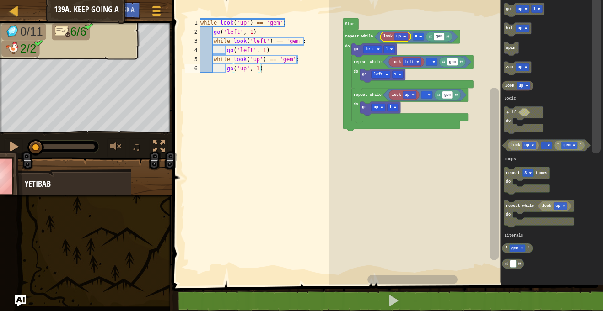
click at [376, 49] on rect "Blockly Workspace" at bounding box center [372, 49] width 18 height 7
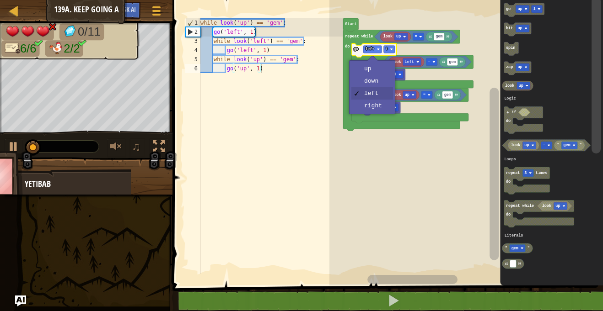
click at [378, 73] on text "left" at bounding box center [378, 74] width 9 height 5
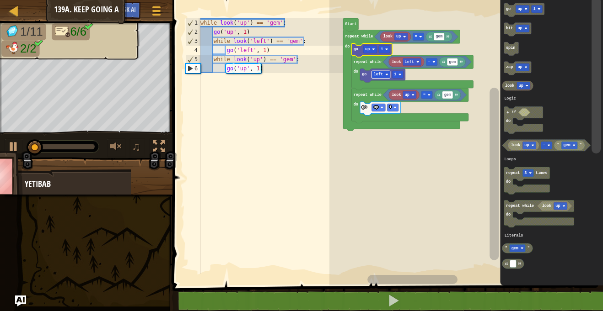
click at [382, 69] on icon "Blockly Workspace" at bounding box center [413, 72] width 122 height 35
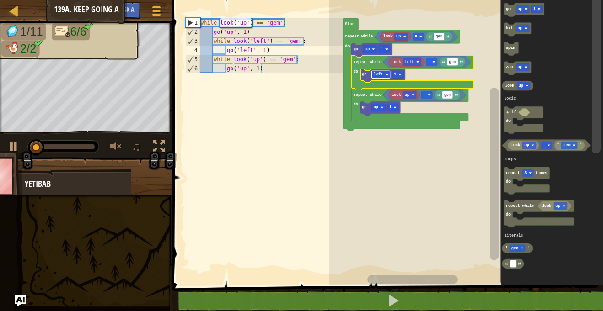
click at [405, 66] on icon "Blockly Workspace" at bounding box center [406, 62] width 35 height 10
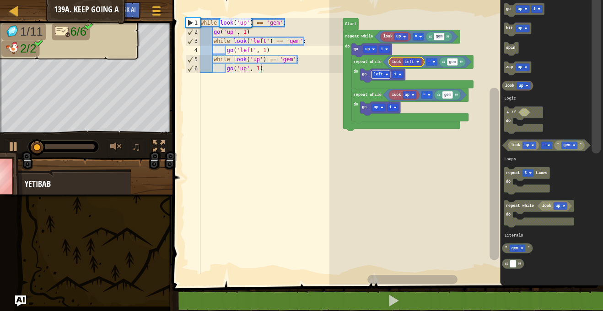
click at [417, 62] on image "Blockly Workspace" at bounding box center [417, 61] width 3 height 3
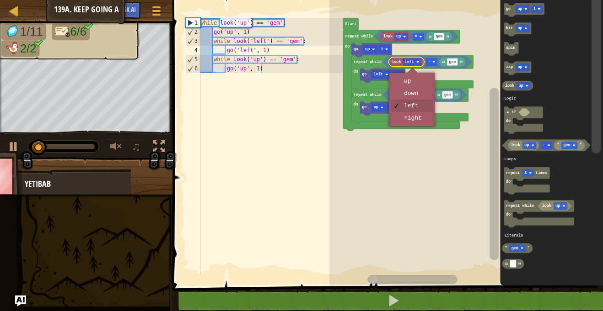
click at [419, 124] on icon "Blockly Workspace" at bounding box center [401, 80] width 117 height 101
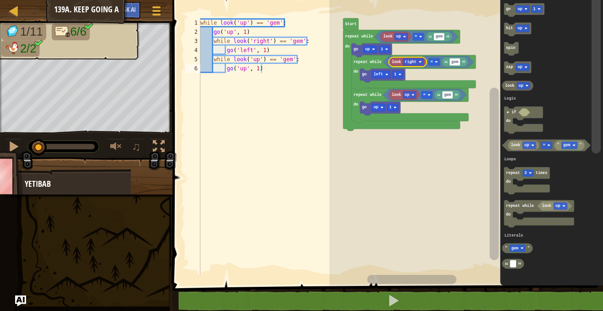
click at [387, 75] on image "Blockly Workspace" at bounding box center [386, 74] width 3 height 3
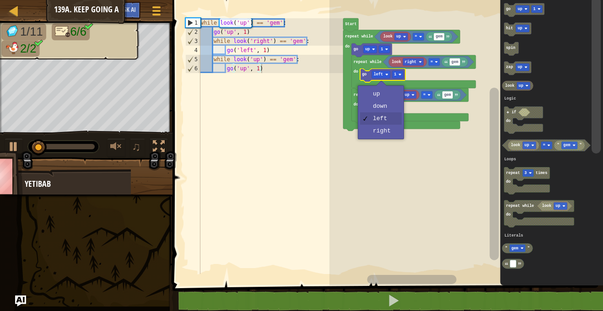
click at [385, 134] on rect "Blockly Workspace" at bounding box center [465, 140] width 273 height 290
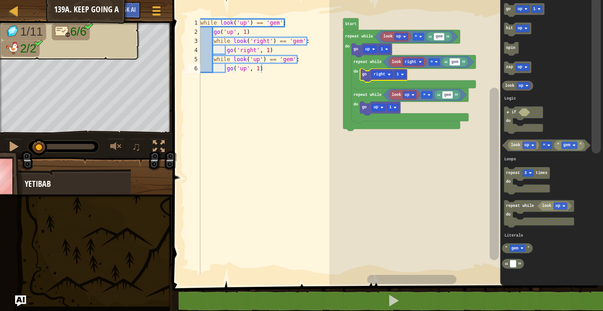
click at [414, 93] on rect "Blockly Workspace" at bounding box center [410, 94] width 14 height 7
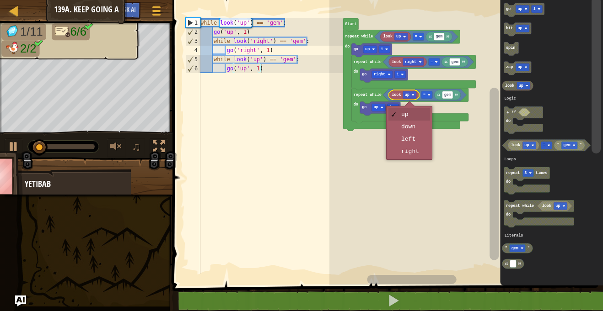
click at [417, 139] on rect "Blockly Workspace" at bounding box center [465, 140] width 273 height 290
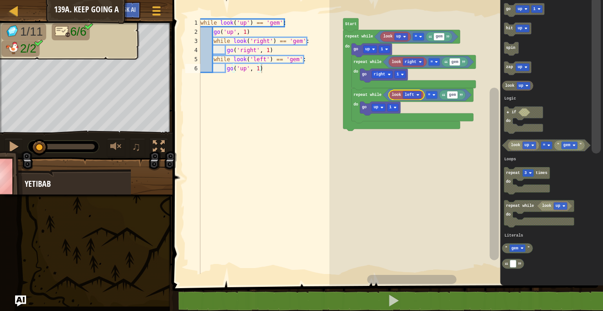
click at [0, 0] on div at bounding box center [0, 0] width 0 height 0
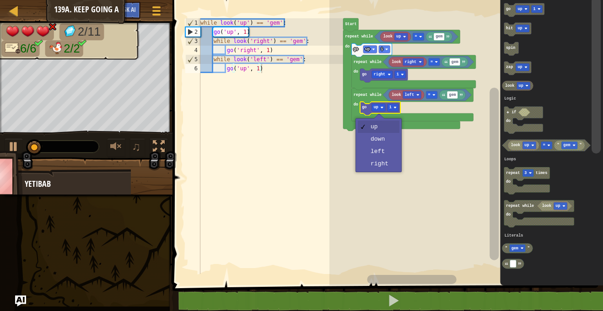
click at [387, 155] on rect "Blockly Workspace" at bounding box center [465, 140] width 273 height 290
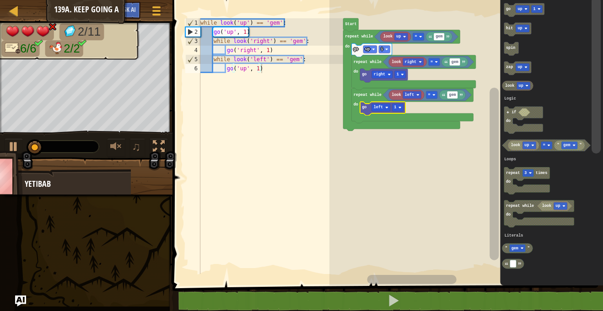
type textarea "go('left', 1)"
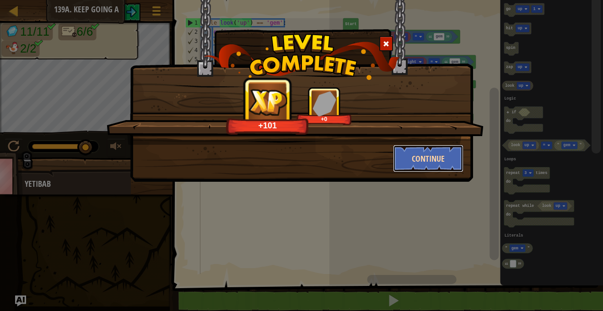
click at [452, 150] on button "Continue" at bounding box center [428, 158] width 71 height 27
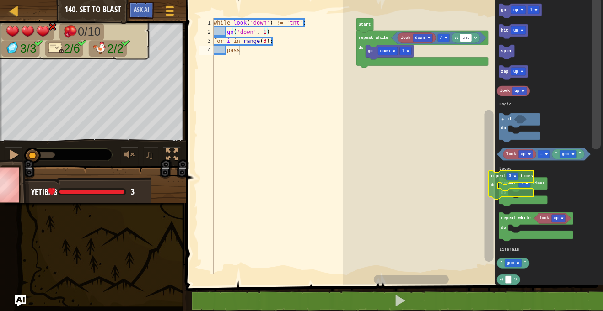
click at [488, 171] on div "Logic Loops Literals look down tnt ≠ go down 1 repeat while do Start go up 1 hi…" at bounding box center [472, 140] width 260 height 290
click at [488, 171] on rect "Blockly Workspace" at bounding box center [488, 186] width 9 height 152
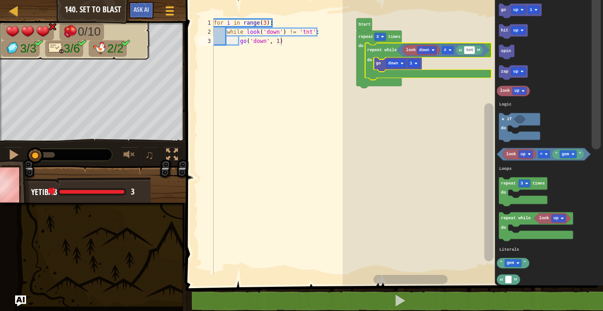
click at [0, 0] on div at bounding box center [0, 0] width 0 height 0
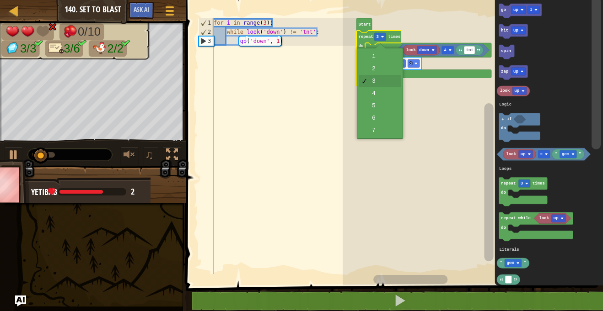
click at [378, 119] on rect "Blockly Workspace" at bounding box center [472, 140] width 260 height 290
